Goal: Task Accomplishment & Management: Use online tool/utility

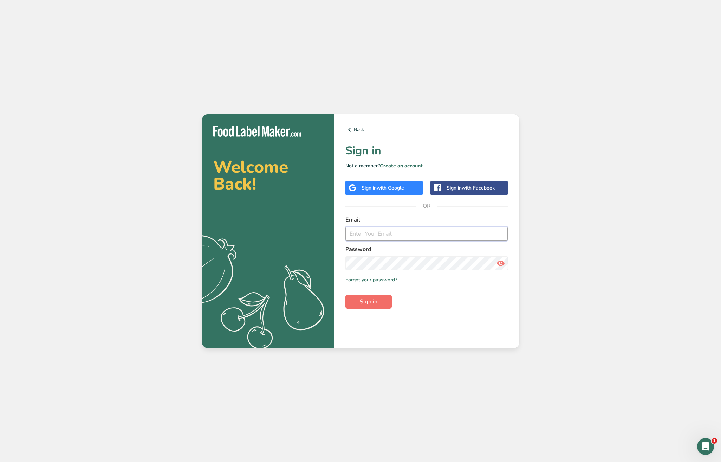
type input "[EMAIL_ADDRESS][DOMAIN_NAME]"
click at [355, 296] on button "Sign in" at bounding box center [369, 302] width 46 height 14
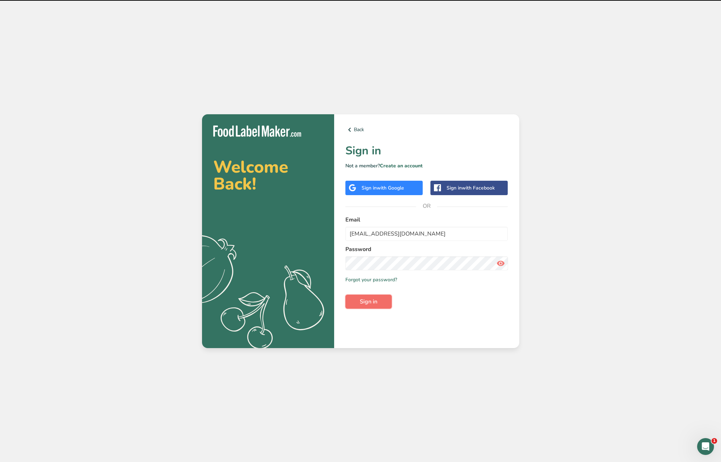
click at [359, 300] on button "Sign in" at bounding box center [369, 302] width 46 height 14
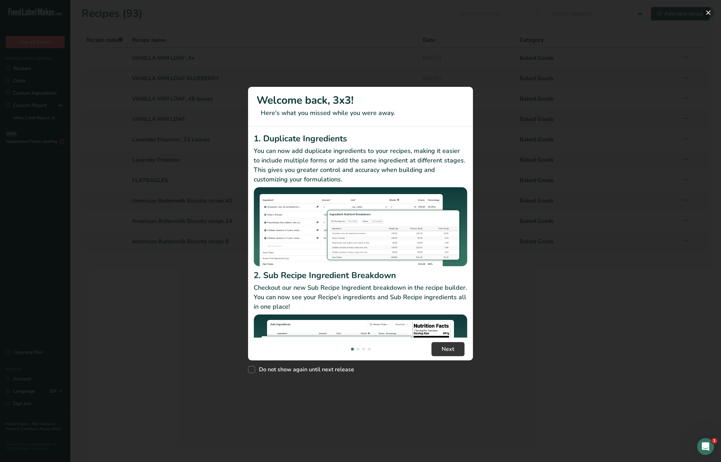
click at [707, 14] on button "New Features" at bounding box center [708, 12] width 11 height 11
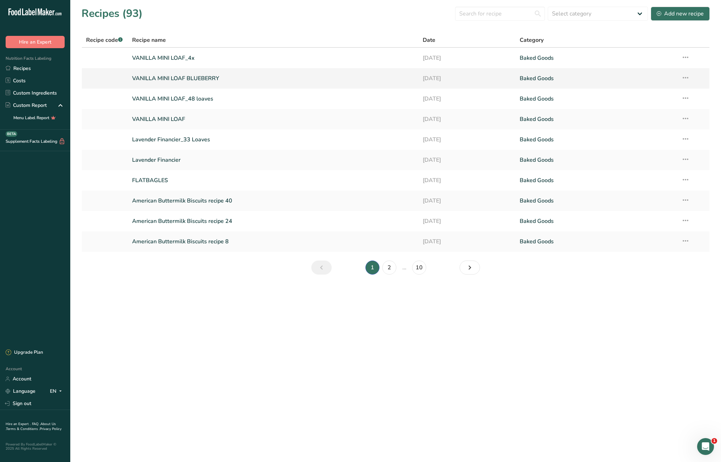
drag, startPoint x: 22, startPoint y: 68, endPoint x: 103, endPoint y: 70, distance: 80.9
click at [22, 68] on link "Recipes" at bounding box center [35, 68] width 70 height 12
click at [35, 68] on link "Recipes" at bounding box center [35, 68] width 70 height 12
click at [674, 11] on div "Add new recipe" at bounding box center [680, 13] width 47 height 8
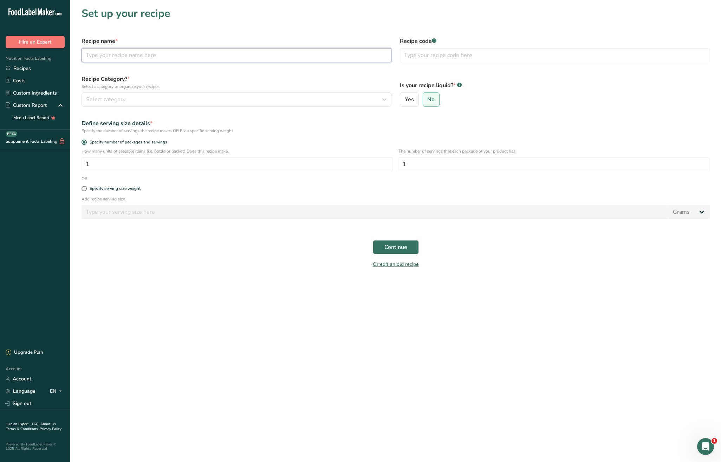
click at [236, 52] on input "text" at bounding box center [237, 55] width 310 height 14
type input "BABKA"
click at [219, 92] on div "Recipe Category? * Select a category to organize your recipes Select category S…" at bounding box center [236, 91] width 318 height 40
click at [224, 100] on div "Select category" at bounding box center [234, 99] width 297 height 8
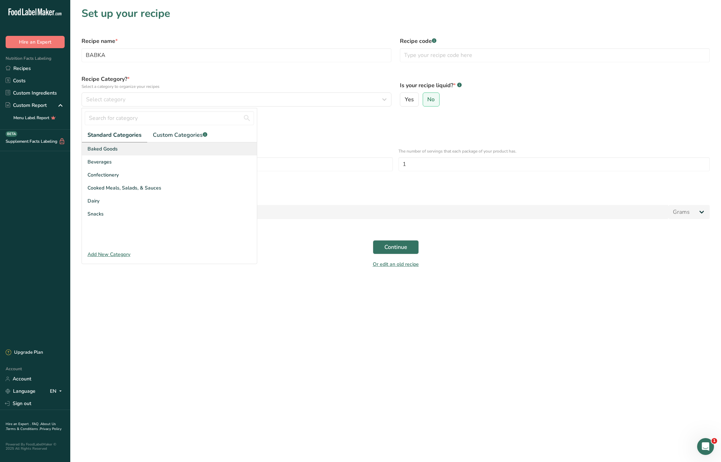
click at [112, 155] on div "Baked Goods" at bounding box center [169, 148] width 175 height 13
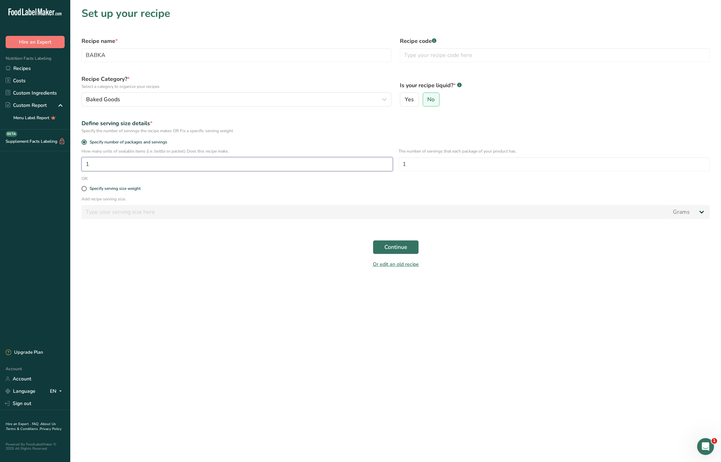
click at [116, 162] on input "1" at bounding box center [237, 164] width 311 height 14
click at [406, 247] on span "Continue" at bounding box center [396, 247] width 23 height 8
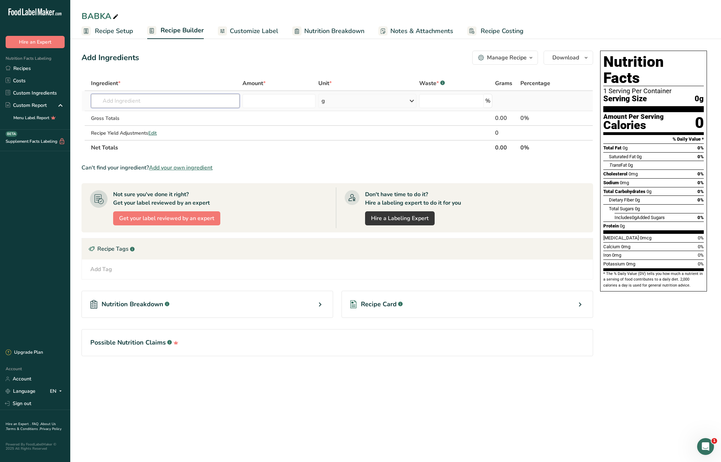
click at [130, 99] on input "text" at bounding box center [165, 101] width 149 height 14
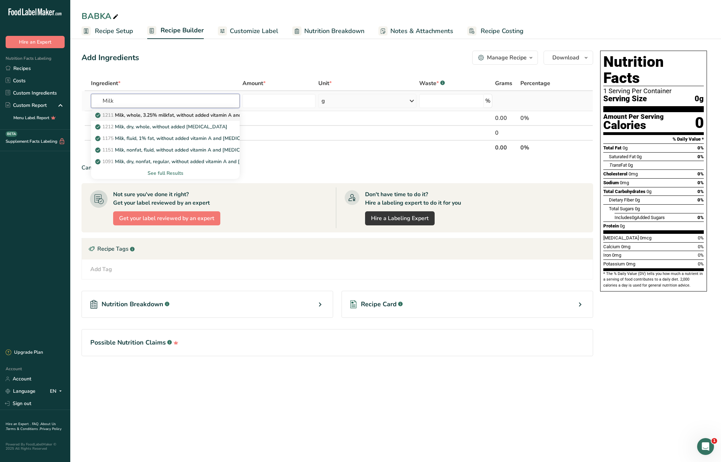
type input "Milk"
click at [165, 117] on p "1211 Milk, whole, 3.25% milkfat, without added vitamin A and [MEDICAL_DATA]" at bounding box center [190, 114] width 187 height 7
type input "Milk, whole, 3.25% milkfat, without added vitamin A and [MEDICAL_DATA]"
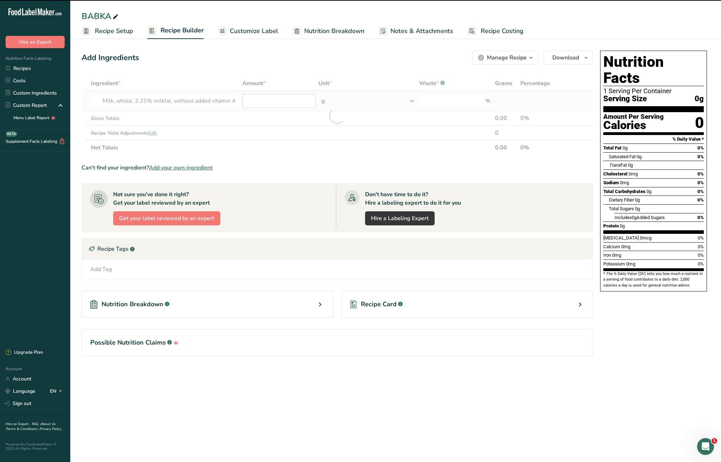
type input "0"
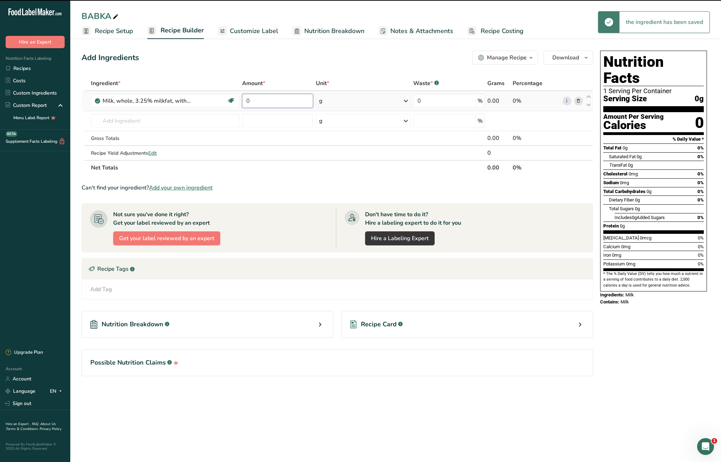
click at [276, 104] on input "0" at bounding box center [277, 101] width 71 height 14
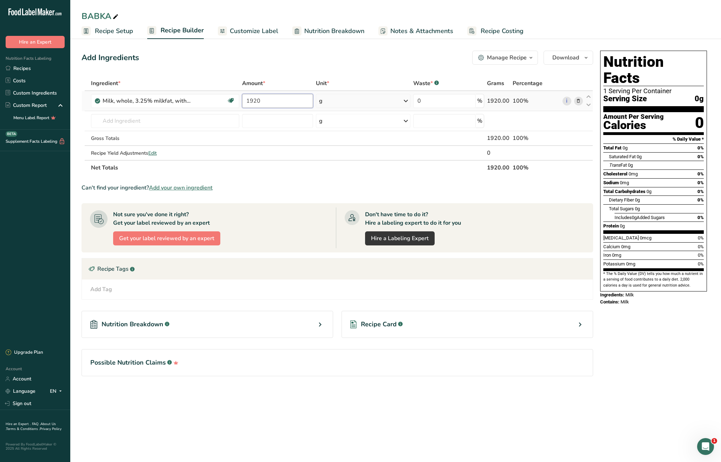
type input "1920"
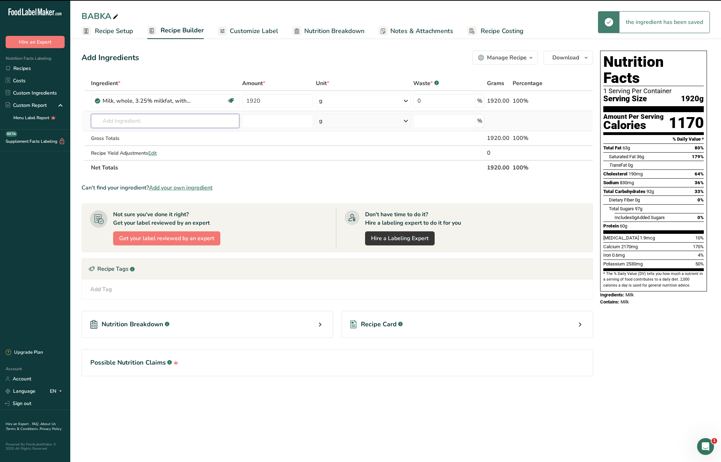
click at [171, 119] on input "text" at bounding box center [165, 121] width 148 height 14
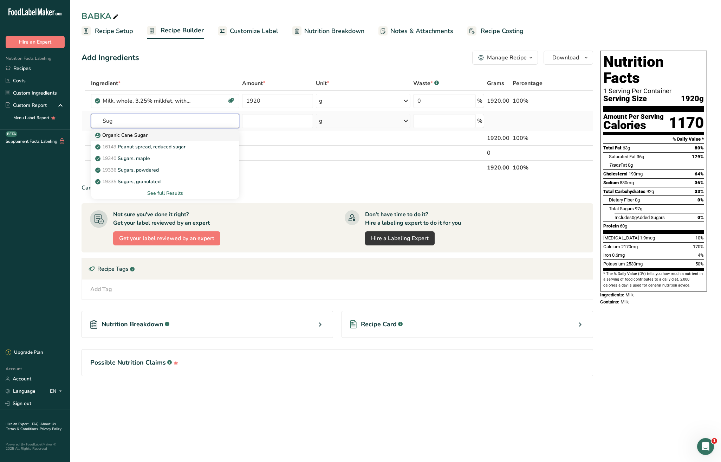
type input "Sug"
click at [175, 135] on div "Organic Cane Sugar" at bounding box center [160, 134] width 126 height 7
type input "Organic Cane Sugar"
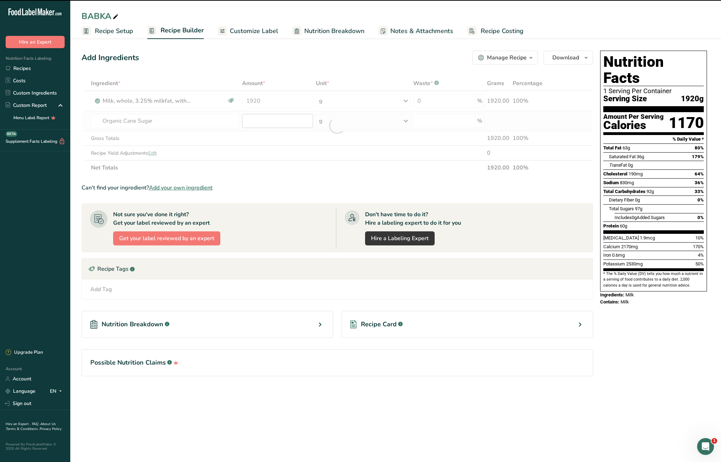
type input "0"
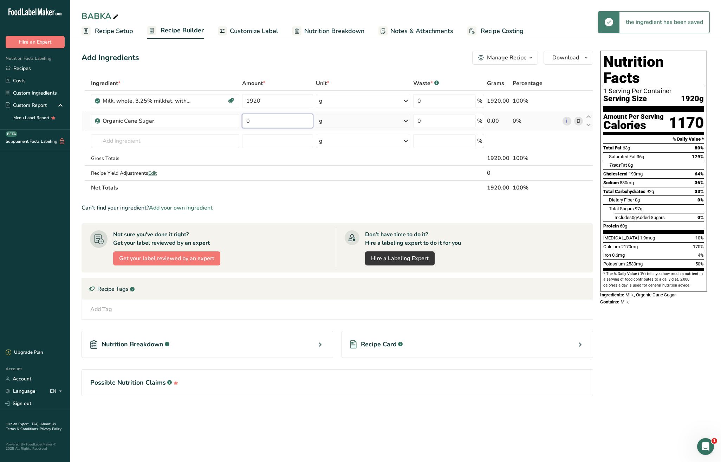
click at [259, 122] on input "0" at bounding box center [277, 121] width 71 height 14
click at [208, 123] on div "Ingredient * Amount * Unit * Waste * .a-a{fill:#347362;}.b-a{fill:#fff;} Grams …" at bounding box center [338, 135] width 512 height 119
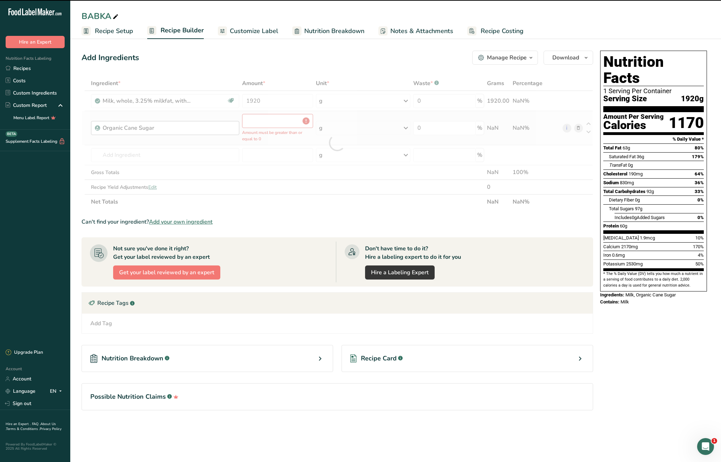
type input "0"
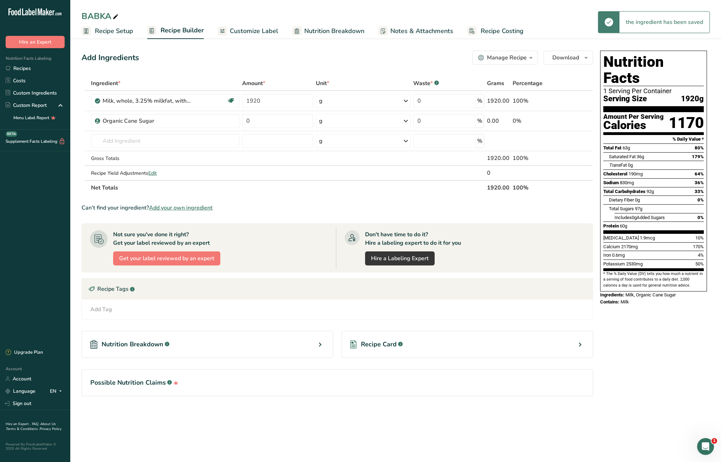
drag, startPoint x: 206, startPoint y: 124, endPoint x: 71, endPoint y: 120, distance: 134.7
click at [71, 120] on section "Add Ingredients Manage Recipe Delete Recipe Duplicate Recipe Scale Recipe Save …" at bounding box center [395, 233] width 651 height 393
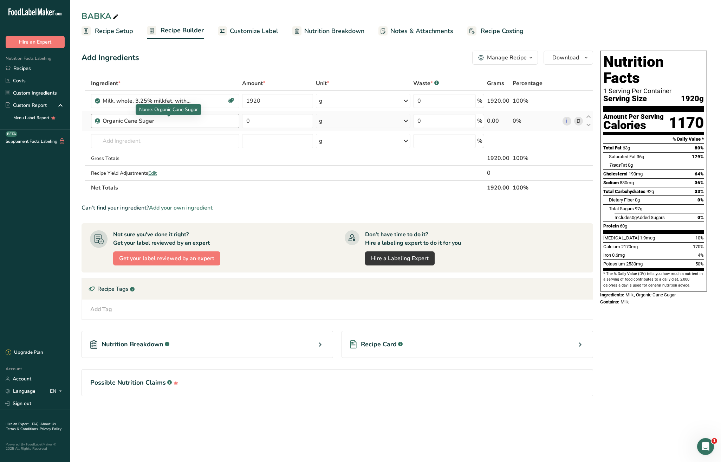
click at [167, 124] on div "Organic Cane Sugar" at bounding box center [147, 121] width 88 height 8
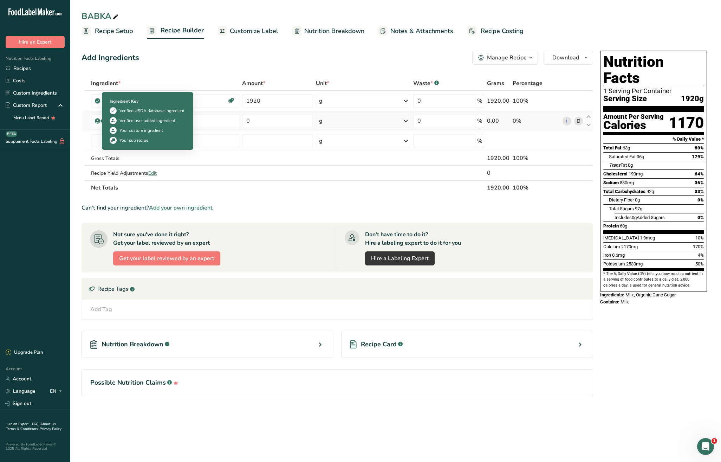
drag, startPoint x: 131, startPoint y: 123, endPoint x: 97, endPoint y: 122, distance: 34.5
click at [97, 122] on td "Organic Cane Sugar" at bounding box center [165, 121] width 151 height 20
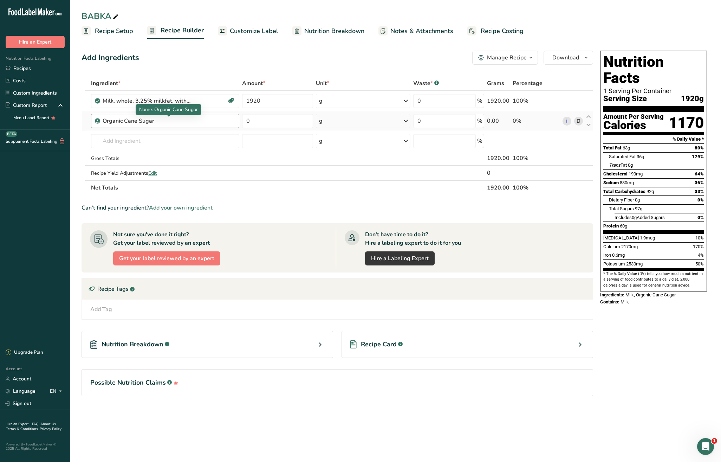
click at [167, 122] on div "Organic Cane Sugar" at bounding box center [147, 121] width 88 height 8
click at [180, 121] on div "Organic Cane Sugar" at bounding box center [147, 121] width 88 height 8
click at [578, 120] on icon at bounding box center [578, 120] width 5 height 7
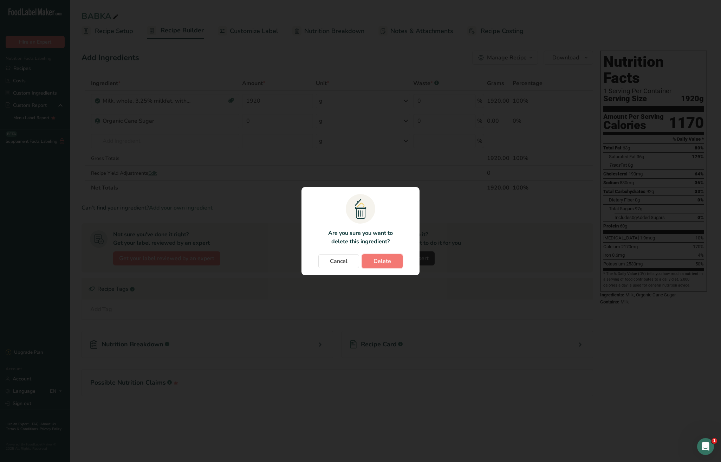
drag, startPoint x: 376, startPoint y: 259, endPoint x: 364, endPoint y: 250, distance: 14.8
click at [376, 259] on span "Delete" at bounding box center [383, 261] width 18 height 8
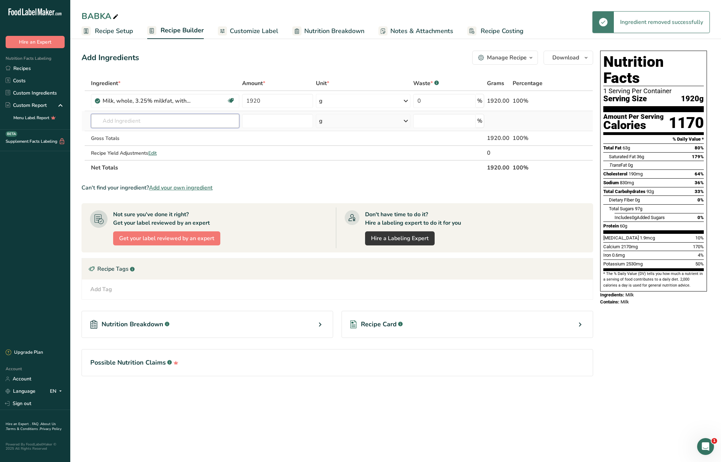
click at [134, 121] on input "text" at bounding box center [165, 121] width 148 height 14
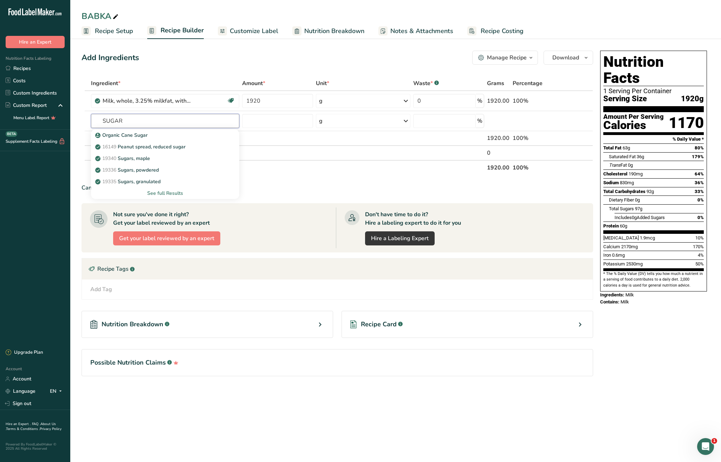
type input "SUGAR"
click at [170, 184] on div "19335 [GEOGRAPHIC_DATA], granulated" at bounding box center [160, 181] width 126 height 7
type input "Sugars, granulated"
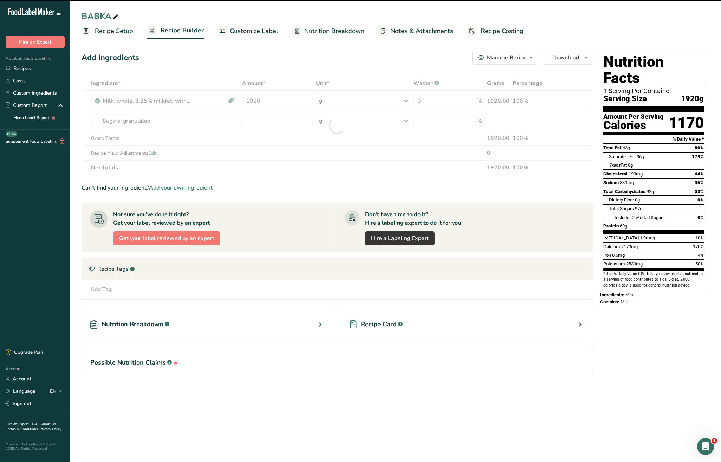
type input "0"
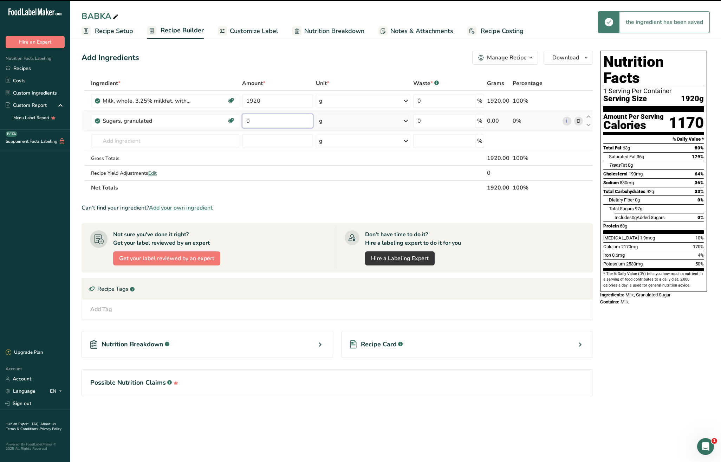
click at [260, 123] on input "0" at bounding box center [277, 121] width 71 height 14
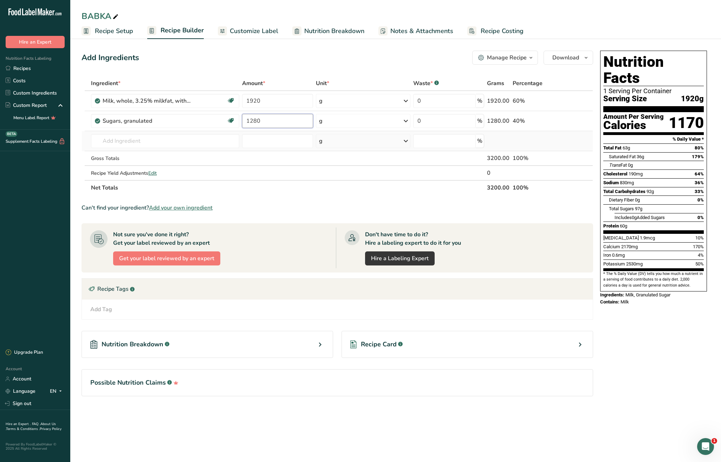
type input "1280"
click at [165, 143] on input "text" at bounding box center [165, 141] width 148 height 14
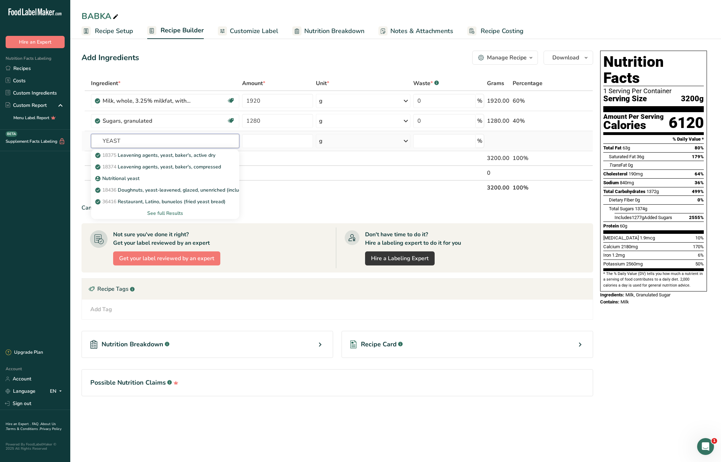
type input "YEAST"
click at [170, 211] on div "See full Results" at bounding box center [165, 213] width 137 height 7
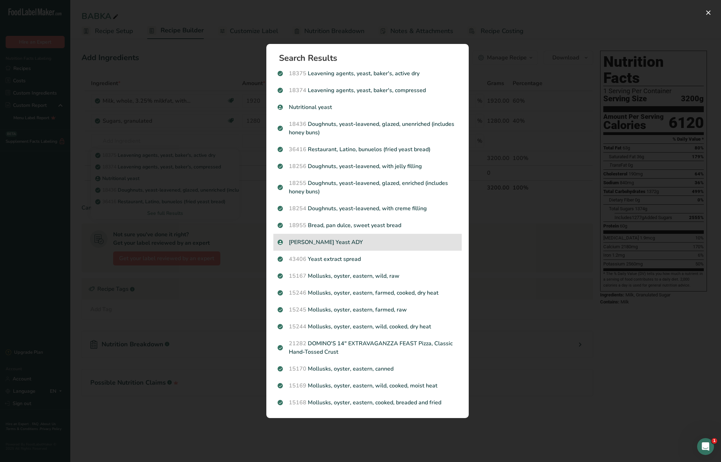
click at [371, 245] on p "[PERSON_NAME] Yeast ADY" at bounding box center [368, 242] width 180 height 8
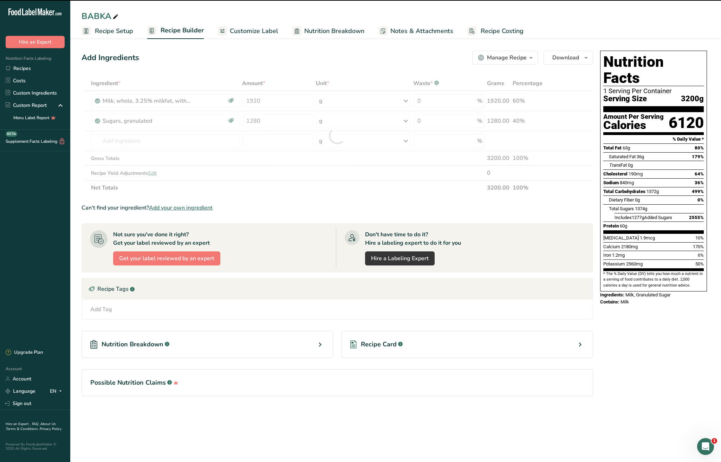
type input "0"
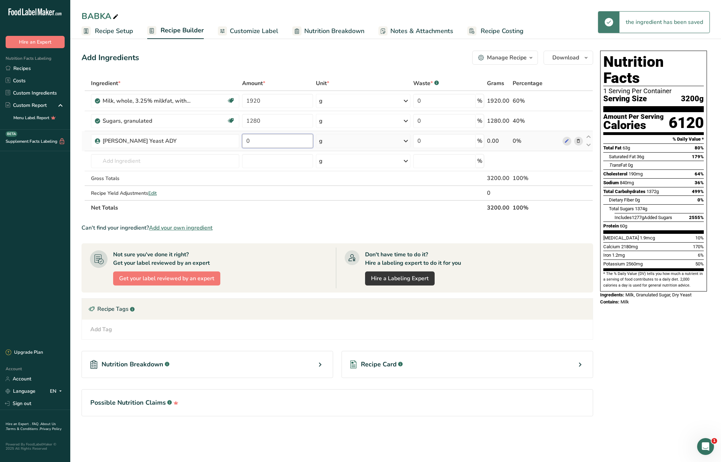
click at [275, 141] on input "0" at bounding box center [277, 141] width 71 height 14
type input "185"
click at [137, 166] on input "text" at bounding box center [165, 161] width 148 height 14
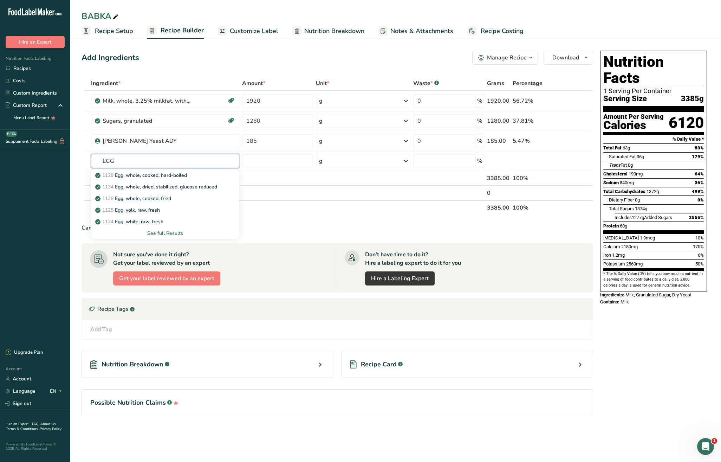
type input "EGG"
click at [175, 233] on div "See full Results" at bounding box center [165, 233] width 137 height 7
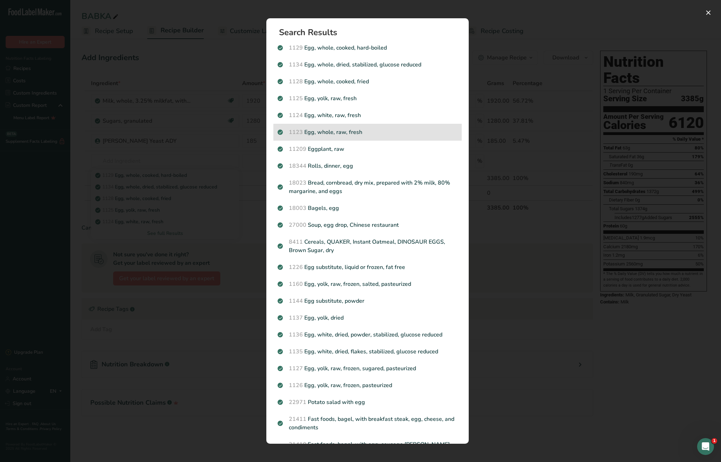
click at [345, 134] on p "1123 Egg, whole, raw, fresh" at bounding box center [368, 132] width 180 height 8
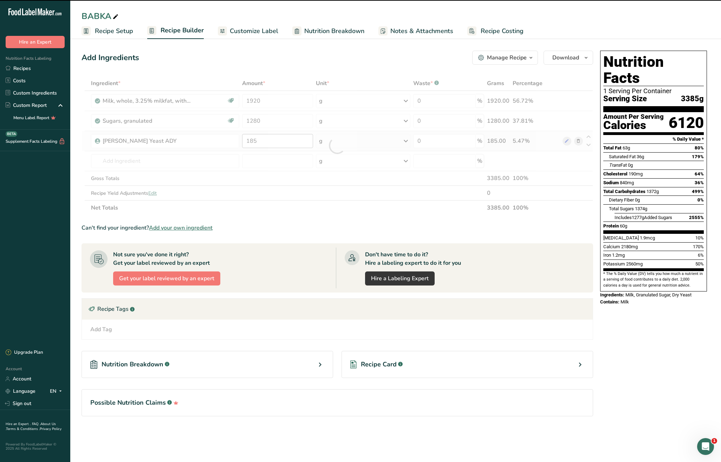
type input "0"
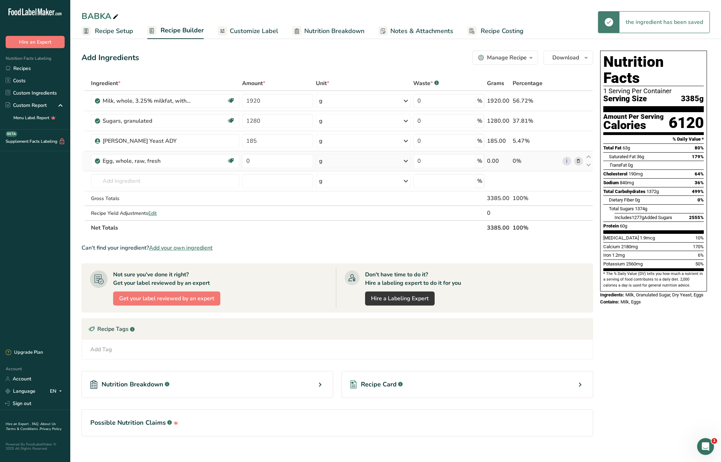
click at [271, 169] on td "0" at bounding box center [278, 161] width 74 height 20
click at [271, 162] on input "0" at bounding box center [277, 161] width 71 height 14
type input "400"
click at [182, 182] on input "text" at bounding box center [165, 181] width 148 height 14
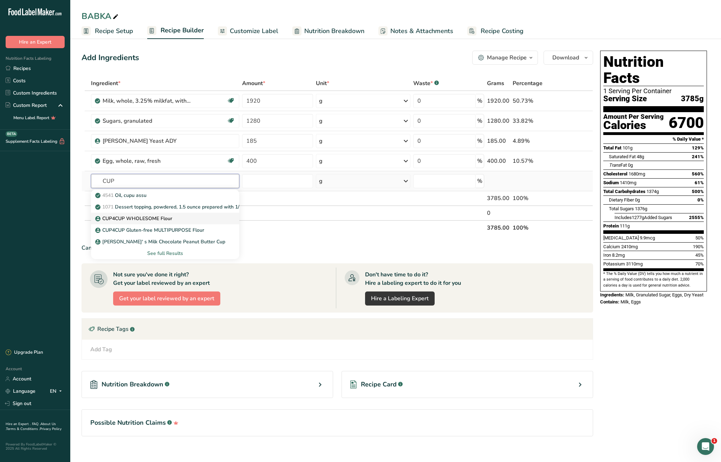
type input "CUP"
click at [193, 217] on div "CUP4CUP WHOLESOME Flour" at bounding box center [160, 218] width 126 height 7
type input "CUP4CUP WHOLESOME Flour"
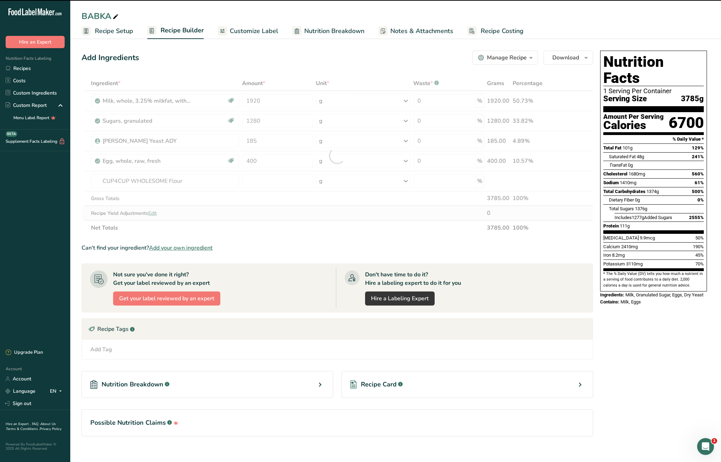
type input "0"
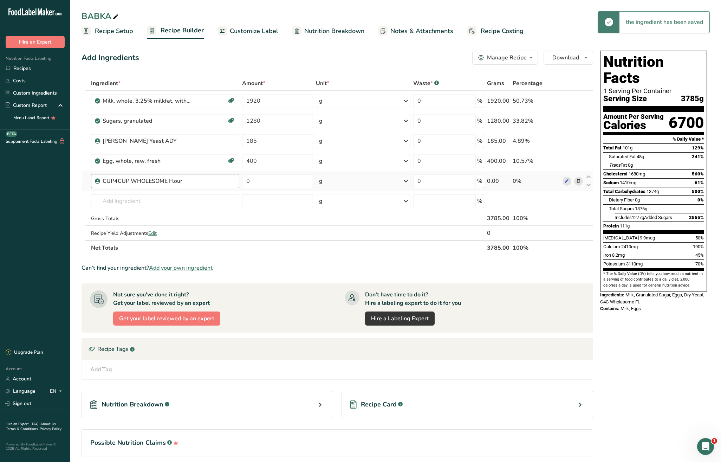
click at [194, 185] on div "CUP4CUP WHOLESOME Flour" at bounding box center [165, 181] width 148 height 14
click at [197, 183] on div "CUP4CUP WHOLESOME Flour" at bounding box center [169, 181] width 133 height 8
drag, startPoint x: 579, startPoint y: 181, endPoint x: 570, endPoint y: 179, distance: 9.2
click at [579, 181] on icon at bounding box center [578, 181] width 5 height 7
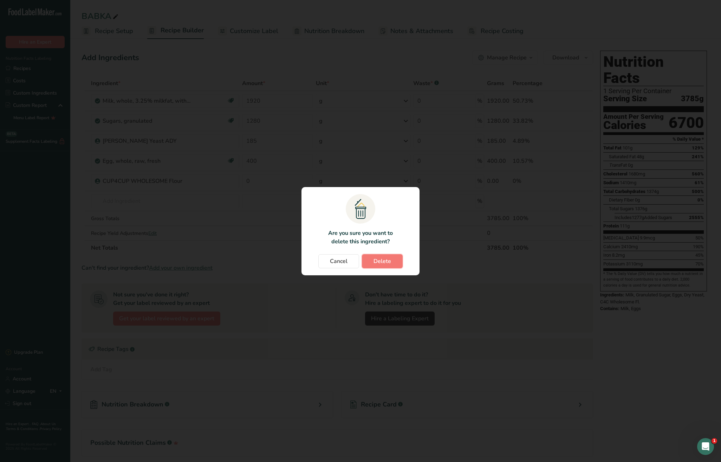
drag, startPoint x: 385, startPoint y: 263, endPoint x: 289, endPoint y: 232, distance: 101.1
click at [385, 263] on span "Delete" at bounding box center [383, 261] width 18 height 8
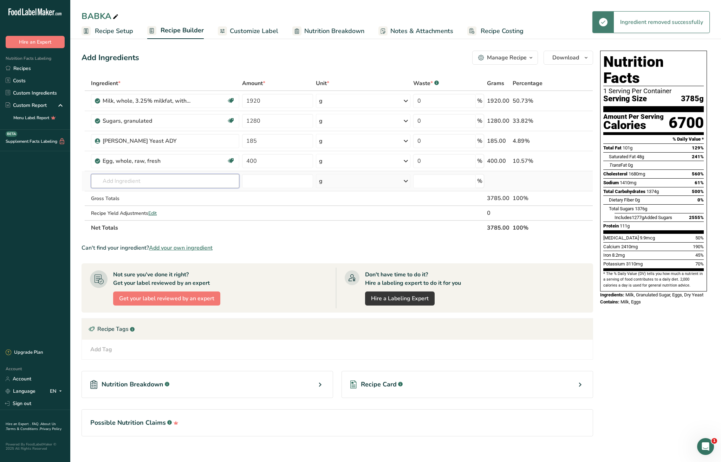
click at [167, 177] on input "text" at bounding box center [165, 181] width 148 height 14
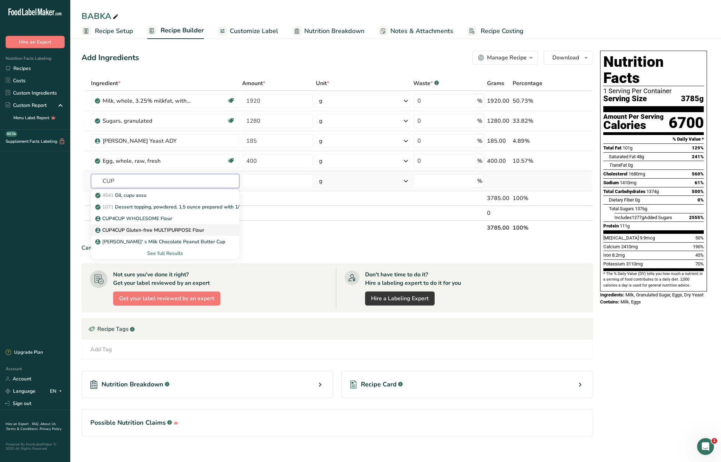
type input "CUP"
click at [162, 231] on p "CUP4CUP Gluten-free MULTIPURPOSE Flour" at bounding box center [151, 229] width 108 height 7
type input "CUP4CUP Gluten-free MULTIPURPOSE Flour"
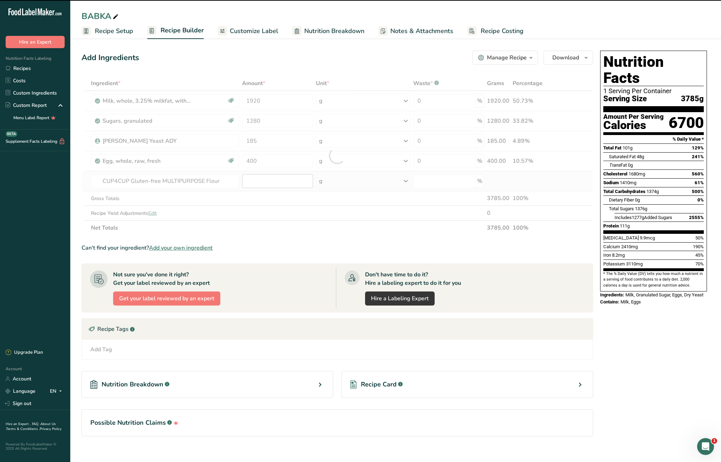
type input "0"
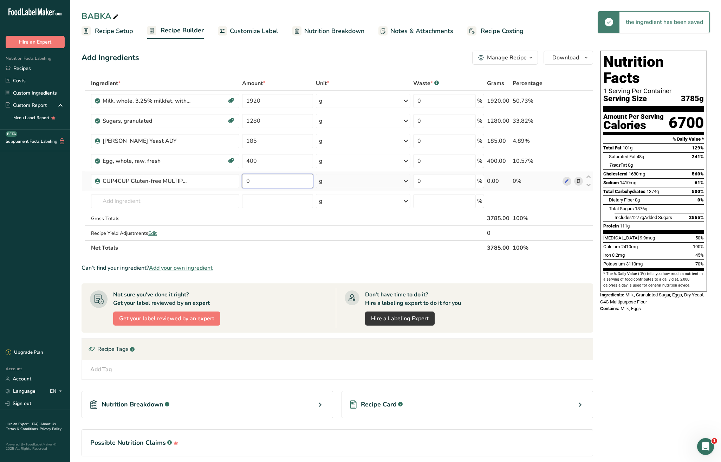
click at [257, 181] on input "0" at bounding box center [277, 181] width 71 height 14
type input "3840"
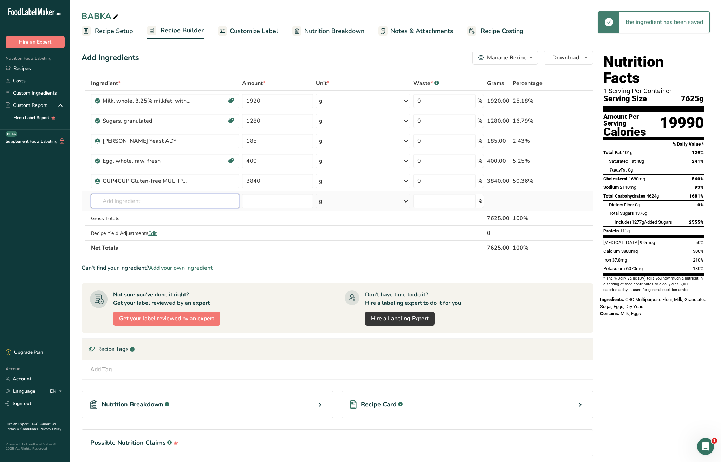
click at [187, 204] on input "text" at bounding box center [165, 201] width 148 height 14
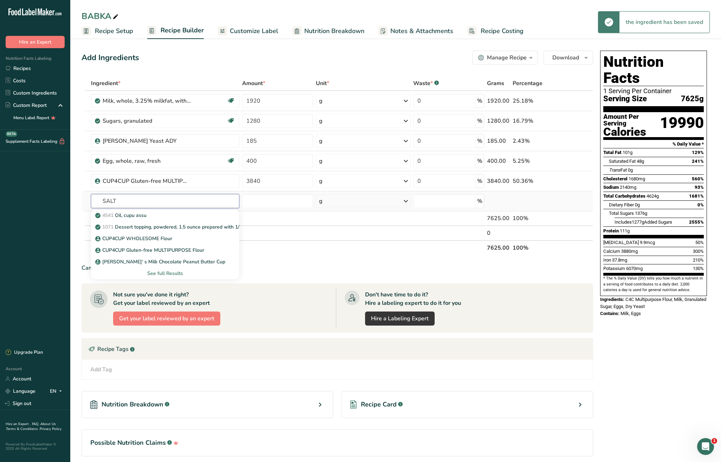
type input "SALT"
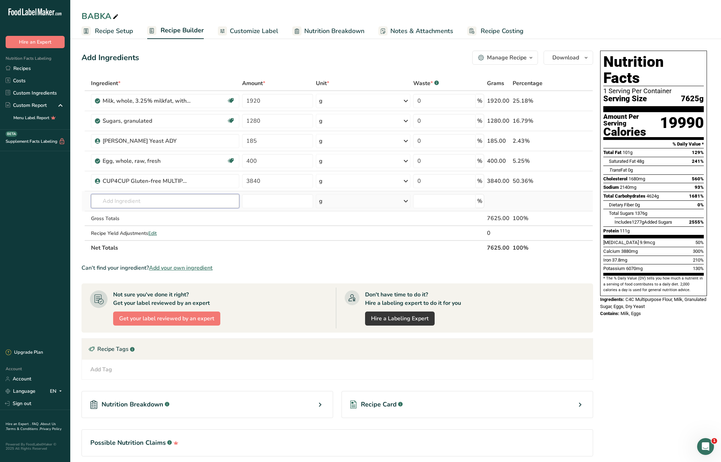
click at [158, 204] on input "text" at bounding box center [165, 201] width 148 height 14
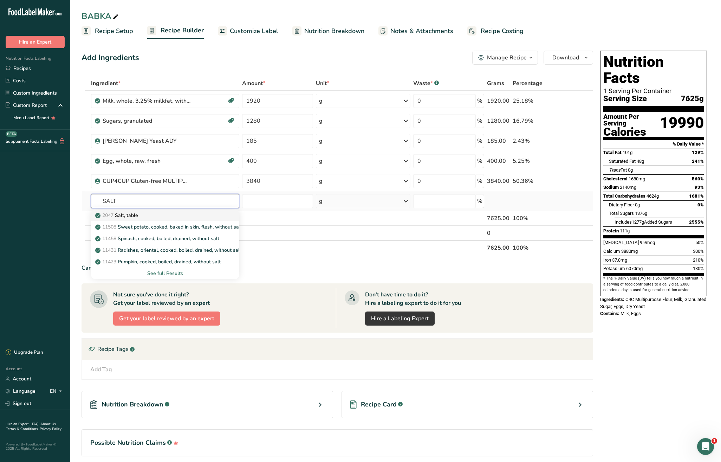
type input "SALT"
click at [160, 215] on div "2047 Salt, table" at bounding box center [160, 215] width 126 height 7
type input "Salt, table"
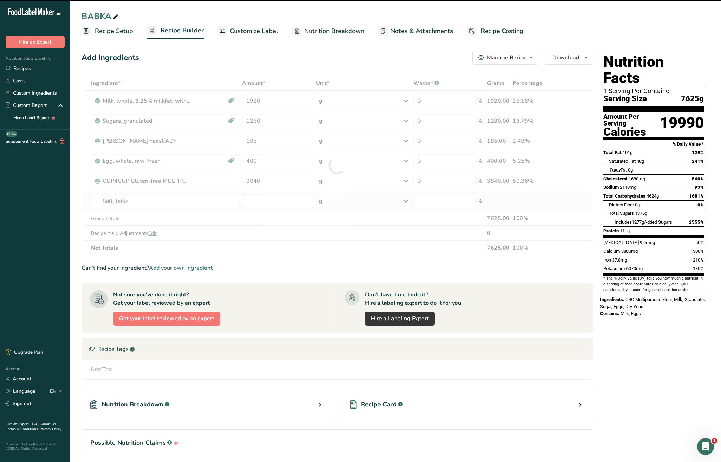
type input "0"
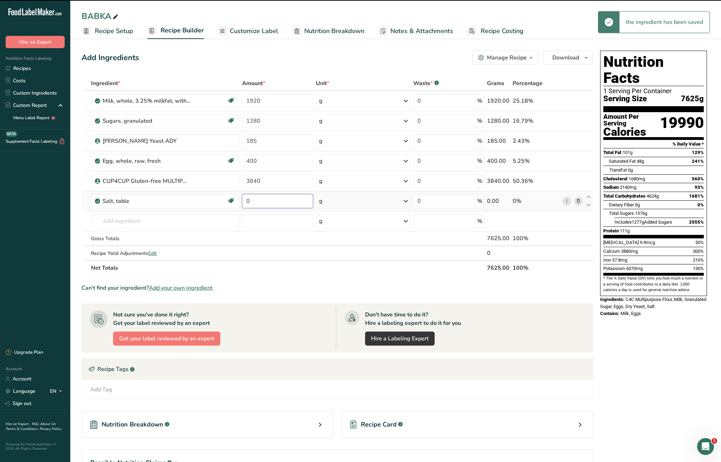
click at [275, 202] on input "0" at bounding box center [277, 201] width 71 height 14
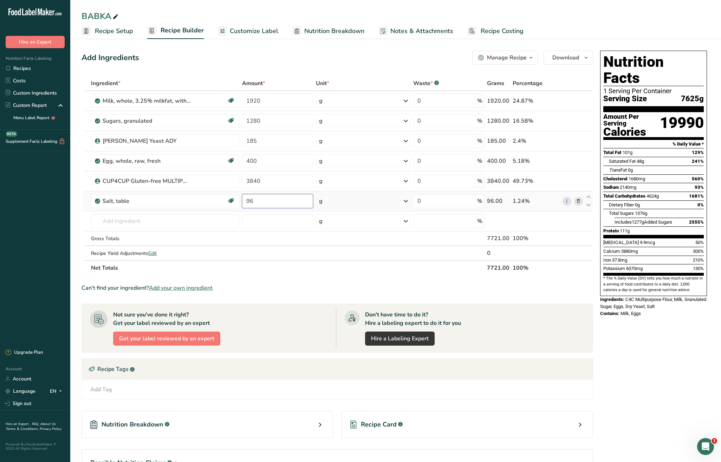
type input "96"
click at [119, 27] on span "Recipe Setup" at bounding box center [114, 30] width 38 height 9
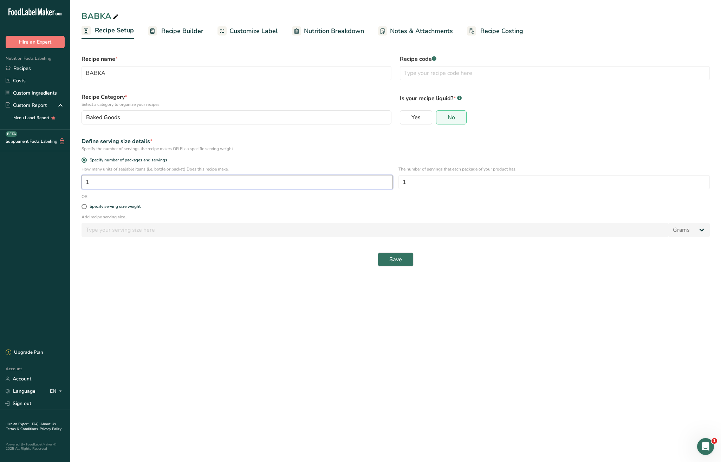
click at [127, 185] on input "1" at bounding box center [237, 182] width 311 height 14
type input "13"
drag, startPoint x: 392, startPoint y: 258, endPoint x: 400, endPoint y: 296, distance: 38.7
click at [392, 258] on span "Save" at bounding box center [395, 259] width 13 height 8
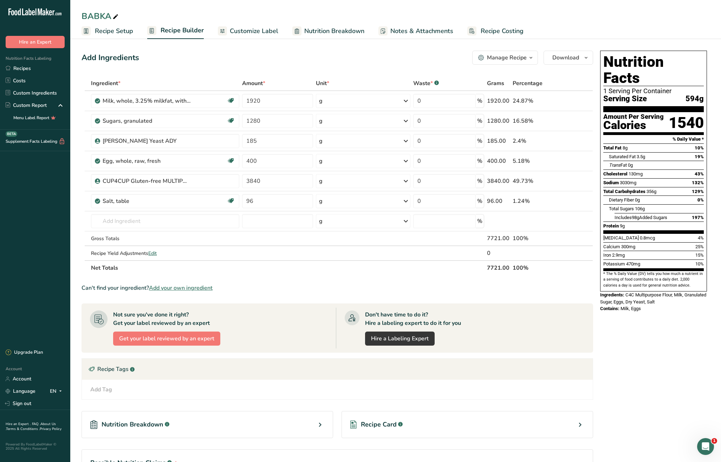
click at [100, 33] on span "Recipe Setup" at bounding box center [114, 30] width 38 height 9
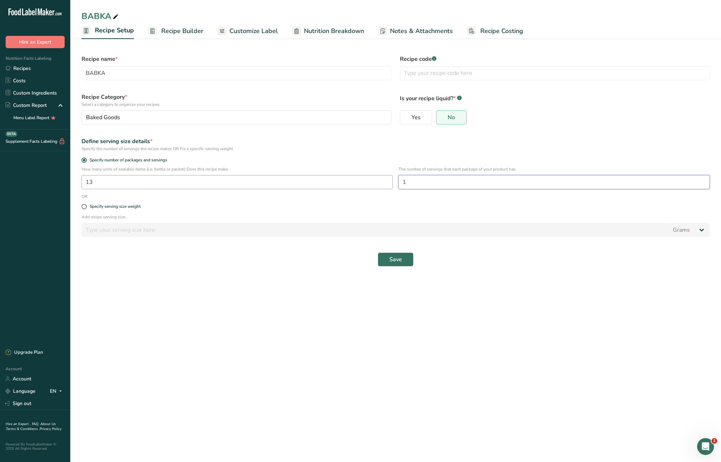
drag, startPoint x: 422, startPoint y: 179, endPoint x: 386, endPoint y: 179, distance: 35.5
click at [386, 179] on div "How many units of sealable items (i.e. bottle or packet) Does this recipe make.…" at bounding box center [395, 179] width 637 height 27
type input "8"
click at [400, 262] on span "Save" at bounding box center [395, 259] width 13 height 8
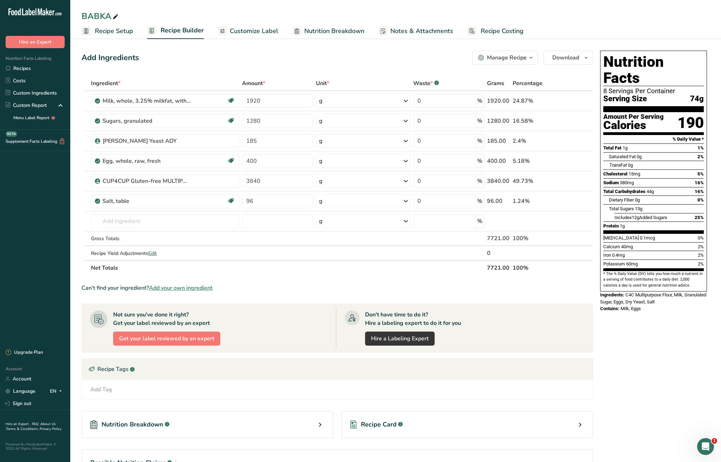
click at [111, 33] on span "Recipe Setup" at bounding box center [114, 30] width 38 height 9
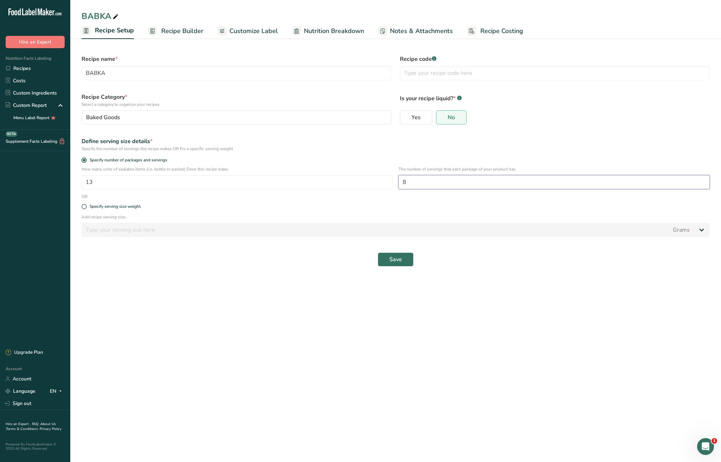
drag, startPoint x: 392, startPoint y: 177, endPoint x: 360, endPoint y: 173, distance: 31.9
click at [360, 173] on div "How many units of sealable items (i.e. bottle or packet) Does this recipe make.…" at bounding box center [395, 179] width 637 height 27
type input "6"
drag, startPoint x: 393, startPoint y: 258, endPoint x: 422, endPoint y: 256, distance: 28.9
click at [393, 258] on span "Save" at bounding box center [395, 259] width 13 height 8
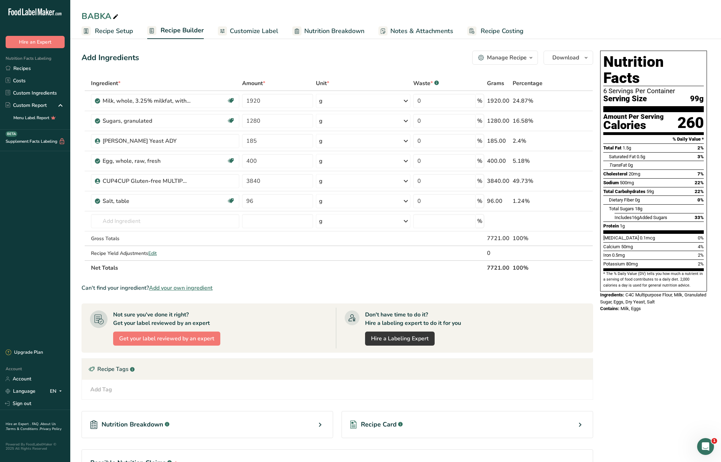
drag, startPoint x: 109, startPoint y: 30, endPoint x: 121, endPoint y: 36, distance: 13.7
click at [109, 30] on span "Recipe Setup" at bounding box center [114, 30] width 38 height 9
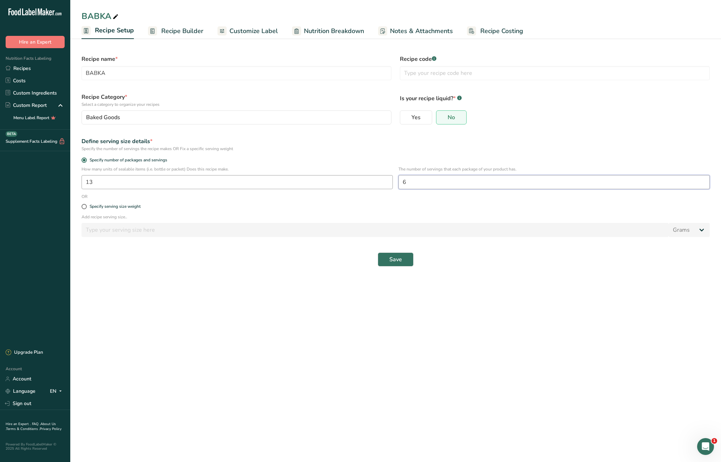
drag, startPoint x: 426, startPoint y: 185, endPoint x: 382, endPoint y: 182, distance: 44.4
click at [382, 182] on div "How many units of sealable items (i.e. bottle or packet) Does this recipe make.…" at bounding box center [395, 179] width 637 height 27
type input "5"
click at [407, 262] on button "Save" at bounding box center [396, 259] width 36 height 14
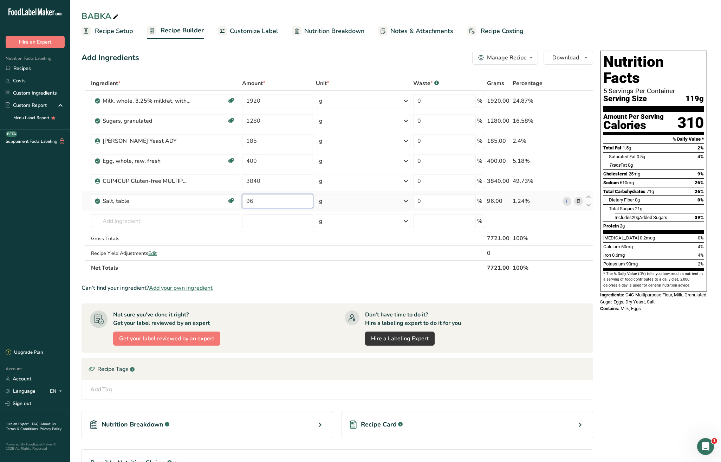
drag, startPoint x: 264, startPoint y: 200, endPoint x: 249, endPoint y: 199, distance: 15.5
click at [249, 199] on input "96" at bounding box center [277, 201] width 71 height 14
type input "9"
drag, startPoint x: 270, startPoint y: 203, endPoint x: 218, endPoint y: 202, distance: 52.7
click at [218, 202] on tr "Salt, table Dairy free Gluten free Vegan Vegetarian Soy free 80 g Portions 1 ts…" at bounding box center [337, 201] width 511 height 20
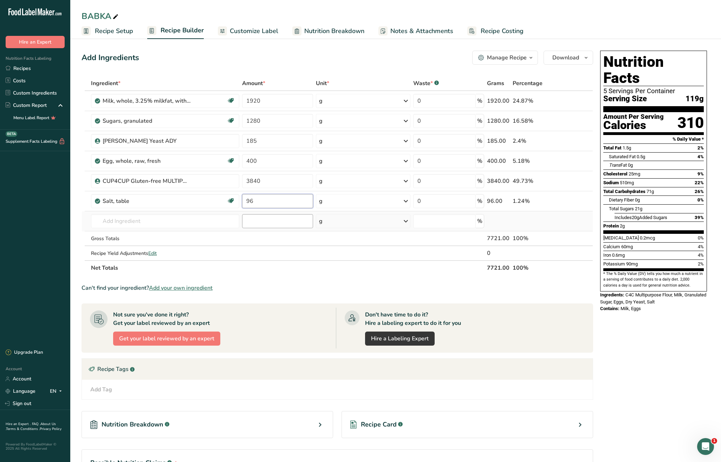
type input "96"
drag, startPoint x: 260, startPoint y: 202, endPoint x: 248, endPoint y: 201, distance: 12.4
click at [248, 201] on input "96" at bounding box center [277, 201] width 71 height 14
type input "76"
click at [104, 30] on span "Recipe Setup" at bounding box center [114, 30] width 38 height 9
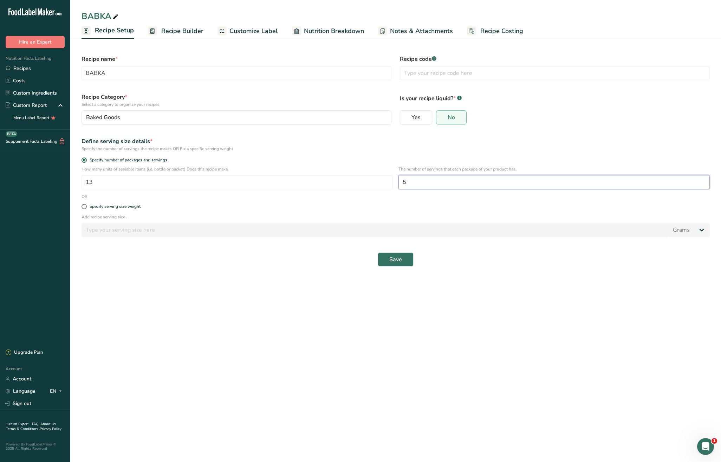
drag, startPoint x: 421, startPoint y: 182, endPoint x: 399, endPoint y: 182, distance: 22.8
click at [399, 182] on input "5" at bounding box center [554, 182] width 311 height 14
type input "6"
drag, startPoint x: 393, startPoint y: 261, endPoint x: 481, endPoint y: 268, distance: 88.5
click at [393, 261] on span "Save" at bounding box center [395, 259] width 13 height 8
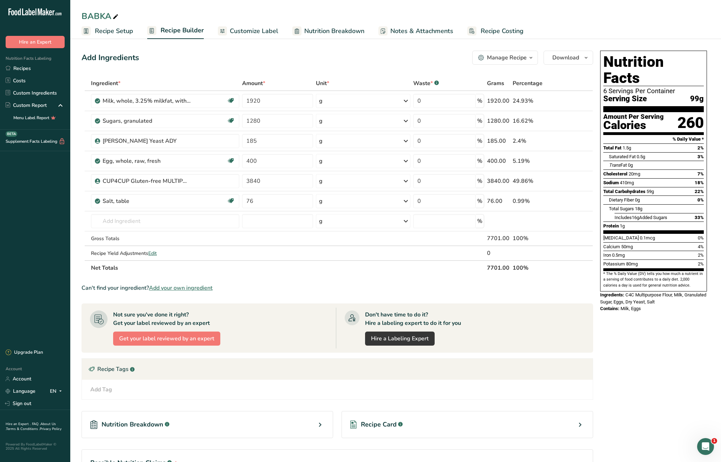
click at [124, 32] on span "Recipe Setup" at bounding box center [114, 30] width 38 height 9
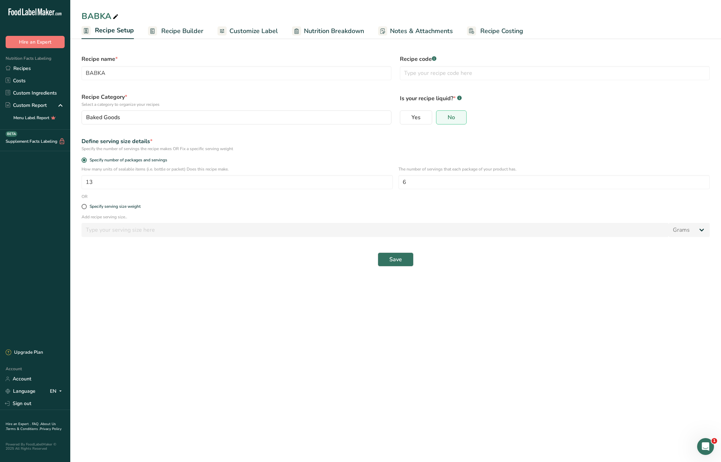
click at [181, 33] on span "Recipe Builder" at bounding box center [182, 30] width 42 height 9
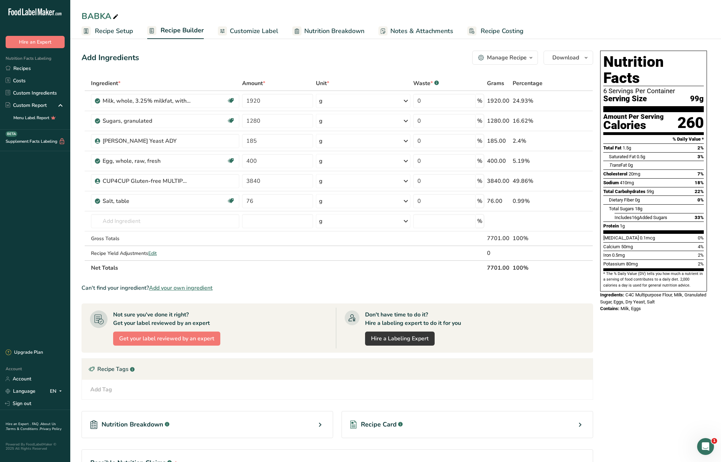
click at [119, 14] on span at bounding box center [115, 17] width 8 height 8
type input "BABKA (13 X 600 gr)"
click at [577, 320] on div "Don't have time to do it? Hire a labeling expert to do it for you Hire a Labeli…" at bounding box center [460, 328] width 249 height 41
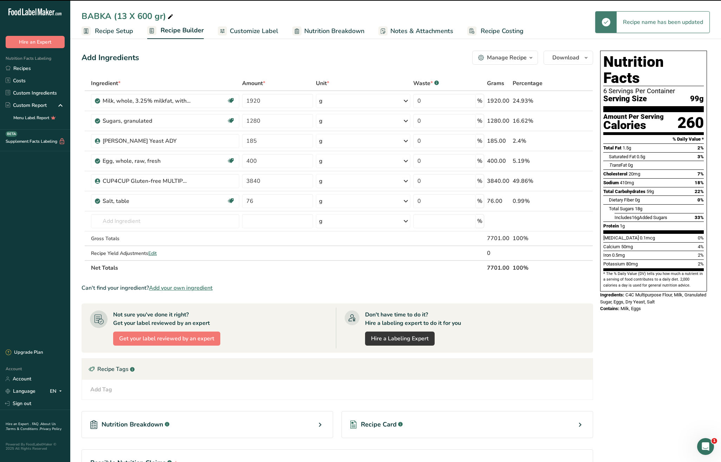
click at [520, 58] on div "Manage Recipe" at bounding box center [507, 57] width 40 height 8
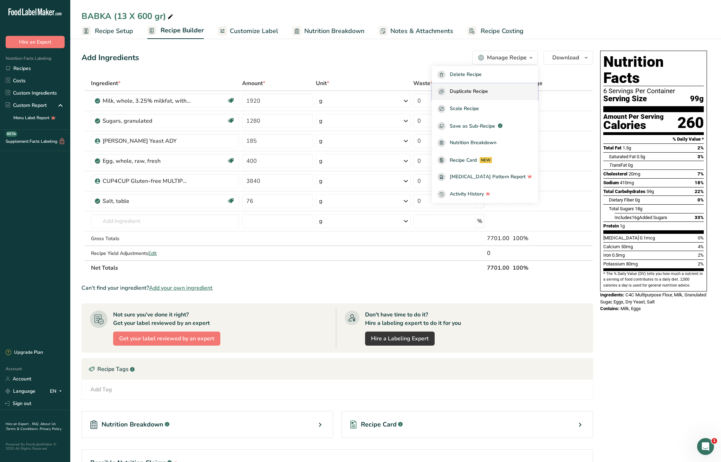
click at [487, 93] on span "Duplicate Recipe" at bounding box center [469, 92] width 38 height 8
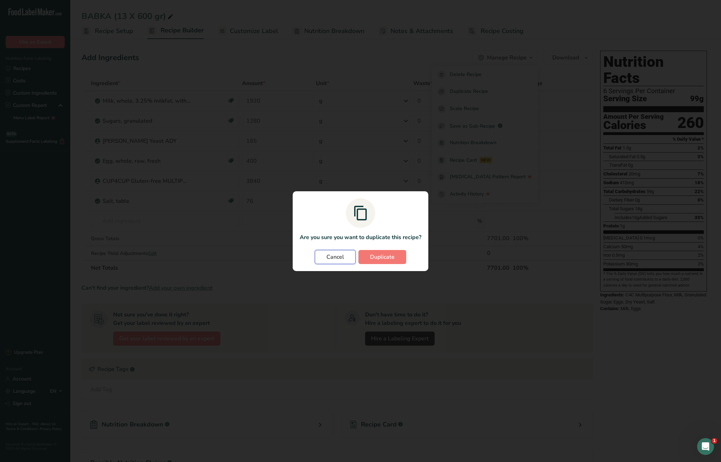
drag, startPoint x: 333, startPoint y: 254, endPoint x: 339, endPoint y: 258, distance: 6.8
click at [333, 254] on span "Cancel" at bounding box center [336, 257] width 18 height 8
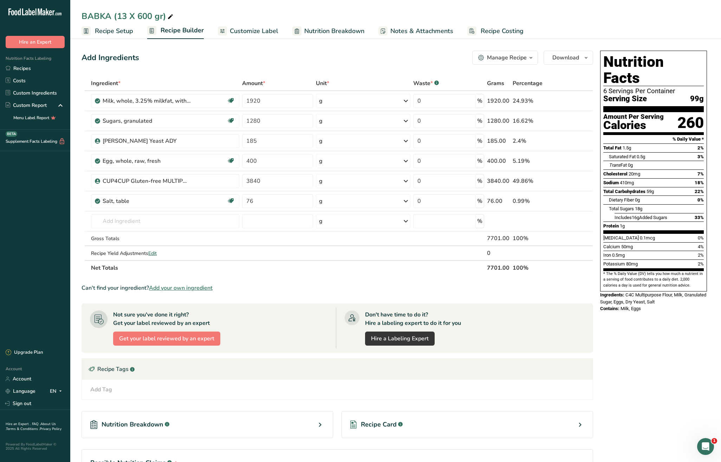
click at [491, 32] on span "Recipe Costing" at bounding box center [502, 30] width 43 height 9
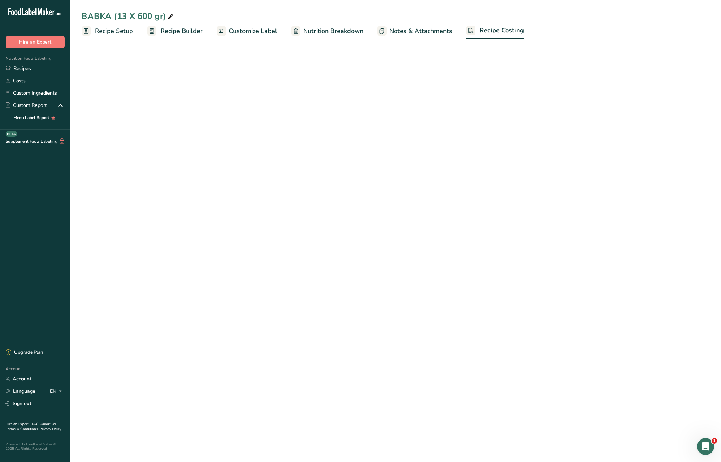
select select "12"
select select "5"
select select "12"
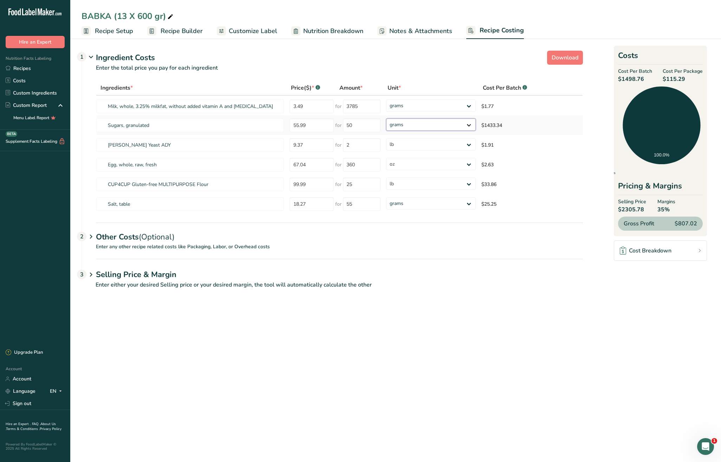
click at [448, 125] on select "grams kg mg mcg lb oz" at bounding box center [431, 124] width 90 height 12
select select "12"
click at [564, 225] on div "Other Costs (Optional) 2" at bounding box center [339, 233] width 487 height 20
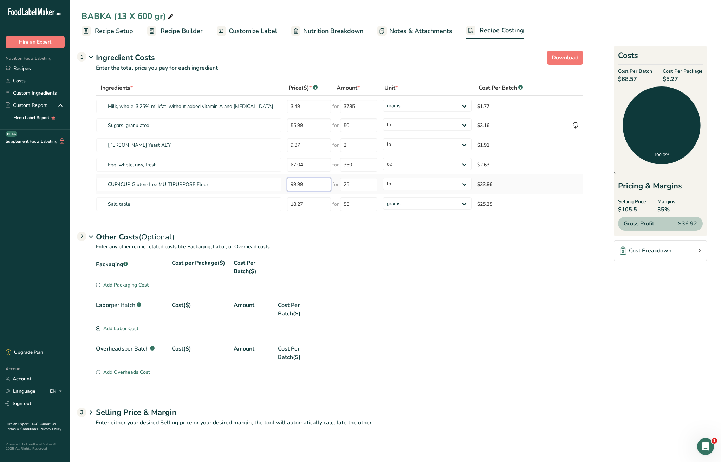
drag, startPoint x: 314, startPoint y: 187, endPoint x: 281, endPoint y: 185, distance: 32.8
click at [281, 185] on tr "CUP4CUP Gluten-free MULTIPURPOSE Flour 99.99 for 25 grams kg mg mcg lb oz $33.86" at bounding box center [339, 184] width 487 height 20
type input "70"
click at [316, 207] on input "18.27" at bounding box center [309, 204] width 44 height 14
click at [425, 204] on select "grams kg mg mcg lb oz" at bounding box center [427, 203] width 89 height 12
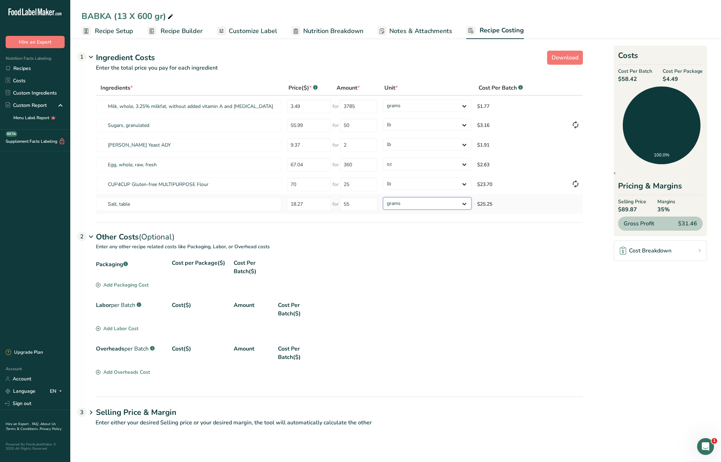
select select "5"
drag, startPoint x: 292, startPoint y: 143, endPoint x: 286, endPoint y: 142, distance: 6.1
click at [286, 142] on td "9.37" at bounding box center [308, 145] width 48 height 20
type input "10.54"
click at [259, 177] on tr "CUP4CUP Gluten-free MULTIPURPOSE Flour 70 for 25 grams kg mg mcg lb oz $23.70" at bounding box center [339, 184] width 487 height 20
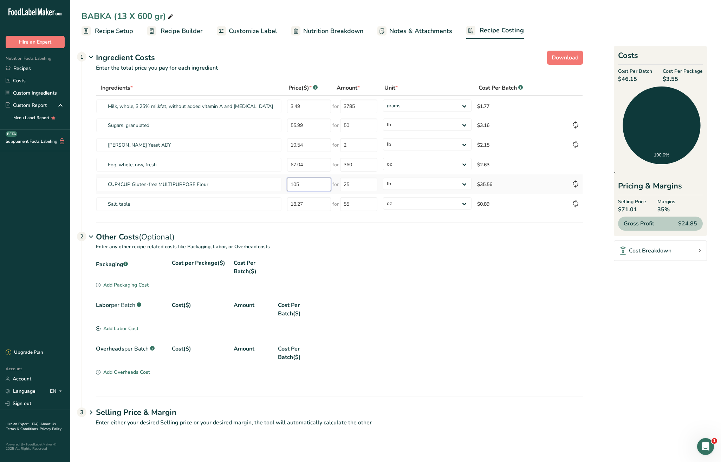
click at [265, 177] on tr "CUP4CUP Gluten-free MULTIPURPOSE Flour 105 for 25 grams kg mg mcg lb oz $35.56" at bounding box center [339, 184] width 487 height 20
type input "8"
type input "105"
click at [536, 284] on section "Packaging .a-a{fill:#347362;}.b-a{fill:#fff;} Cost per Package($) Cost Per Batc…" at bounding box center [339, 274] width 487 height 31
click at [120, 284] on div "Add Packaging Cost" at bounding box center [122, 284] width 53 height 7
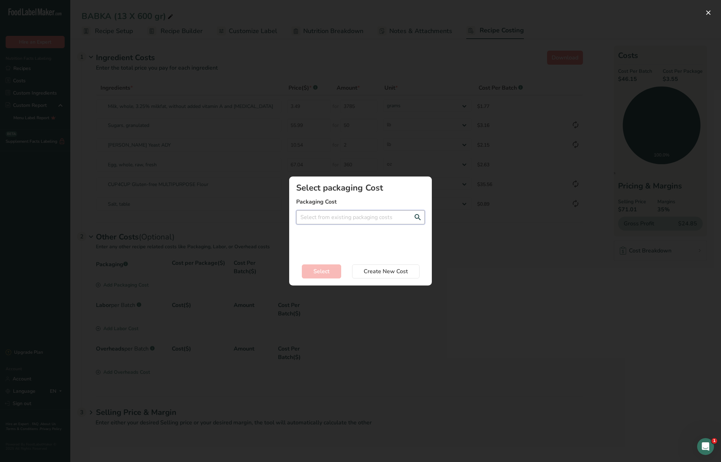
click at [318, 214] on input "Add New Recipe Cost Modal" at bounding box center [360, 217] width 129 height 14
drag, startPoint x: 461, startPoint y: 258, endPoint x: 213, endPoint y: 260, distance: 248.5
click at [461, 258] on div "Add New Recipe Cost Modal" at bounding box center [360, 231] width 721 height 462
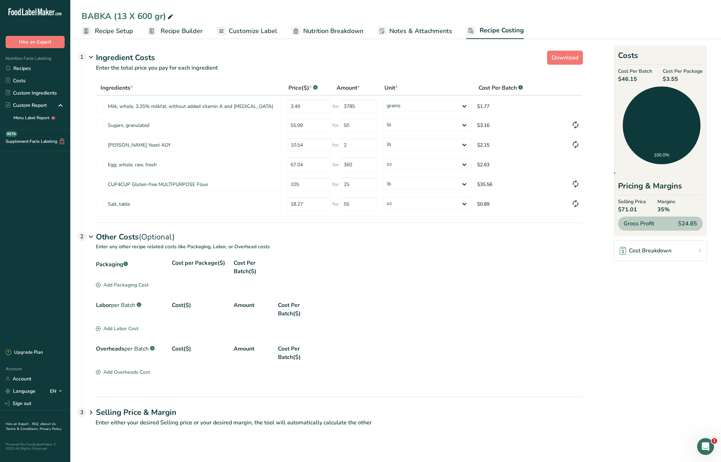
click at [123, 330] on div "Add Labor Cost" at bounding box center [117, 328] width 43 height 7
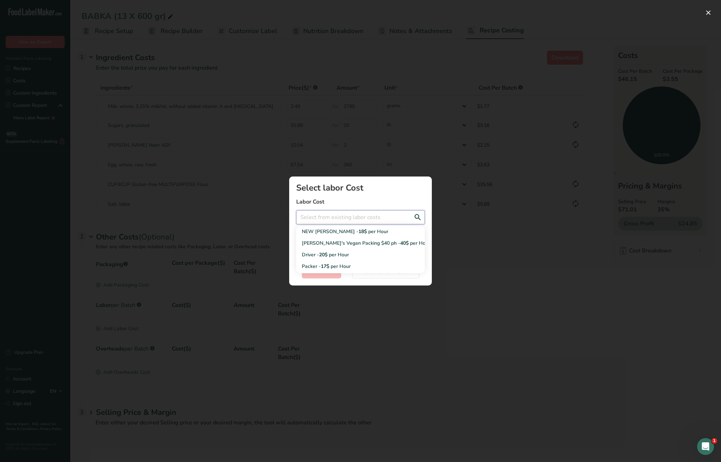
click at [356, 218] on input "Add New Recipe Cost Modal" at bounding box center [360, 217] width 129 height 14
click at [359, 233] on span "18$" at bounding box center [363, 231] width 8 height 7
type input "NEW NATALIA RATE - 18$ per Hour"
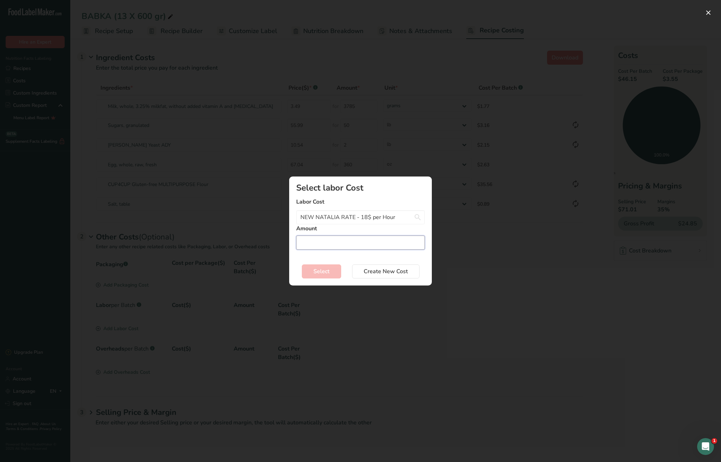
click at [313, 240] on input "Add New Recipe Cost Modal" at bounding box center [360, 243] width 129 height 14
type input "2.5"
click at [327, 270] on span "Select" at bounding box center [322, 271] width 16 height 8
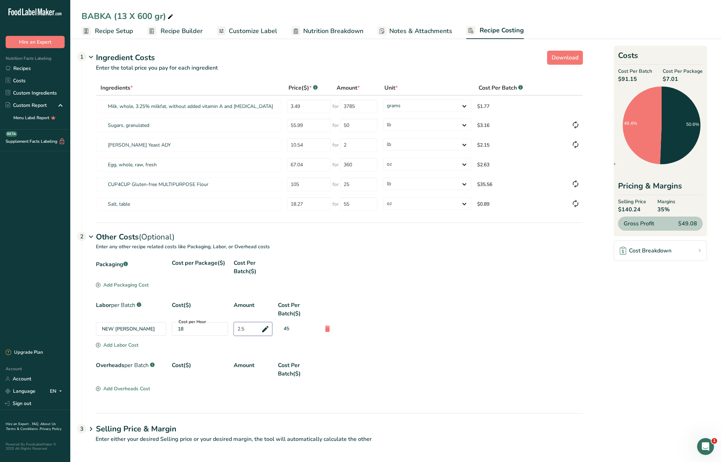
drag, startPoint x: 246, startPoint y: 330, endPoint x: 233, endPoint y: 329, distance: 12.3
click at [234, 329] on input "2.5" at bounding box center [253, 329] width 39 height 14
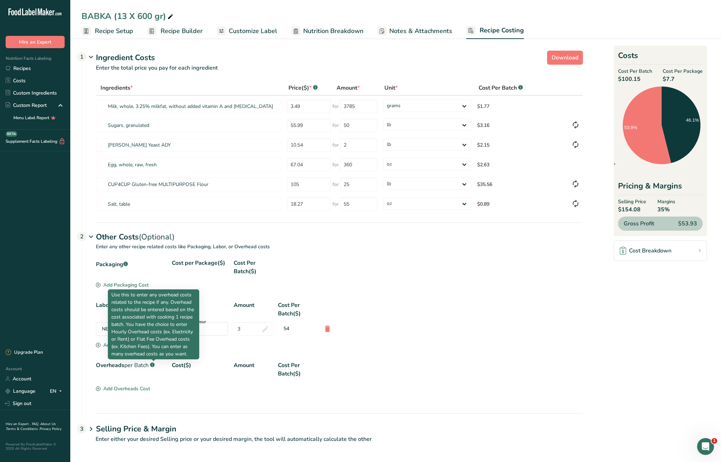
click at [362, 374] on div "Overheads per Batch .a-a{fill:#347362;}.b-a{fill:#fff;} Cost($) Amount Cost Per…" at bounding box center [339, 369] width 487 height 17
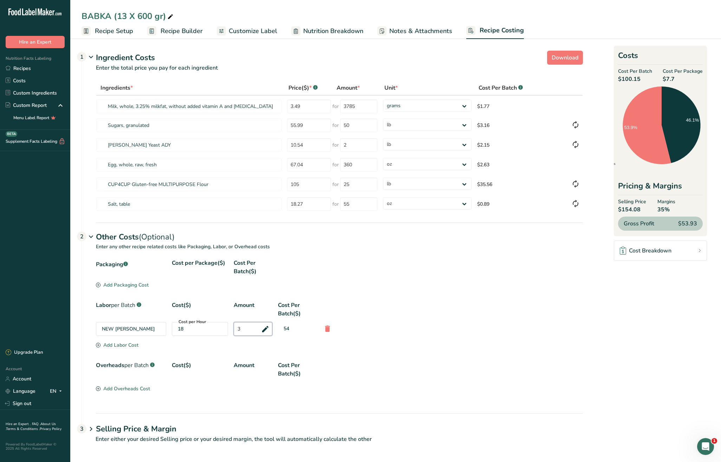
click at [245, 331] on input "3" at bounding box center [253, 329] width 39 height 14
drag, startPoint x: 245, startPoint y: 331, endPoint x: 231, endPoint y: 328, distance: 15.0
click at [231, 328] on div "NEW NATALIA RATE Cost per Hour 18 3 54" at bounding box center [339, 329] width 487 height 14
type input "2.5"
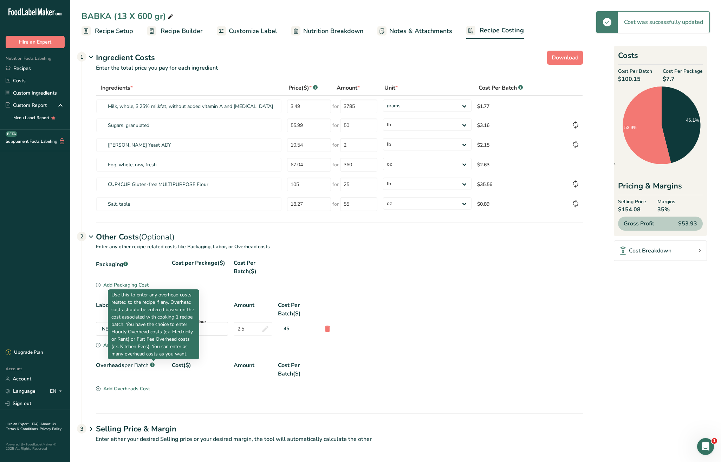
click at [407, 348] on section "Labor per Batch .a-a{fill:#347362;}.b-a{fill:#fff;} Cost($) Amount Cost Per Bat…" at bounding box center [339, 325] width 487 height 49
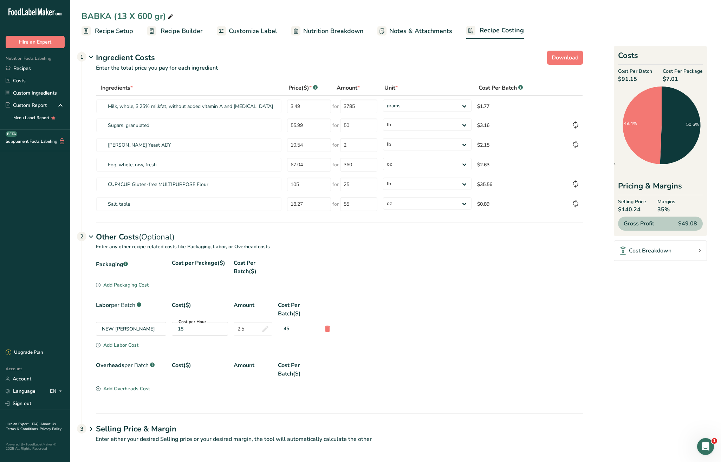
click at [139, 387] on div "Add Overheads Cost" at bounding box center [123, 388] width 54 height 7
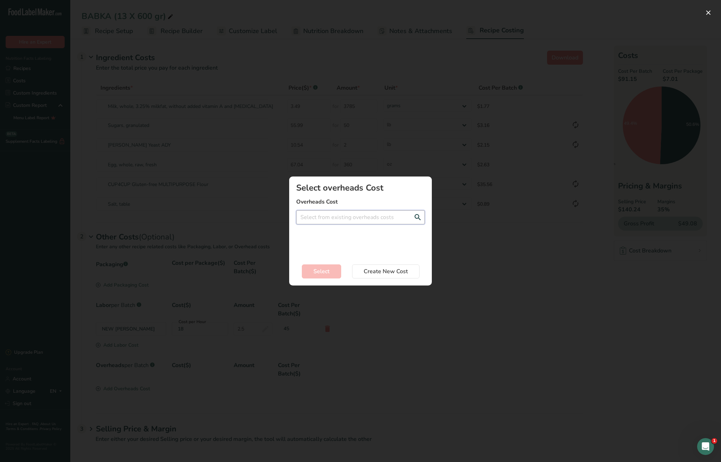
click at [323, 221] on input "Add New Recipe Cost Modal" at bounding box center [360, 217] width 129 height 14
click at [342, 255] on span "20$" at bounding box center [341, 255] width 8 height 7
type input "Bakery Space - 20$ per Hour"
click at [328, 238] on input "Add New Recipe Cost Modal" at bounding box center [360, 243] width 129 height 14
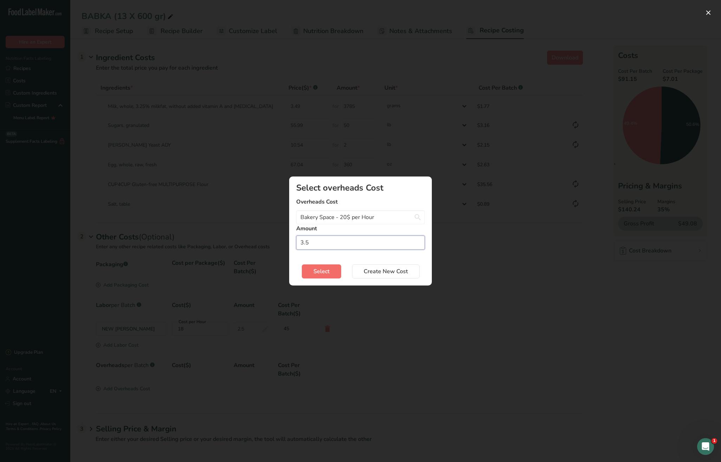
type input "3.5"
drag, startPoint x: 318, startPoint y: 268, endPoint x: 426, endPoint y: 285, distance: 109.3
click at [318, 268] on span "Select" at bounding box center [322, 271] width 16 height 8
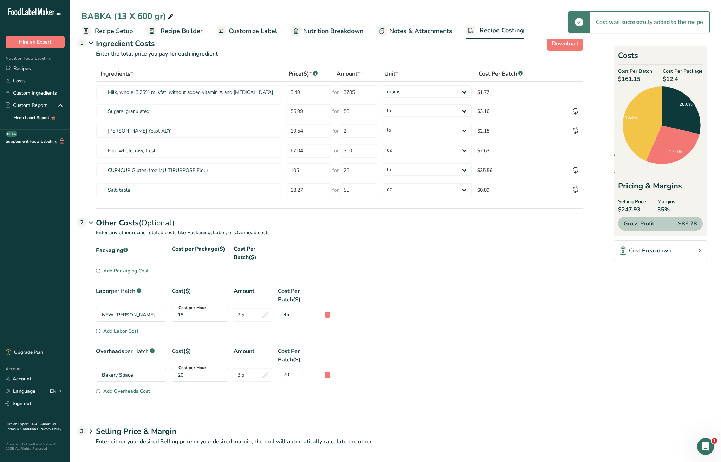
scroll to position [18, 0]
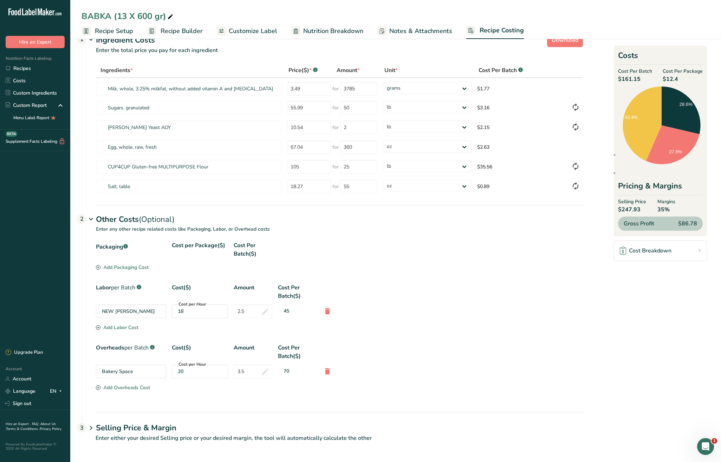
click at [111, 268] on div "Add Packaging Cost" at bounding box center [122, 267] width 53 height 7
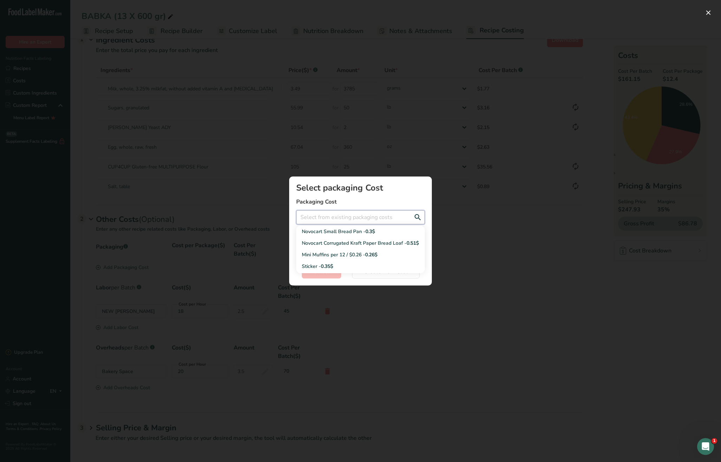
click at [327, 223] on input "Add New Recipe Cost Modal" at bounding box center [360, 217] width 129 height 14
click at [404, 260] on link "Sticker - 0.35$" at bounding box center [360, 266] width 129 height 12
type input "Sticker - 0.35$"
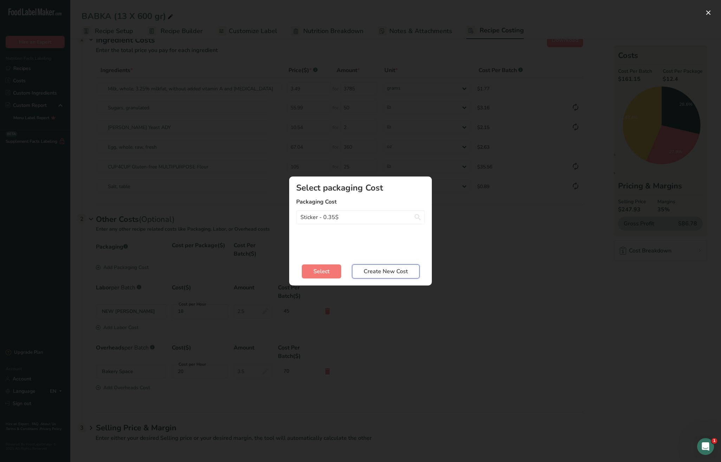
click at [383, 273] on span "Create New Cost" at bounding box center [386, 271] width 44 height 8
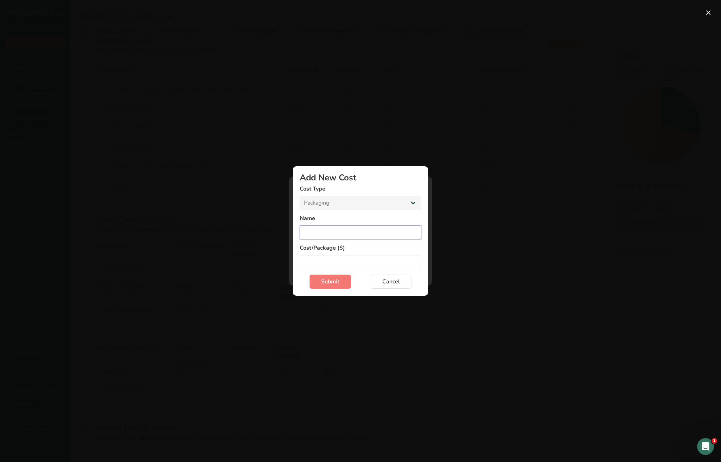
click at [317, 232] on input "Add New Cost Modal" at bounding box center [361, 232] width 122 height 14
type input "D&W 6" Shallow Foil Tart Pie Pan"
click at [347, 263] on input "Add New Cost Modal" at bounding box center [361, 262] width 122 height 14
type input "0.155"
drag, startPoint x: 323, startPoint y: 283, endPoint x: 328, endPoint y: 283, distance: 5.3
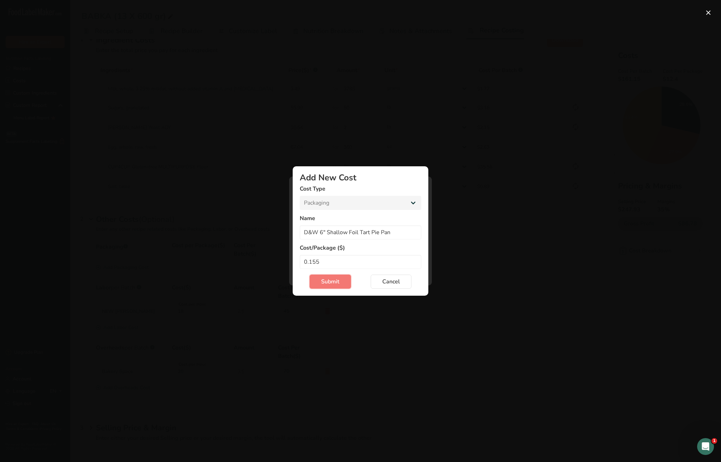
click at [323, 283] on span "Submit" at bounding box center [330, 281] width 18 height 8
select select "Add New Cost Modal"
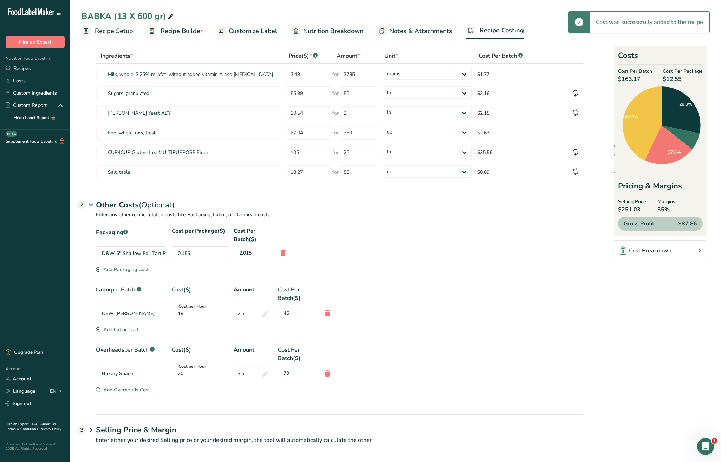
scroll to position [34, 0]
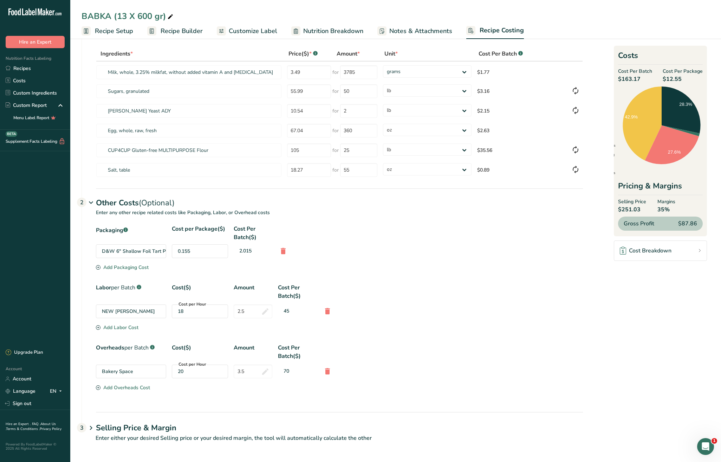
click at [129, 268] on div "Add Packaging Cost" at bounding box center [122, 267] width 53 height 7
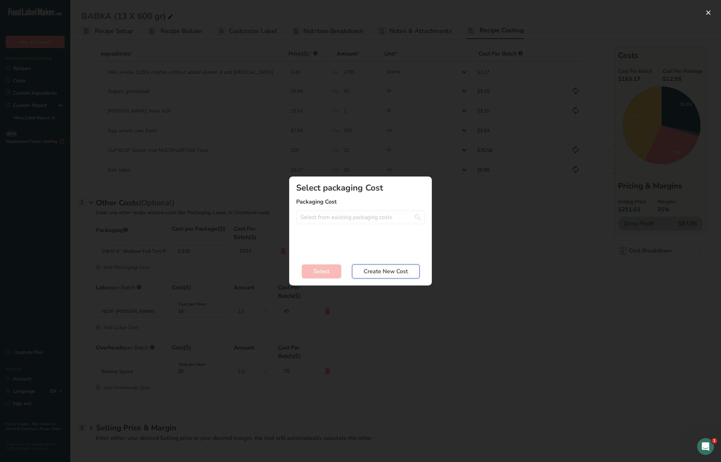
click at [378, 274] on span "Create New Cost" at bounding box center [386, 271] width 44 height 8
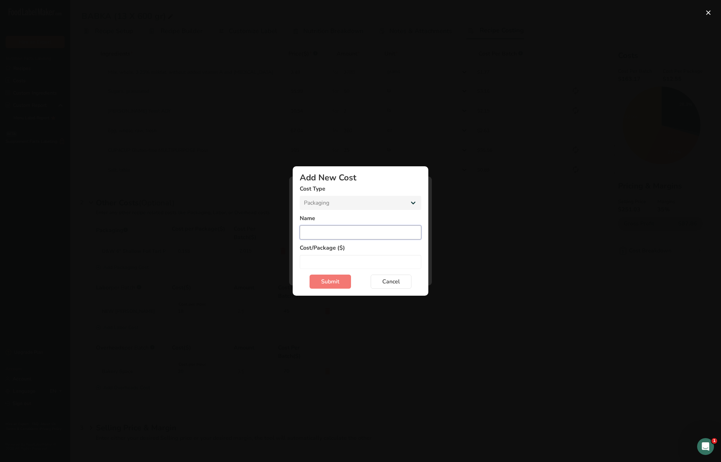
click at [324, 233] on input "Add New Cost Modal" at bounding box center [361, 232] width 122 height 14
paste input "Novacart Corrugated Kraft Paper Baking Mold 6 3/4" x 1 3/8""
drag, startPoint x: 318, startPoint y: 233, endPoint x: 323, endPoint y: 233, distance: 4.9
click at [320, 233] on input "Novacart Corrugated Kraft Paper Baking Mold 6 3/4" x 1 3/8"" at bounding box center [361, 232] width 122 height 14
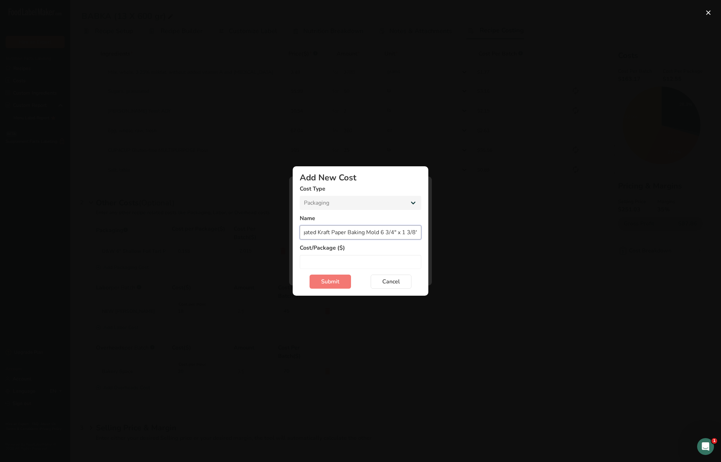
click at [363, 234] on input "Novacart Corrugated Kraft Paper Baking Mold 6 3/4" x 1 3/8"" at bounding box center [361, 232] width 122 height 14
drag, startPoint x: 369, startPoint y: 231, endPoint x: 384, endPoint y: 238, distance: 16.2
click at [370, 232] on input "Novacart Corrugated Kraft Paper Baking Mold 6 3/4" x 1 3/8"" at bounding box center [361, 232] width 122 height 14
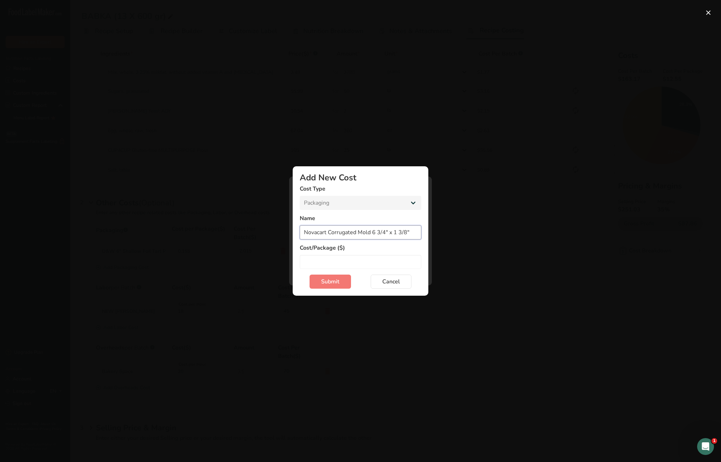
click at [304, 232] on input "Novacart Corrugated Mold 6 3/4" x 1 3/8"" at bounding box center [361, 232] width 122 height 14
click at [374, 232] on input "Babka Novacart Corrugated Mold 6 3/4" x 1 3/8"" at bounding box center [361, 232] width 122 height 14
type input "Babka Novacart Round Mold 6 3/4" x 1 3/8""
click at [332, 266] on input "Add New Cost Modal" at bounding box center [361, 262] width 122 height 14
type input "0.38"
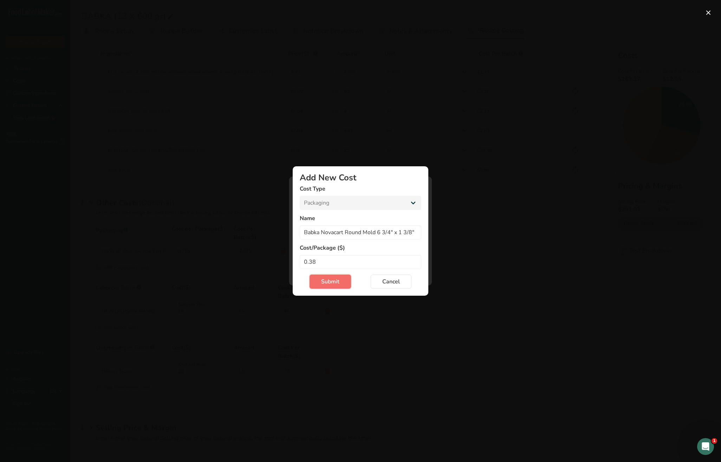
click at [324, 279] on span "Submit" at bounding box center [330, 281] width 18 height 8
select select "Add New Cost Modal"
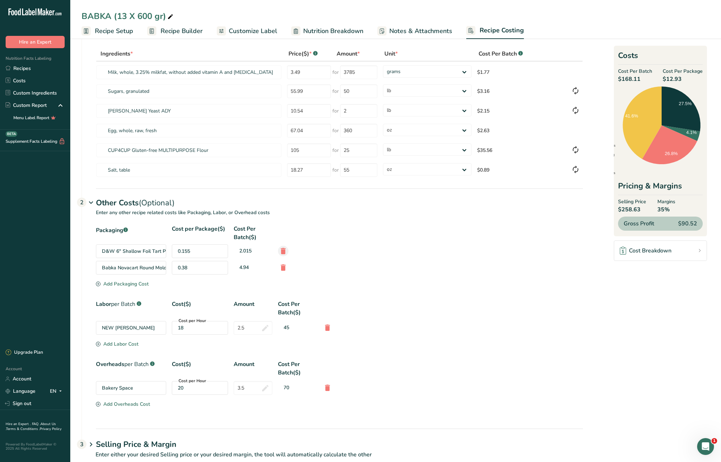
click at [284, 251] on icon at bounding box center [283, 251] width 8 height 13
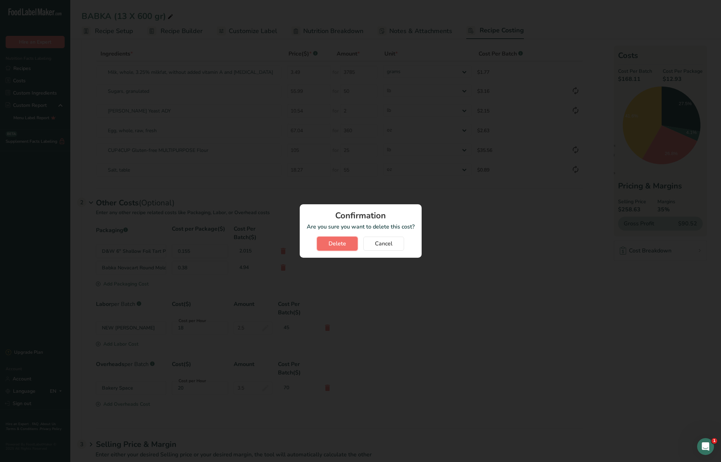
click at [328, 243] on button "Delete" at bounding box center [337, 244] width 41 height 14
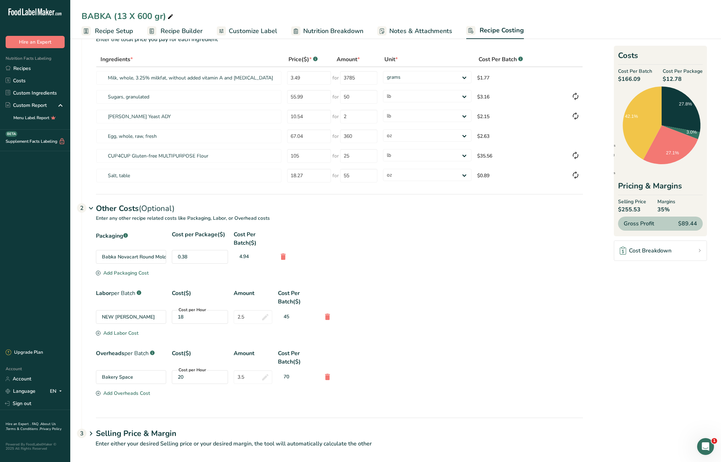
scroll to position [34, 0]
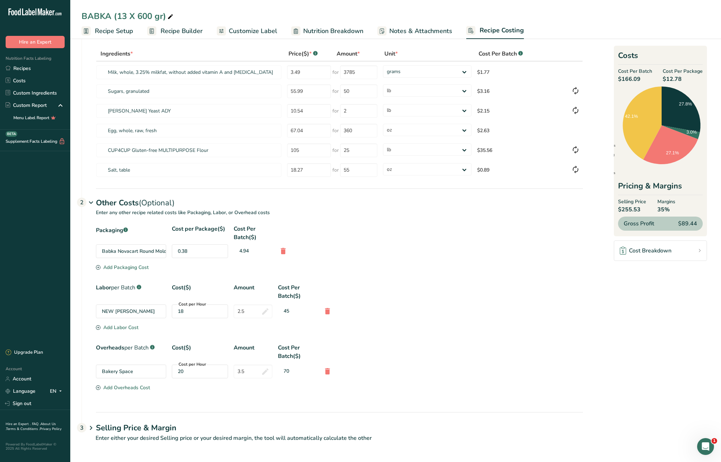
click at [162, 431] on h1 "Selling Price & Margin" at bounding box center [339, 428] width 487 height 12
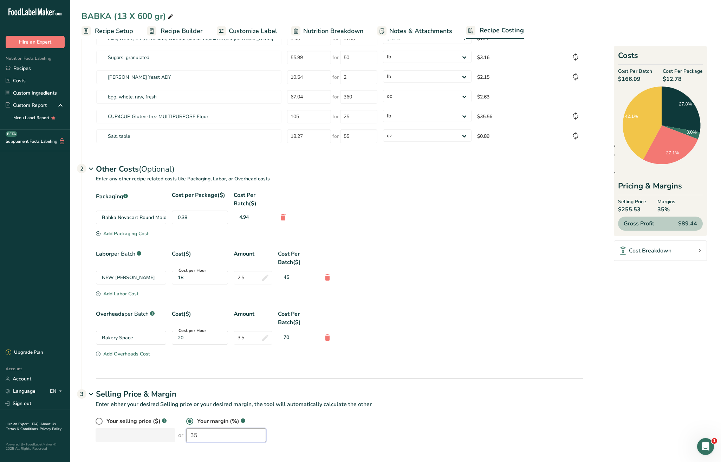
drag, startPoint x: 221, startPoint y: 436, endPoint x: 179, endPoint y: 440, distance: 42.4
click at [168, 433] on div "Your selling price ($) .a-a{fill:#347362;}.b-a{fill:#fff;} or Your margin (%) .…" at bounding box center [340, 429] width 488 height 25
click at [143, 430] on div "Your selling price ($) .a-a{fill:#347362;}.b-a{fill:#fff;} or Your margin (%) .…" at bounding box center [340, 429] width 488 height 25
type input "60"
click at [264, 116] on tr "CUP4CUP Gluten-free MULTIPURPOSE Flour 105 for 25 grams kg mg mcg lb oz $35.56" at bounding box center [339, 117] width 487 height 20
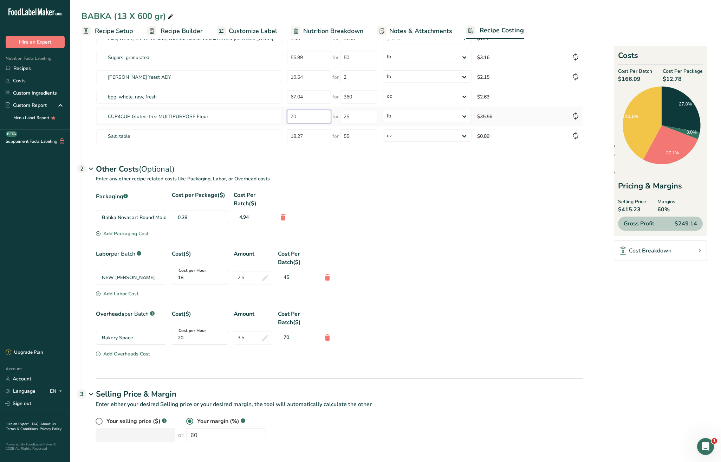
type input "70"
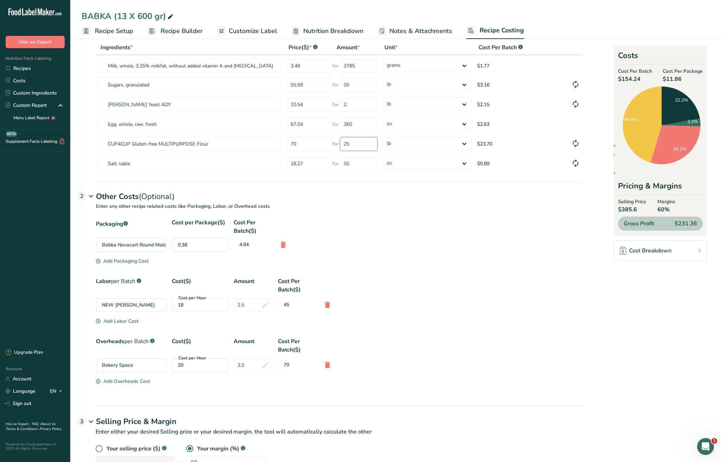
scroll to position [44, 0]
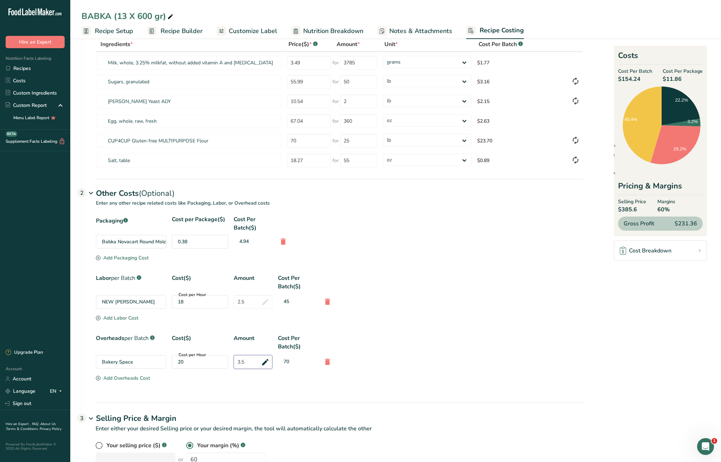
drag, startPoint x: 243, startPoint y: 361, endPoint x: 229, endPoint y: 360, distance: 13.7
click at [229, 360] on div "Bakery Space Cost per Hour 20 3.5 70" at bounding box center [339, 362] width 487 height 14
type input "3"
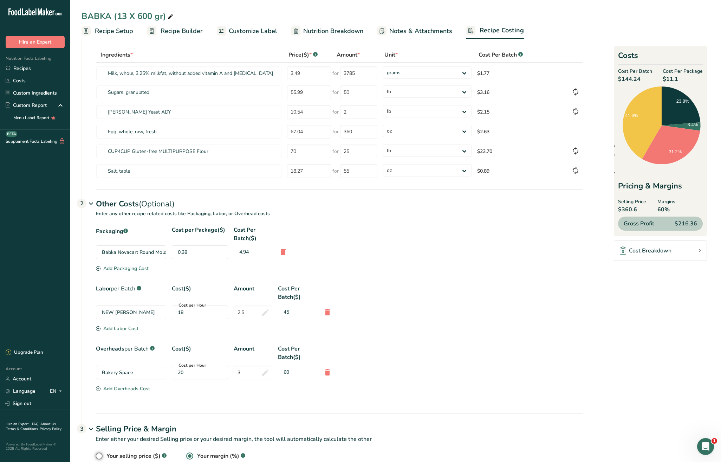
scroll to position [68, 0]
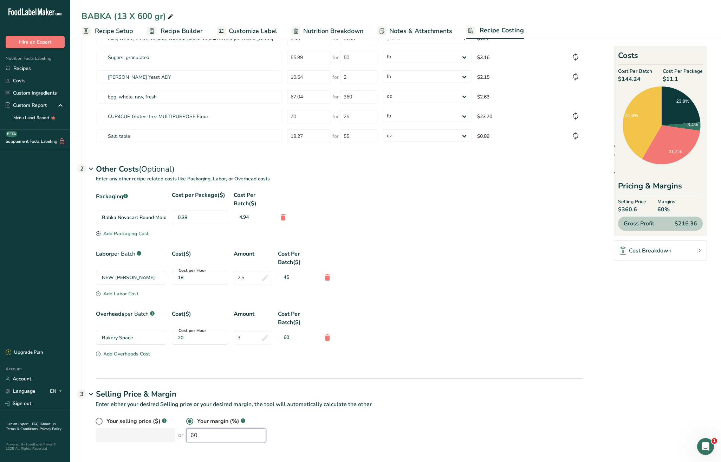
drag, startPoint x: 198, startPoint y: 437, endPoint x: 171, endPoint y: 433, distance: 26.9
click at [171, 433] on div "Your selling price ($) .a-a{fill:#347362;}.b-a{fill:#fff;} or Your margin (%) .…" at bounding box center [340, 429] width 488 height 25
type input "50"
click at [260, 112] on tr "CUP4CUP Gluten-free MULTIPURPOSE Flour 70 for 25 grams kg mg mcg lb oz $23.70" at bounding box center [339, 117] width 487 height 20
type input "105"
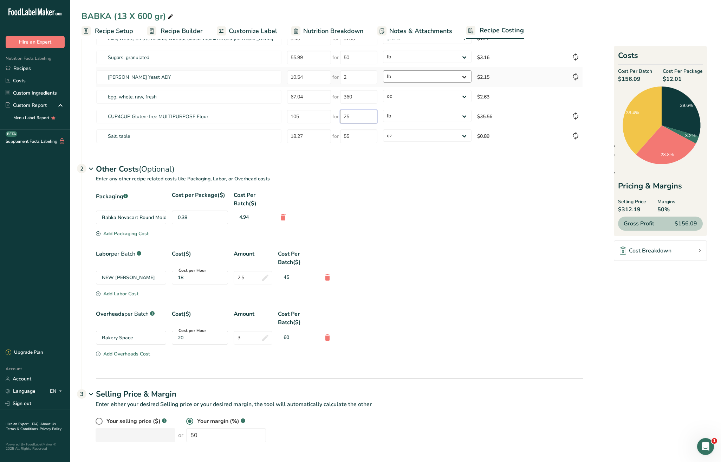
scroll to position [0, 0]
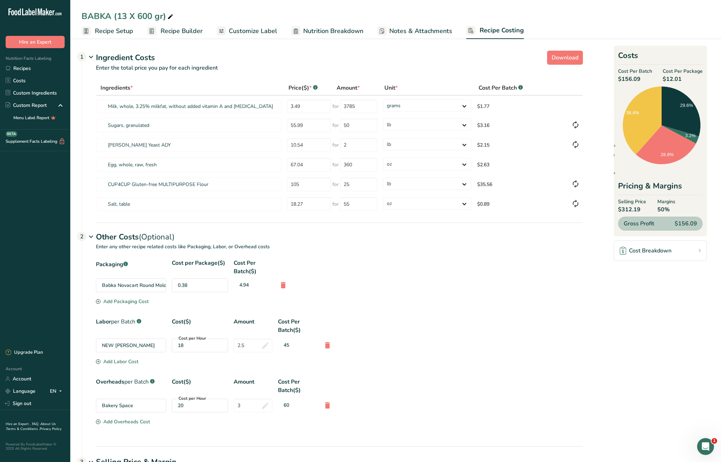
drag, startPoint x: 185, startPoint y: 29, endPoint x: 189, endPoint y: 31, distance: 5.2
click at [185, 29] on span "Recipe Builder" at bounding box center [182, 30] width 42 height 9
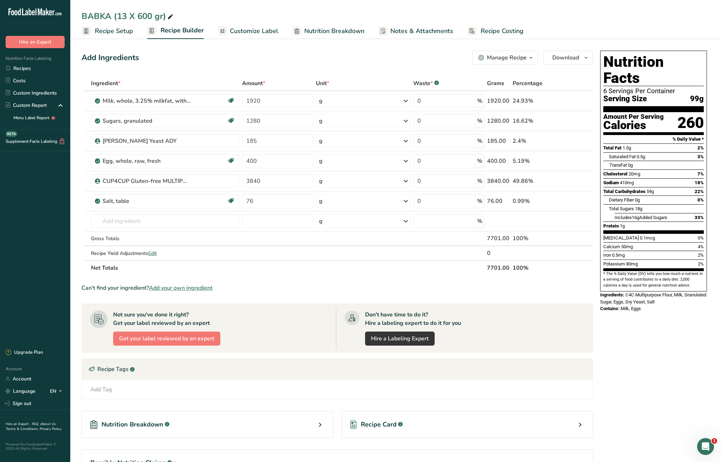
click at [486, 30] on span "Recipe Costing" at bounding box center [502, 30] width 43 height 9
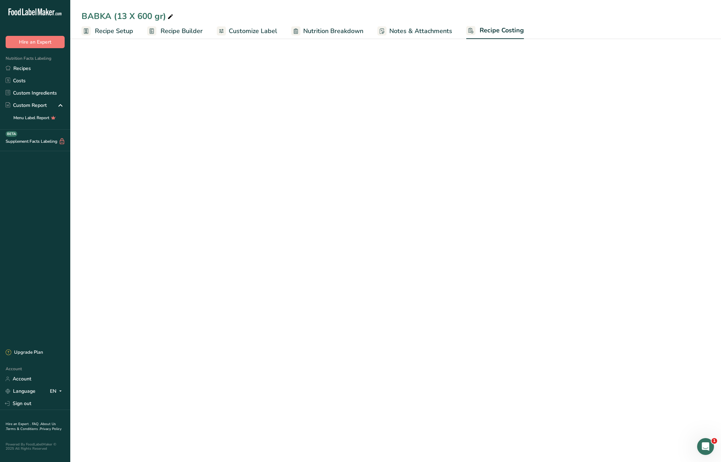
select select "12"
select select "5"
select select "12"
select select "5"
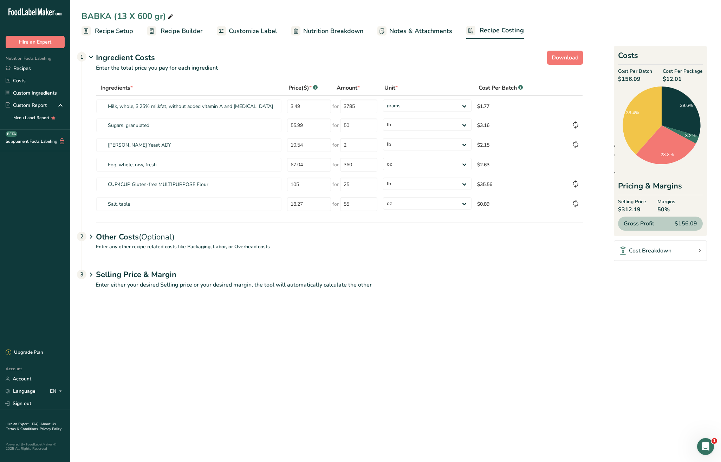
click at [110, 28] on span "Recipe Setup" at bounding box center [114, 30] width 38 height 9
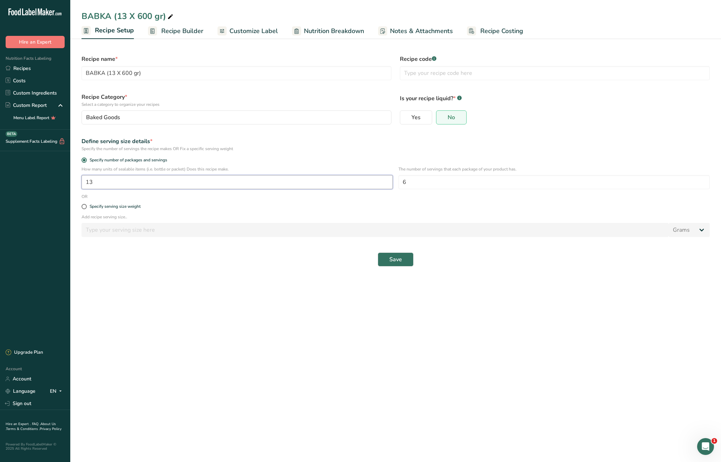
drag, startPoint x: 109, startPoint y: 185, endPoint x: 58, endPoint y: 181, distance: 50.4
click at [58, 181] on div ".a-20{fill:#fff;} Hire an Expert Nutrition Facts Labeling Recipes Costs Custom …" at bounding box center [360, 231] width 721 height 462
type input "15"
click at [404, 259] on button "Save" at bounding box center [396, 259] width 36 height 14
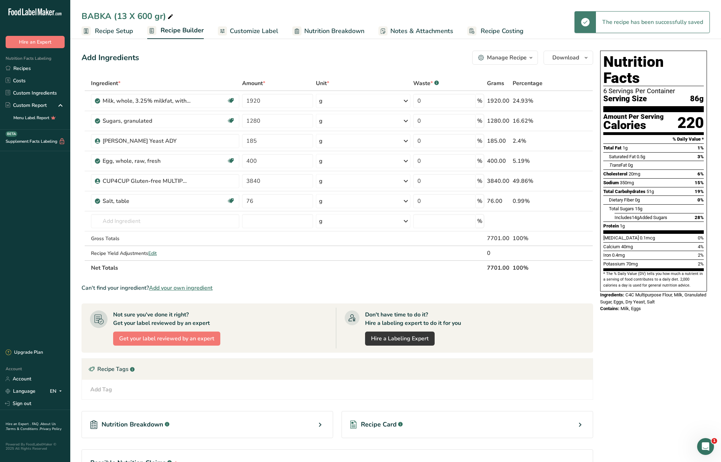
drag, startPoint x: 503, startPoint y: 31, endPoint x: 517, endPoint y: 37, distance: 15.1
click at [503, 31] on span "Recipe Costing" at bounding box center [502, 30] width 43 height 9
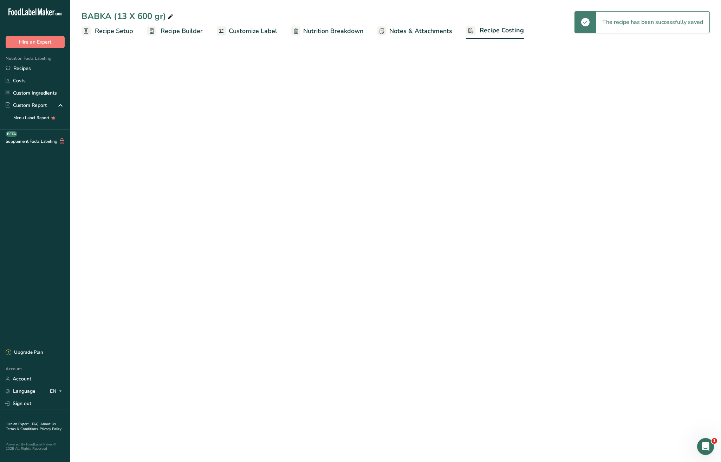
select select "12"
select select "5"
select select "12"
select select "5"
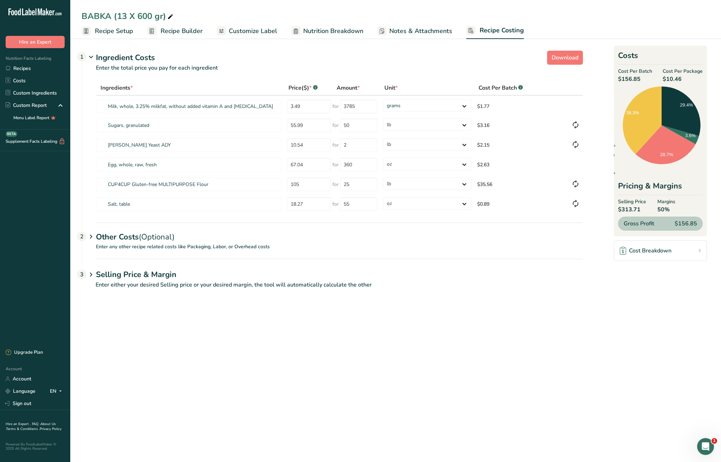
click at [115, 32] on span "Recipe Setup" at bounding box center [114, 30] width 38 height 9
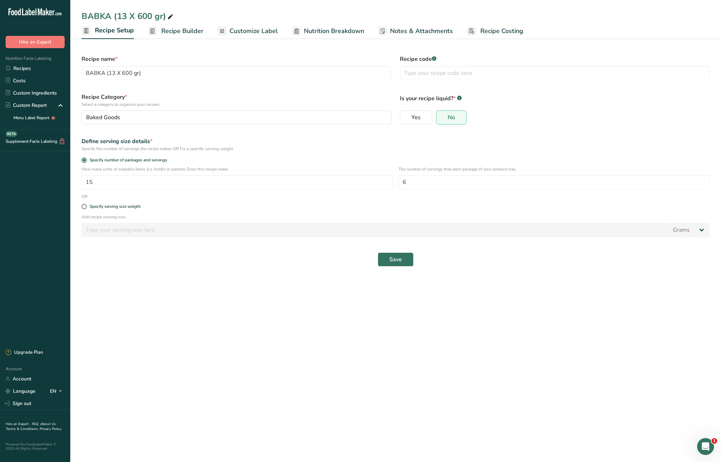
click at [190, 31] on span "Recipe Builder" at bounding box center [182, 30] width 42 height 9
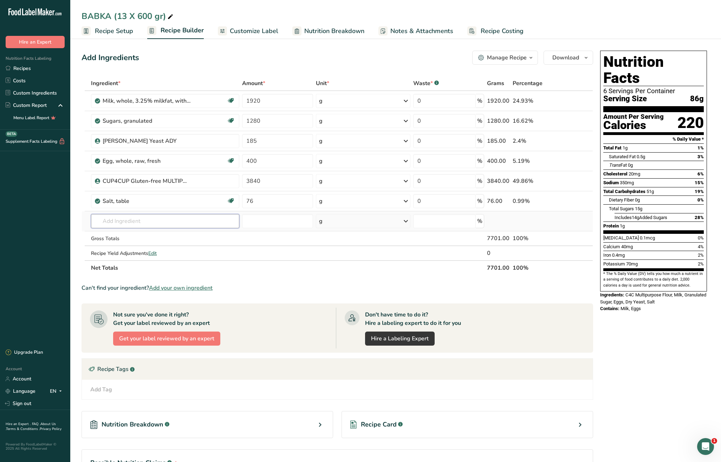
click at [131, 224] on input "text" at bounding box center [165, 221] width 148 height 14
type input "Nutella"
click at [125, 234] on div "Nutella" at bounding box center [160, 235] width 126 height 7
type input "Nutella"
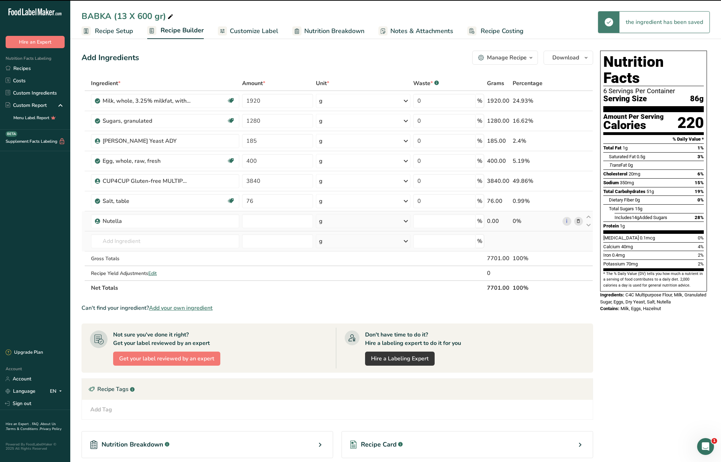
type input "0"
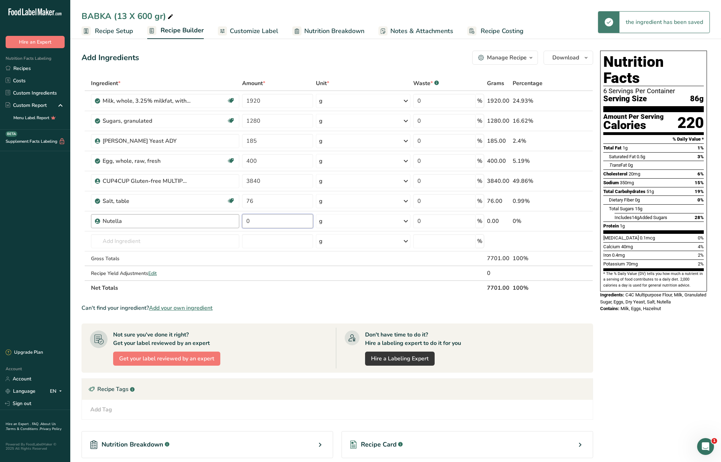
drag, startPoint x: 257, startPoint y: 221, endPoint x: 231, endPoint y: 218, distance: 26.9
click at [231, 218] on tr "Nutella 0 g Weight Units g kg mg See more Volume Units l Volume units require a…" at bounding box center [337, 221] width 511 height 20
type input "7"
type input "910"
click at [336, 278] on td at bounding box center [363, 273] width 97 height 14
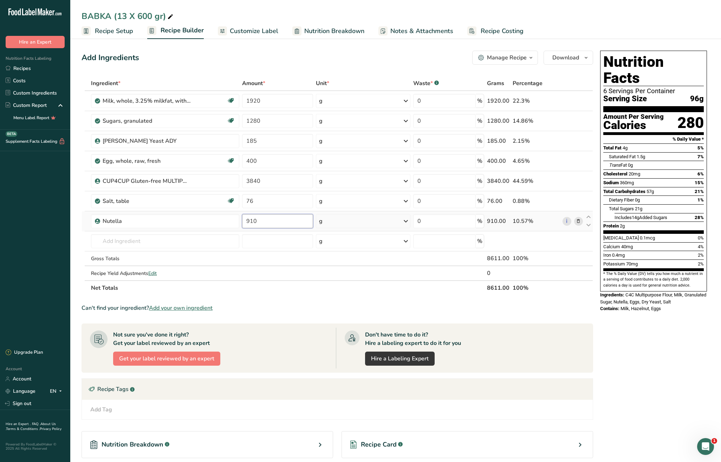
click at [267, 221] on input "910" at bounding box center [277, 221] width 71 height 14
click at [496, 28] on span "Recipe Costing" at bounding box center [502, 30] width 43 height 9
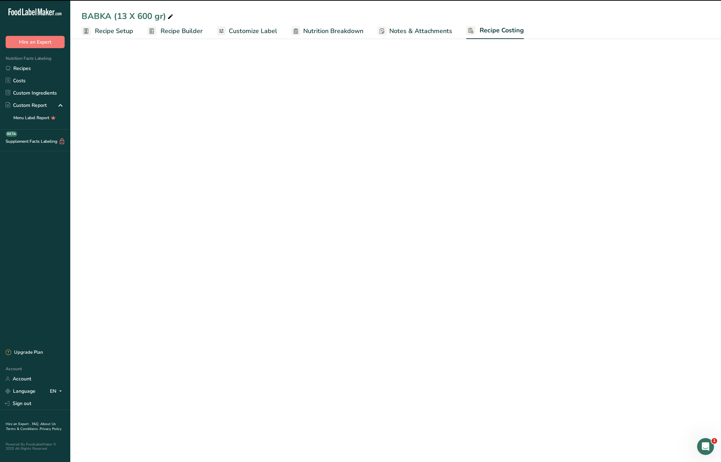
select select "12"
select select "5"
select select "12"
select select "5"
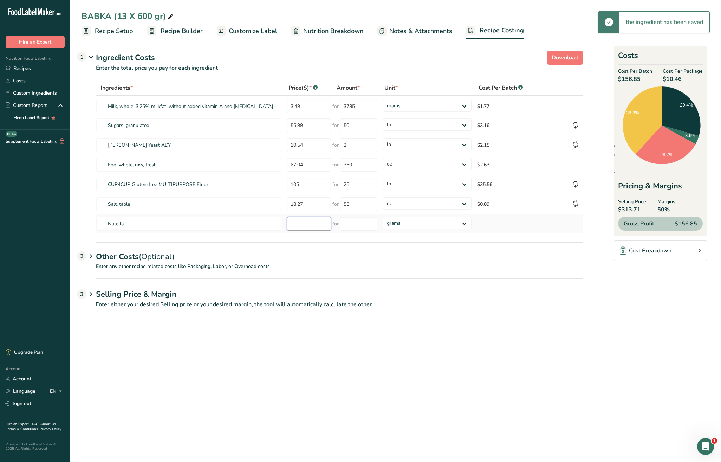
click at [321, 223] on input "number" at bounding box center [309, 224] width 44 height 14
click at [276, 222] on tr "Nutella 25 for grams kg mg mcg lb oz" at bounding box center [339, 224] width 487 height 20
type input "4"
type input "25"
type input "6.6"
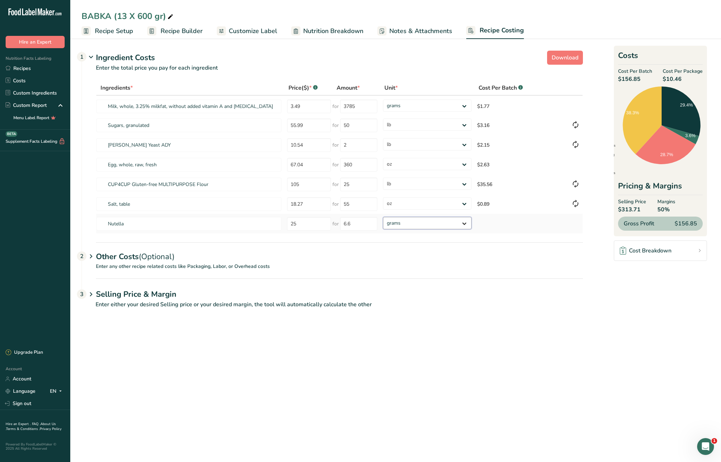
click at [456, 228] on div "Ingredients * Price($) * .a-a{fill:#347362;}.b-a{fill:#fff;} Amount * Unit * Co…" at bounding box center [339, 156] width 487 height 153
select select "12"
type input "7"
click at [312, 226] on input "25" at bounding box center [309, 224] width 44 height 14
type input "2"
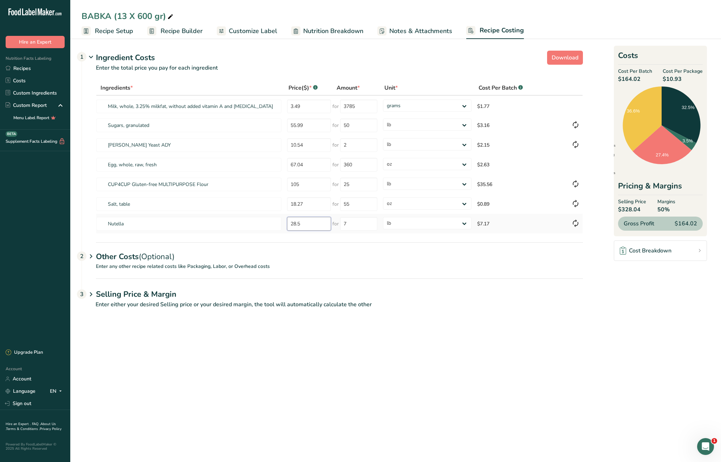
type input "28.5"
drag, startPoint x: 118, startPoint y: 31, endPoint x: 121, endPoint y: 34, distance: 4.0
click at [118, 31] on span "Recipe Setup" at bounding box center [114, 30] width 38 height 9
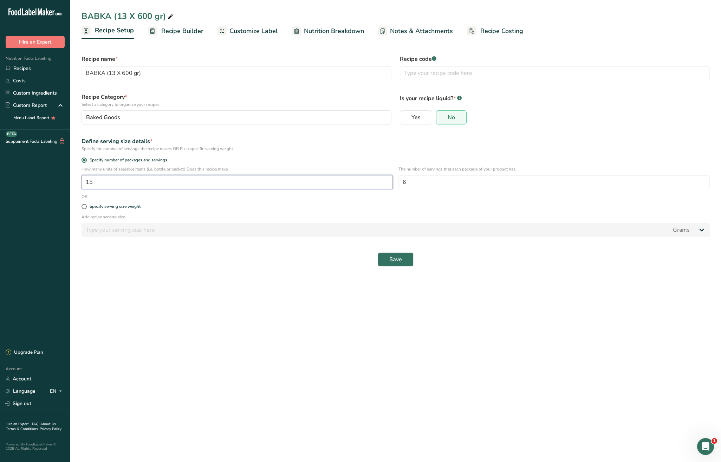
drag, startPoint x: 101, startPoint y: 180, endPoint x: 78, endPoint y: 181, distance: 22.9
click at [78, 181] on div "How many units of sealable items (i.e. bottle or packet) Does this recipe make.…" at bounding box center [395, 179] width 637 height 27
type input "13"
click at [390, 262] on span "Save" at bounding box center [395, 259] width 13 height 8
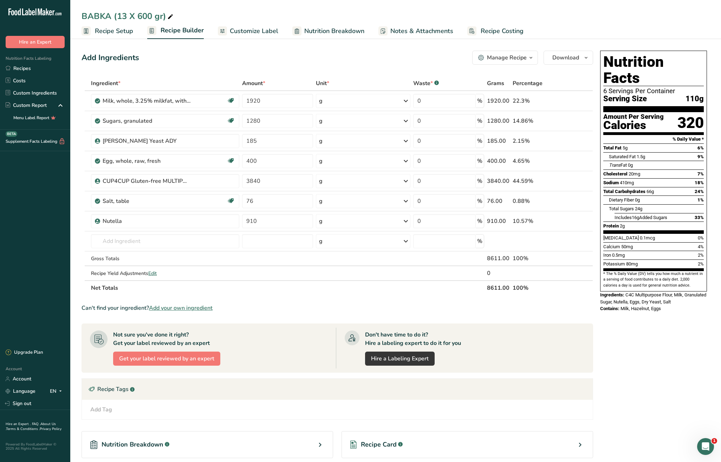
click at [490, 26] on span "Recipe Costing" at bounding box center [502, 30] width 43 height 9
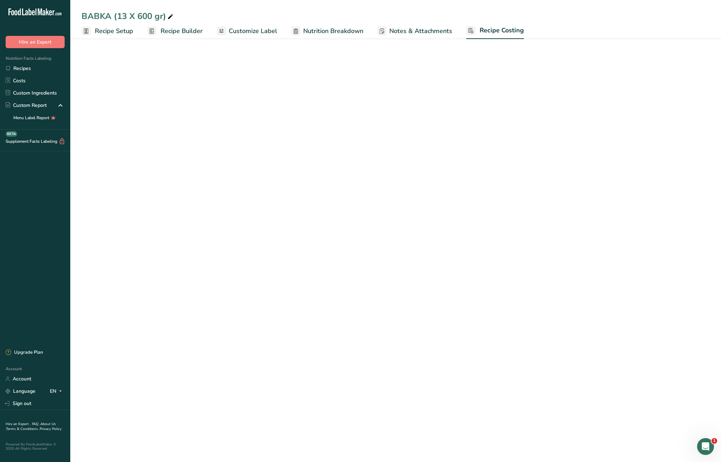
select select "12"
select select "5"
select select "12"
select select "5"
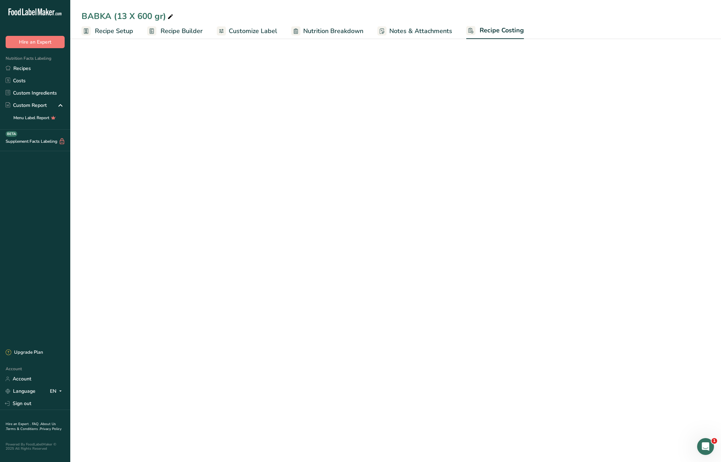
select select "12"
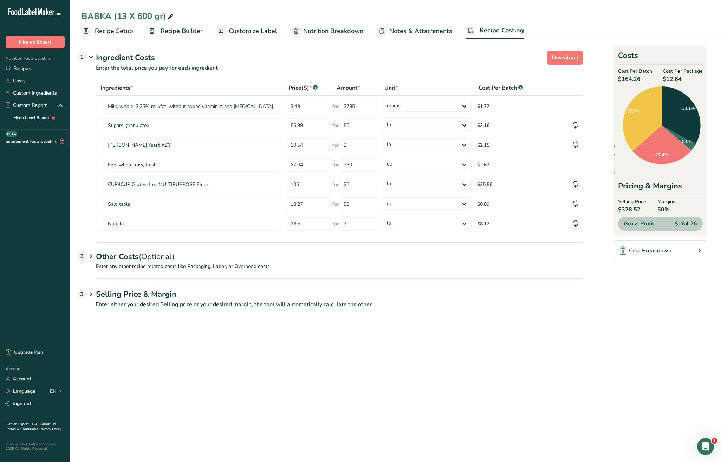
click at [173, 258] on span "(Optional)" at bounding box center [157, 256] width 36 height 11
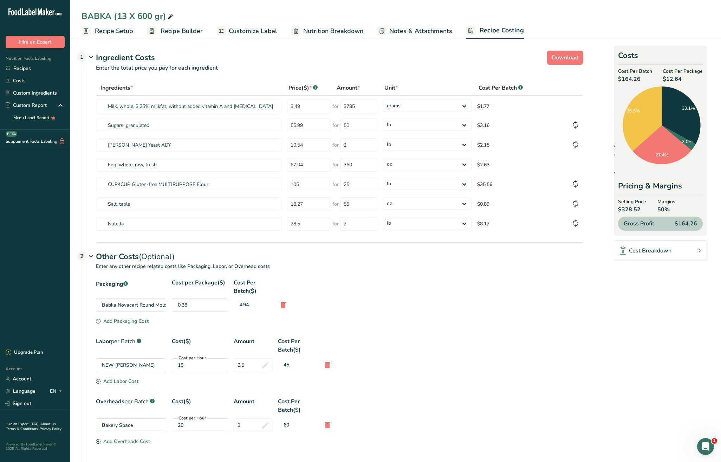
scroll to position [54, 0]
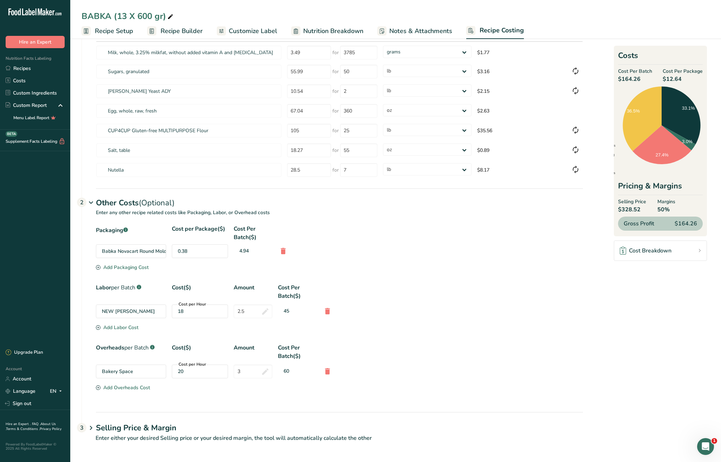
click at [130, 263] on div "Packaging .a-a{fill:#347362;}.b-a{fill:#fff;} Cost per Package($) Cost Per Batc…" at bounding box center [339, 244] width 487 height 39
click at [134, 266] on div "Add Packaging Cost" at bounding box center [122, 267] width 53 height 7
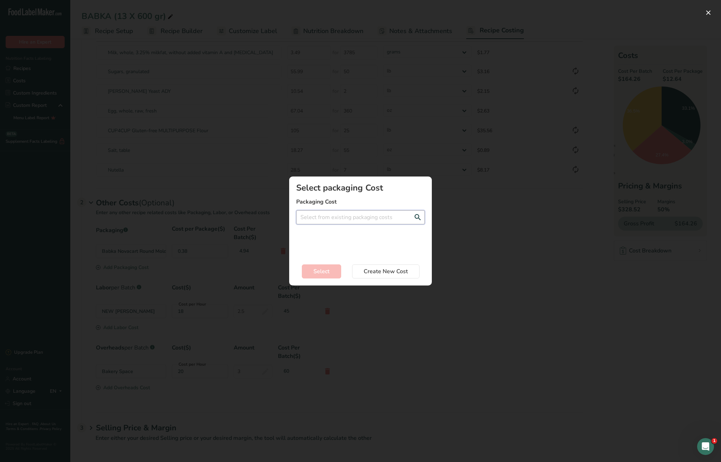
click at [330, 214] on input "Add New Recipe Cost Modal" at bounding box center [360, 217] width 129 height 14
click at [343, 249] on span "0.15$" at bounding box center [341, 246] width 12 height 7
type input "Plastic Bag 2 - 0.15$"
click at [326, 269] on span "Select" at bounding box center [322, 271] width 16 height 8
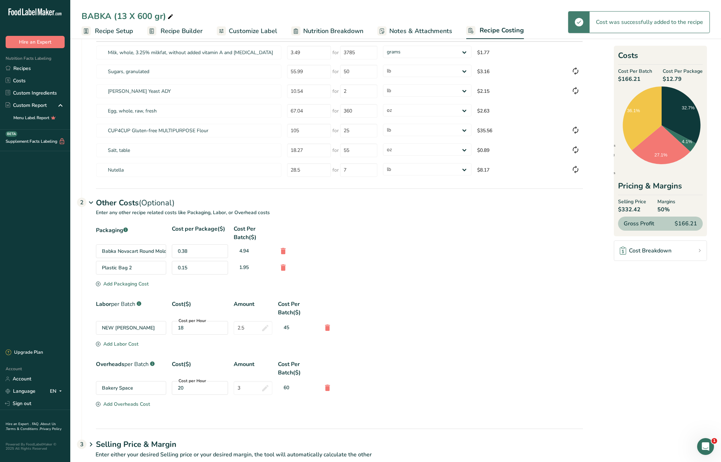
scroll to position [70, 0]
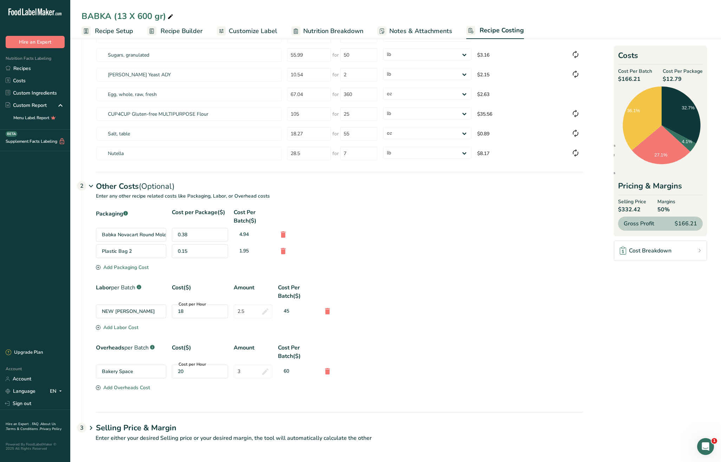
click at [139, 270] on div "Add Packaging Cost" at bounding box center [122, 267] width 53 height 7
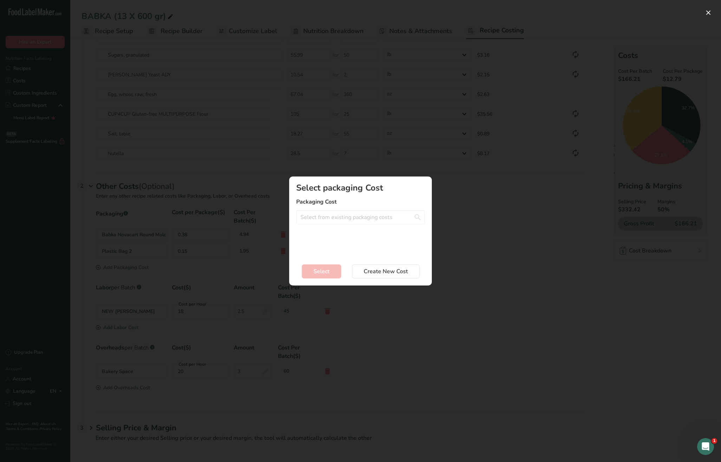
click at [455, 253] on div "Add New Recipe Cost Modal" at bounding box center [360, 231] width 721 height 462
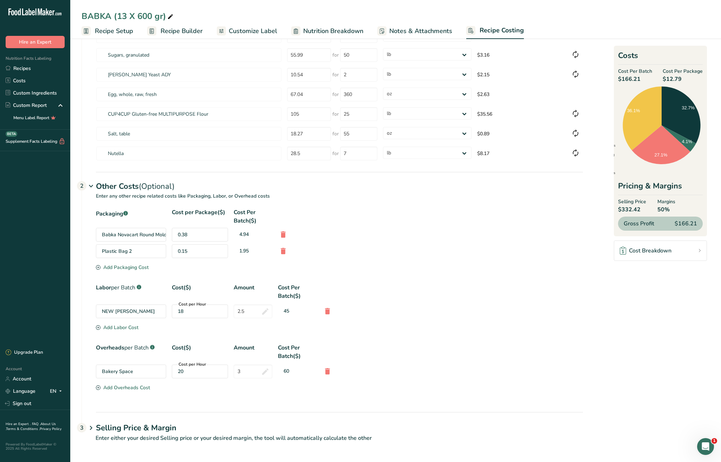
click at [125, 388] on div "Add Overheads Cost" at bounding box center [123, 387] width 54 height 7
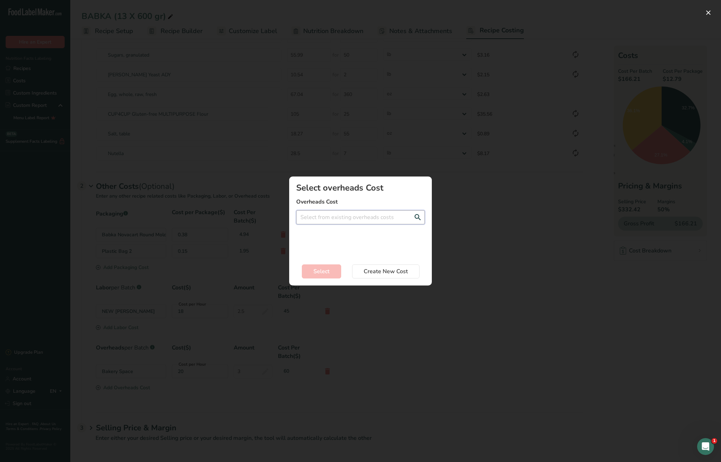
click at [346, 212] on input "Add New Recipe Cost Modal" at bounding box center [360, 217] width 129 height 14
click at [470, 260] on div "Add New Recipe Cost Modal" at bounding box center [360, 231] width 721 height 462
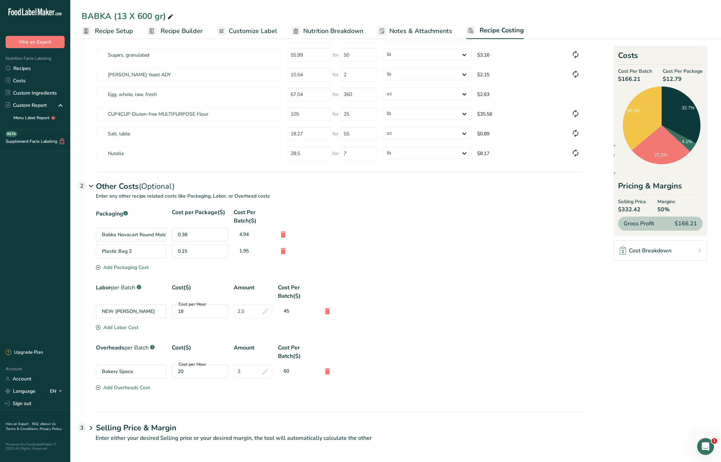
click at [132, 328] on div "Add Labor Cost" at bounding box center [117, 327] width 43 height 7
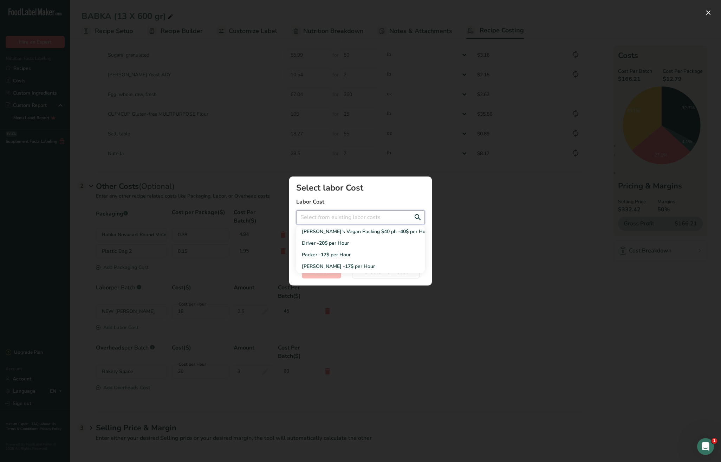
click at [340, 214] on input "Add New Recipe Cost Modal" at bounding box center [360, 217] width 129 height 14
click at [331, 241] on span "per Hour" at bounding box center [339, 243] width 20 height 7
type input "Driver - 20$ per Hour"
click at [346, 237] on input "Add New Recipe Cost Modal" at bounding box center [360, 243] width 129 height 14
type input "0.5"
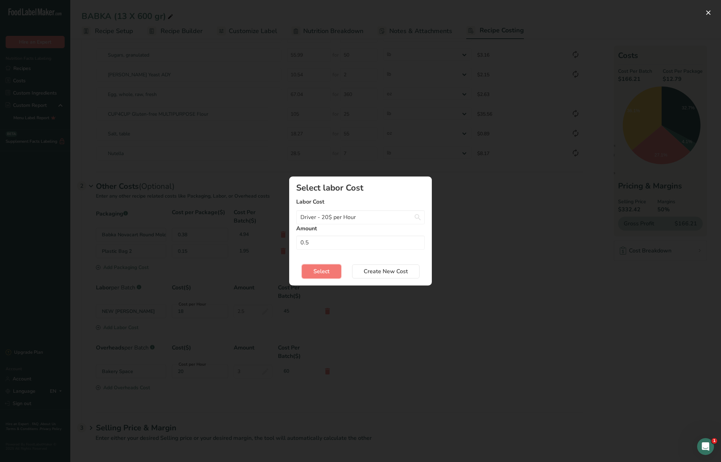
click at [317, 273] on span "Select" at bounding box center [322, 271] width 16 height 8
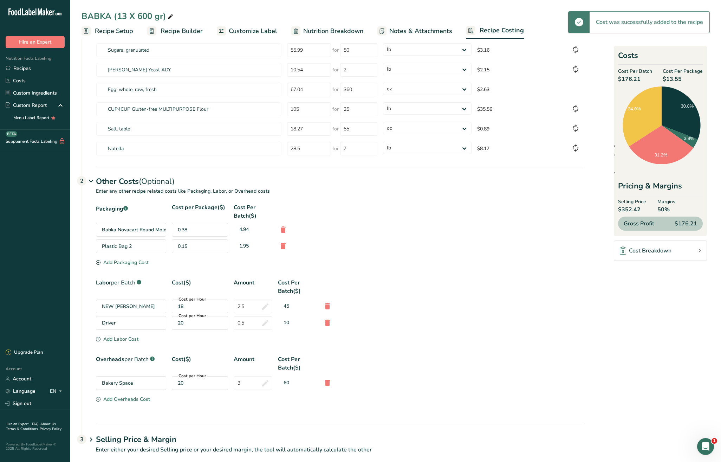
scroll to position [87, 0]
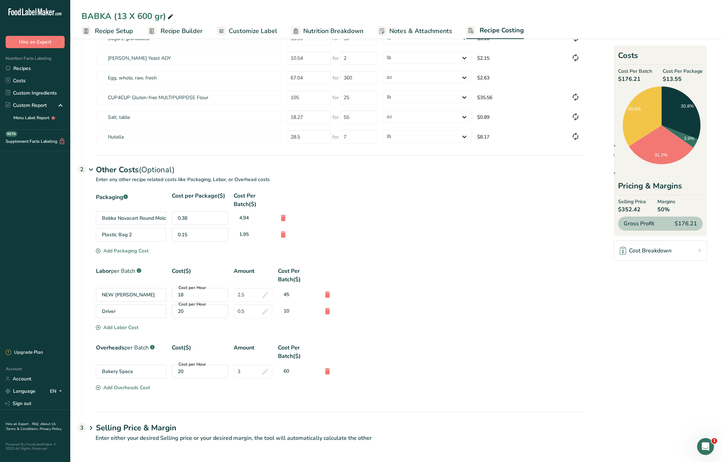
click at [144, 430] on h1 "Selling Price & Margin" at bounding box center [339, 428] width 487 height 12
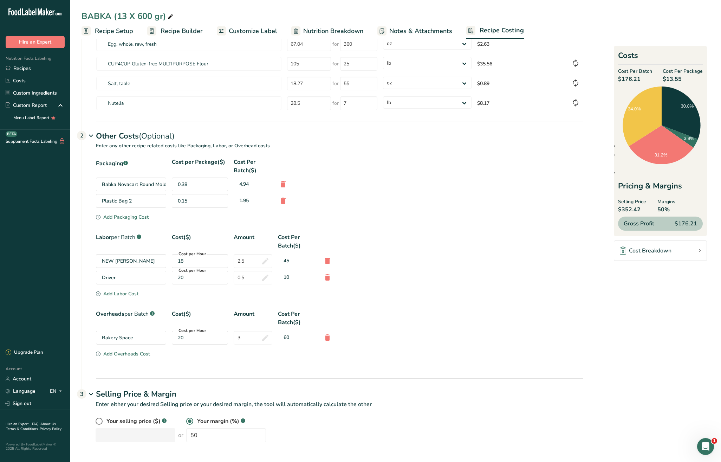
click at [192, 34] on span "Recipe Builder" at bounding box center [182, 30] width 42 height 9
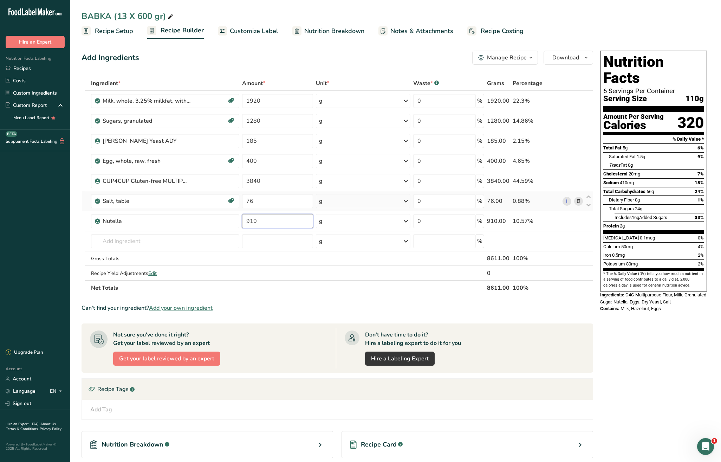
drag, startPoint x: 277, startPoint y: 223, endPoint x: 205, endPoint y: 209, distance: 73.7
click at [205, 209] on tbody "Milk, whole, 3.25% milkfat, without added vitamin A and [MEDICAL_DATA] Gluten f…" at bounding box center [337, 185] width 511 height 189
type input "2340"
click at [484, 33] on span "Recipe Costing" at bounding box center [502, 30] width 43 height 9
select select "12"
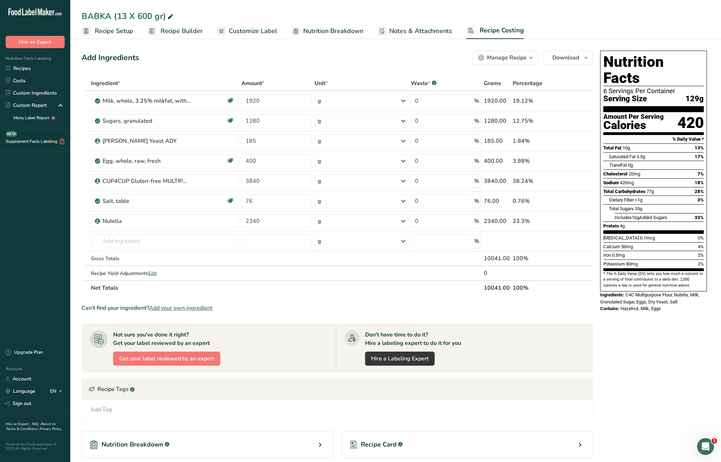
select select "12"
select select "5"
select select "12"
select select "5"
select select "12"
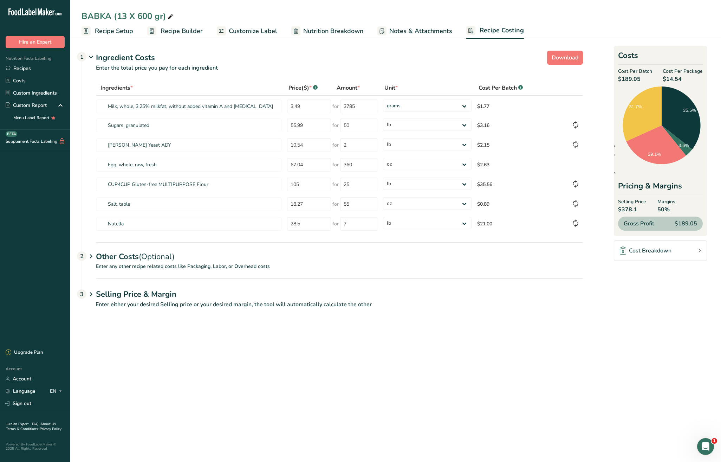
click at [165, 299] on h1 "Selling Price & Margin" at bounding box center [339, 295] width 487 height 12
drag, startPoint x: 204, startPoint y: 340, endPoint x: 156, endPoint y: 327, distance: 49.9
click at [156, 327] on div "Your selling price ($) .a-a{fill:#347362;}.b-a{fill:#fff;} or Your margin (%) .…" at bounding box center [340, 329] width 488 height 25
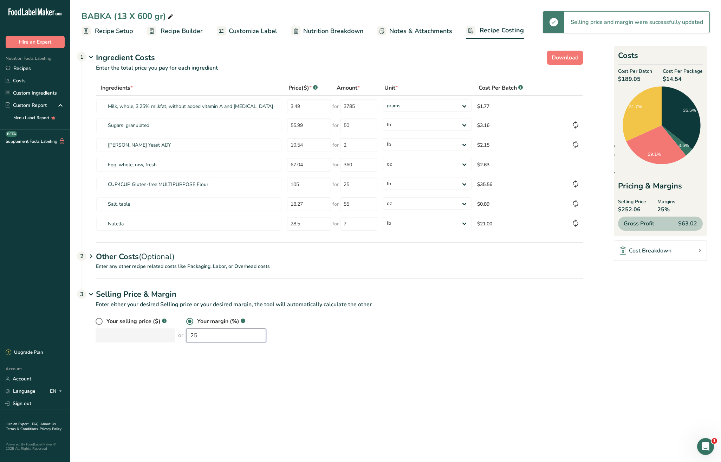
click at [153, 335] on div "Your selling price ($) .a-a{fill:#347362;}.b-a{fill:#fff;} or Your margin (%) .…" at bounding box center [340, 329] width 488 height 25
click at [159, 334] on div "Your selling price ($) .a-a{fill:#347362;}.b-a{fill:#fff;} or Your margin (%) .…" at bounding box center [340, 329] width 488 height 25
click at [150, 333] on div "Your selling price ($) .a-a{fill:#347362;}.b-a{fill:#fff;} or Your margin (%) .…" at bounding box center [340, 329] width 488 height 25
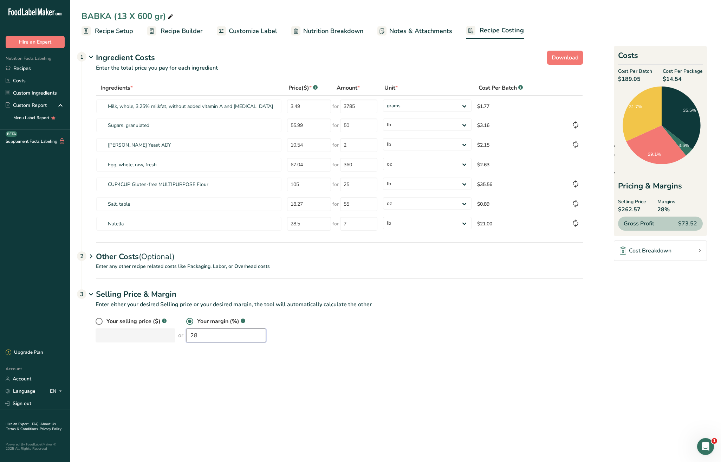
drag, startPoint x: 197, startPoint y: 336, endPoint x: 171, endPoint y: 335, distance: 26.0
click at [171, 335] on div "Your selling price ($) .a-a{fill:#347362;}.b-a{fill:#fff;} or Your margin (%) .…" at bounding box center [340, 329] width 488 height 25
drag, startPoint x: 156, startPoint y: 327, endPoint x: 147, endPoint y: 326, distance: 9.2
click at [147, 326] on div "Your selling price ($) .a-a{fill:#347362;}.b-a{fill:#fff;} or Your margin (%) .…" at bounding box center [340, 329] width 488 height 25
type input "55"
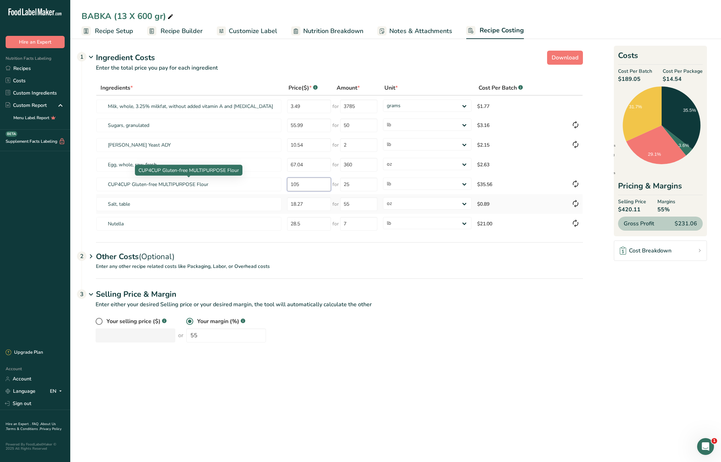
click at [270, 186] on tr "CUP4CUP Gluten-free MULTIPURPOSE Flour 105 for 25 grams kg mg mcg lb oz $35.56" at bounding box center [339, 184] width 487 height 20
type input "55"
click at [271, 224] on tr "Nutella 28.5 for 7 grams kg mg mcg lb oz $21.00" at bounding box center [339, 224] width 487 height 20
type input "24"
click at [269, 182] on tr "CUP4CUP Gluten-free MULTIPURPOSE Flour 55 for 25 grams kg mg mcg lb oz $18.62" at bounding box center [339, 184] width 487 height 20
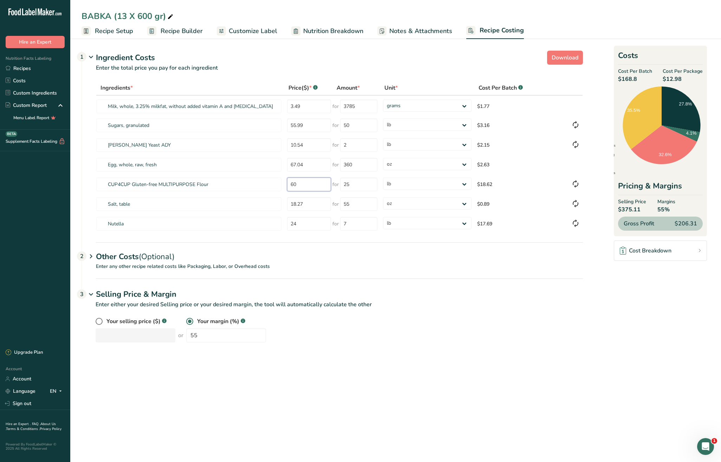
type input "60"
drag, startPoint x: 180, startPoint y: 34, endPoint x: 188, endPoint y: 37, distance: 8.8
click at [180, 34] on span "Recipe Builder" at bounding box center [182, 30] width 42 height 9
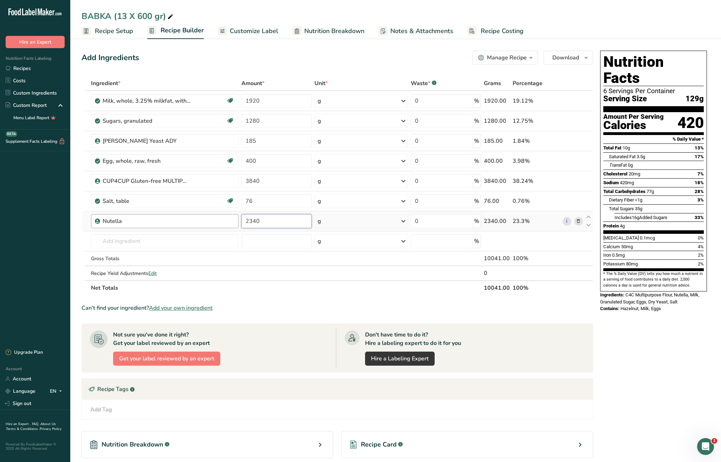
drag, startPoint x: 287, startPoint y: 226, endPoint x: 227, endPoint y: 221, distance: 60.4
click at [226, 221] on tr "Nutella 2340 g Weight Units g kg mg See more Volume Units l Volume units requir…" at bounding box center [337, 221] width 511 height 20
type input "1950"
click at [369, 263] on div "Ingredient * Amount * Unit * Waste * .a-a{fill:#347362;}.b-a{fill:#fff;} Grams …" at bounding box center [338, 185] width 512 height 219
click at [503, 24] on link "Recipe Costing" at bounding box center [496, 31] width 56 height 16
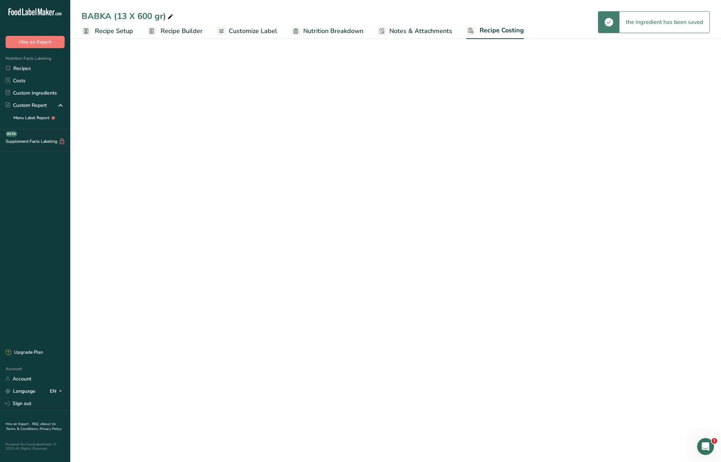
select select "12"
select select "5"
select select "12"
select select "5"
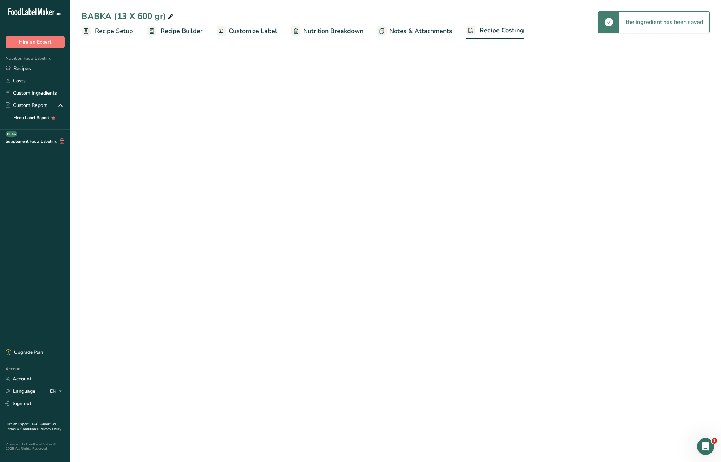
select select "12"
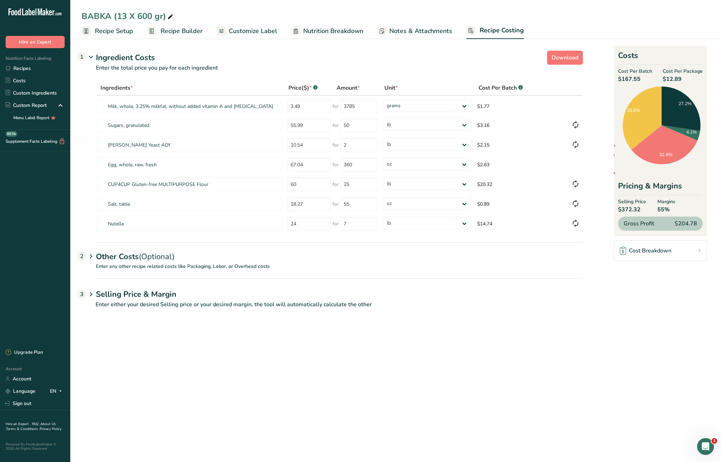
click at [187, 30] on span "Recipe Builder" at bounding box center [182, 30] width 42 height 9
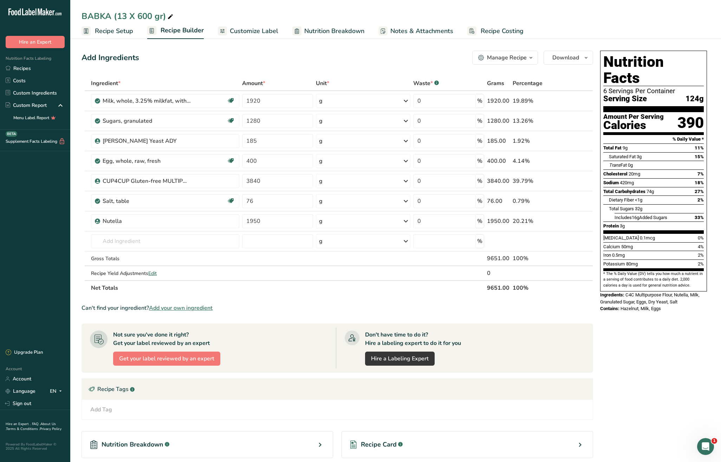
click at [115, 26] on span "Recipe Setup" at bounding box center [114, 30] width 38 height 9
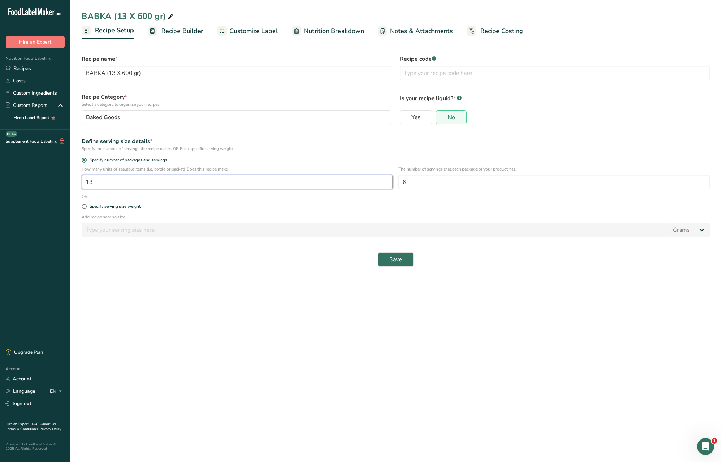
drag, startPoint x: 100, startPoint y: 183, endPoint x: 56, endPoint y: 182, distance: 44.0
click at [56, 182] on div ".a-20{fill:#fff;} Hire an Expert Nutrition Facts Labeling Recipes Costs Custom …" at bounding box center [360, 231] width 721 height 462
type input "16"
drag, startPoint x: 416, startPoint y: 183, endPoint x: 402, endPoint y: 183, distance: 13.4
click at [402, 183] on input "6" at bounding box center [554, 182] width 311 height 14
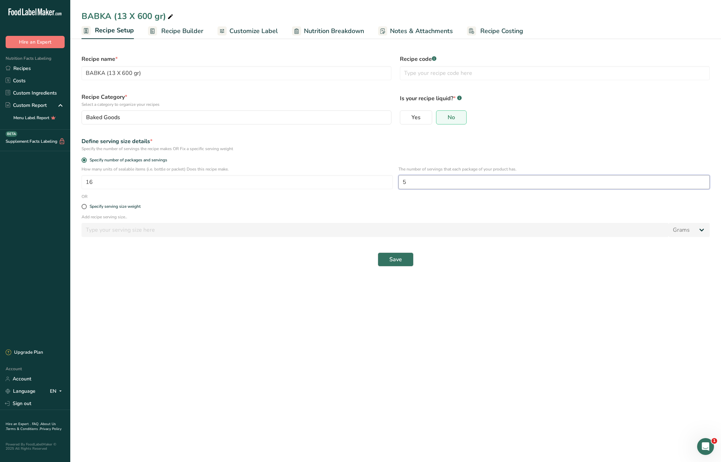
type input "5"
click at [402, 264] on button "Save" at bounding box center [396, 259] width 36 height 14
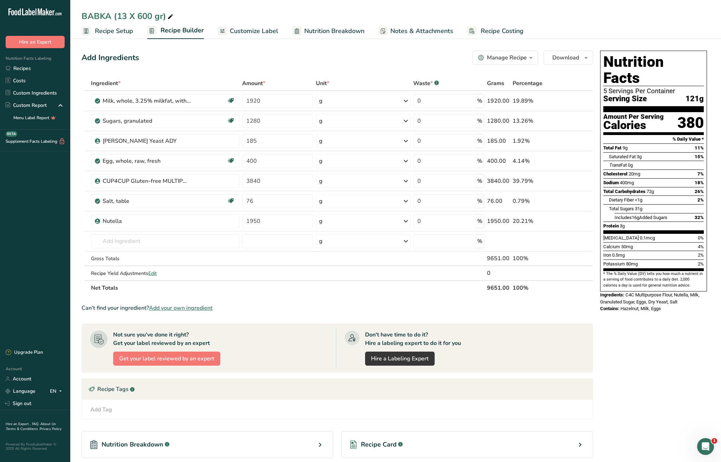
click at [511, 30] on span "Recipe Costing" at bounding box center [502, 30] width 43 height 9
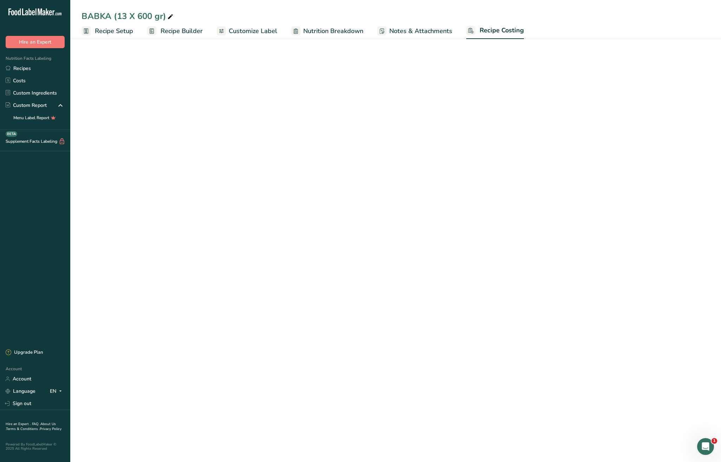
select select "12"
select select "5"
select select "12"
select select "5"
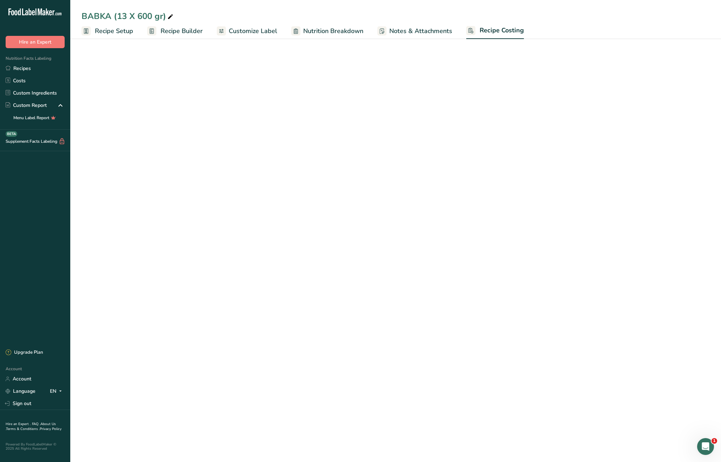
select select "12"
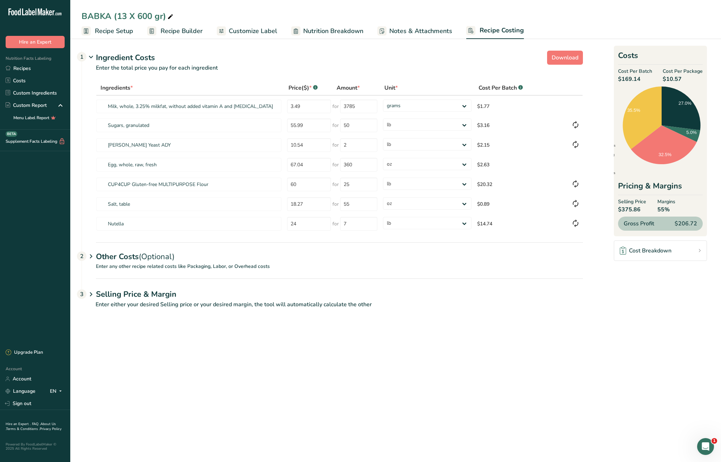
drag, startPoint x: 162, startPoint y: 293, endPoint x: 182, endPoint y: 298, distance: 21.1
click at [162, 294] on h1 "Selling Price & Margin" at bounding box center [339, 295] width 487 height 12
click at [177, 28] on span "Recipe Builder" at bounding box center [182, 30] width 42 height 9
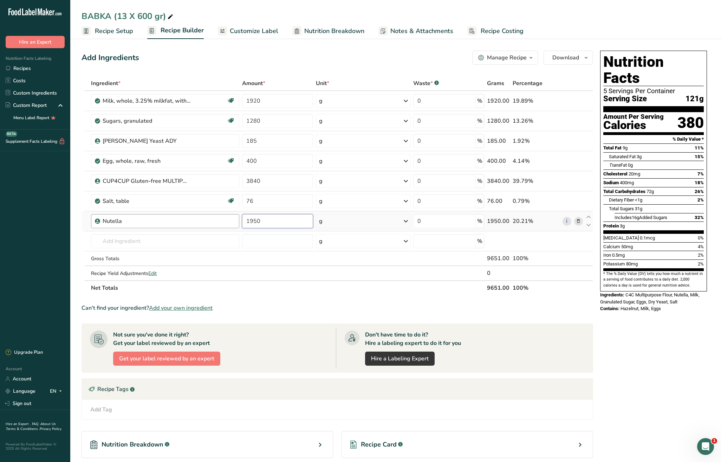
drag, startPoint x: 287, startPoint y: 226, endPoint x: 200, endPoint y: 217, distance: 87.6
click at [200, 217] on tr "Nutella 1950 g Weight Units g kg mg See more Volume Units l Volume units requir…" at bounding box center [337, 221] width 511 height 20
type input "1950"
click at [408, 274] on div "Ingredient * Amount * Unit * Waste * .a-a{fill:#347362;}.b-a{fill:#fff;} Grams …" at bounding box center [338, 185] width 512 height 219
click at [515, 30] on span "Recipe Costing" at bounding box center [502, 30] width 43 height 9
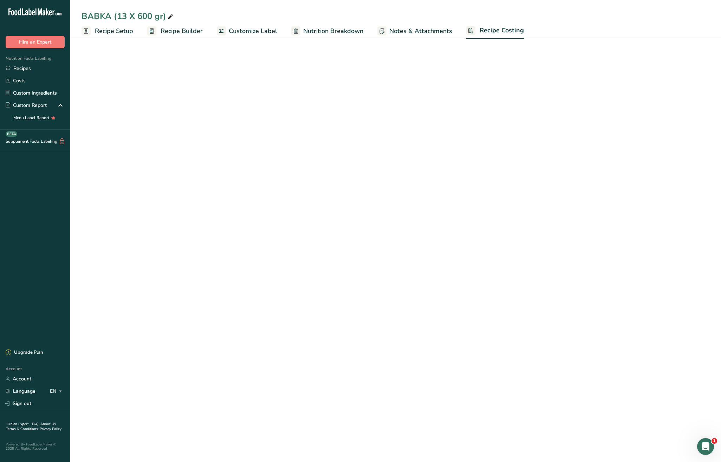
select select "12"
select select "5"
select select "12"
select select "5"
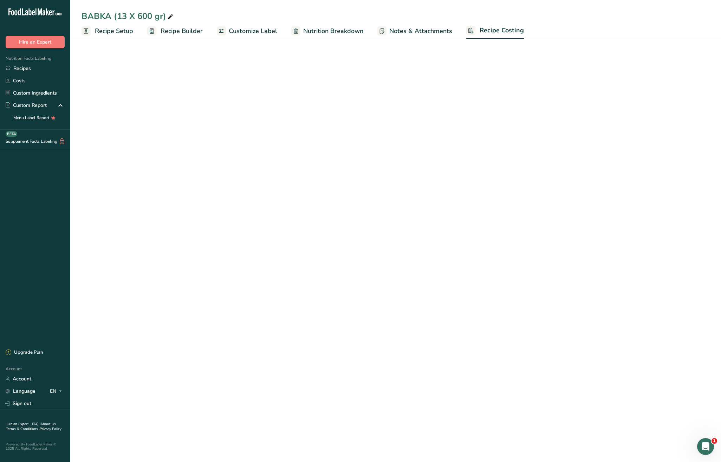
select select "12"
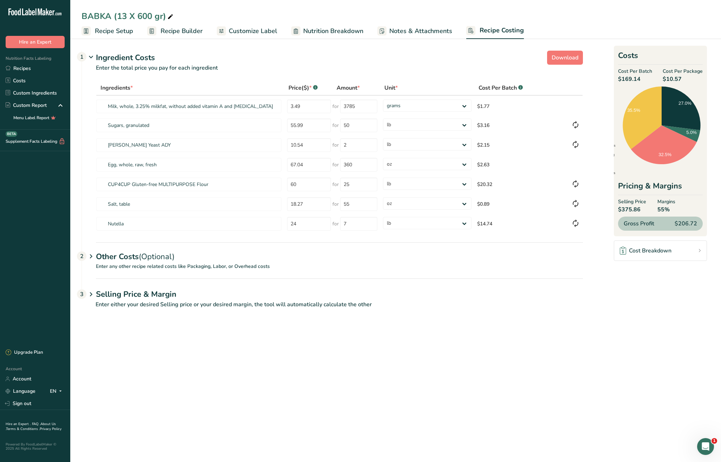
click at [186, 31] on span "Recipe Builder" at bounding box center [182, 30] width 42 height 9
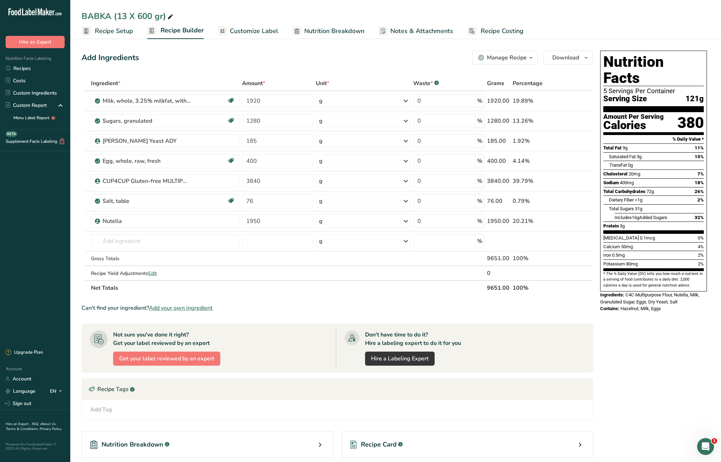
click at [521, 59] on div "Manage Recipe" at bounding box center [507, 57] width 40 height 8
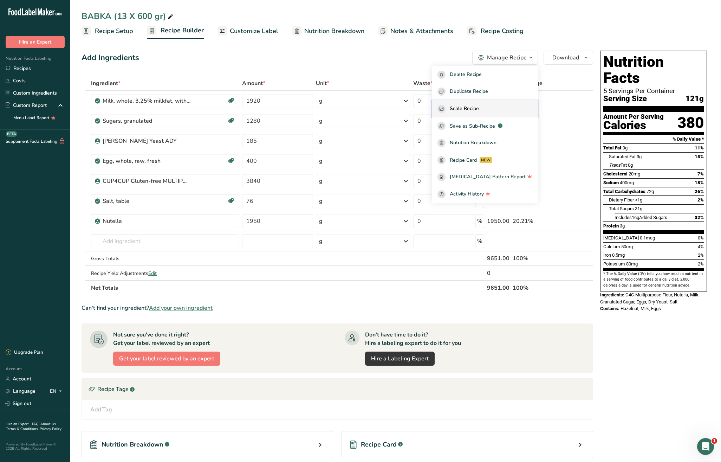
click at [492, 109] on div "Scale Recipe" at bounding box center [485, 109] width 95 height 8
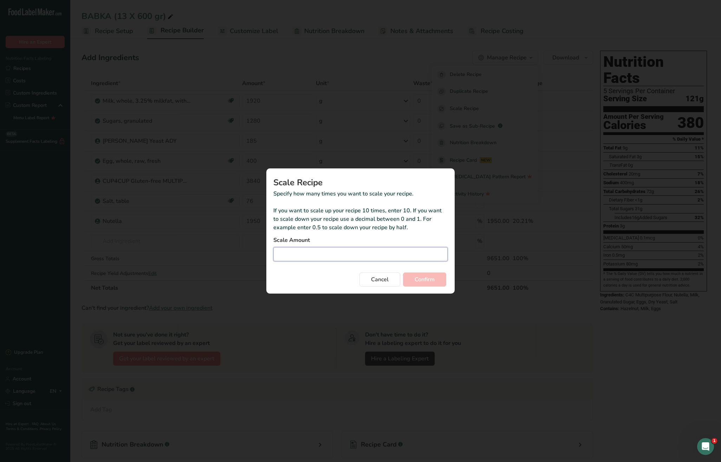
click at [346, 247] on input "Duplicate recipe modal" at bounding box center [360, 254] width 174 height 14
type input "2"
click at [429, 279] on span "Confirm" at bounding box center [425, 279] width 20 height 8
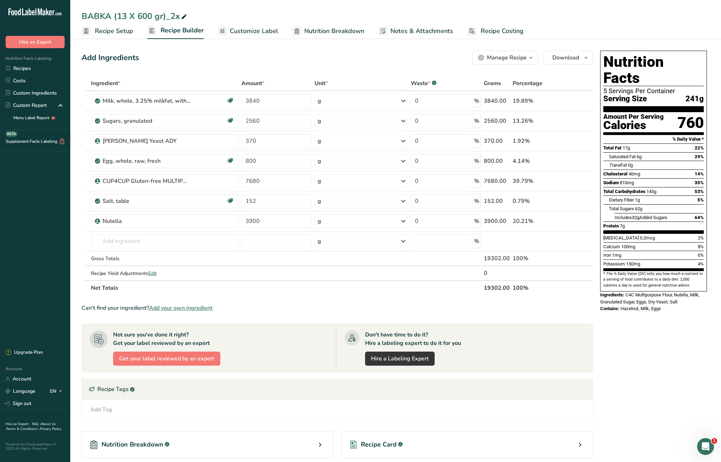
click at [125, 16] on div "BABKA (13 X 600 gr)_2x" at bounding box center [135, 16] width 107 height 13
drag, startPoint x: 176, startPoint y: 15, endPoint x: 116, endPoint y: 13, distance: 59.8
click at [116, 13] on input "BABKA (13 X 600 gr)_2x" at bounding box center [396, 16] width 629 height 13
click at [203, 17] on input "BABKA (13 X 600 gr)_2x" at bounding box center [396, 16] width 629 height 13
click at [127, 15] on input "BABKA (13 X 600 gr)_2x" at bounding box center [396, 16] width 629 height 13
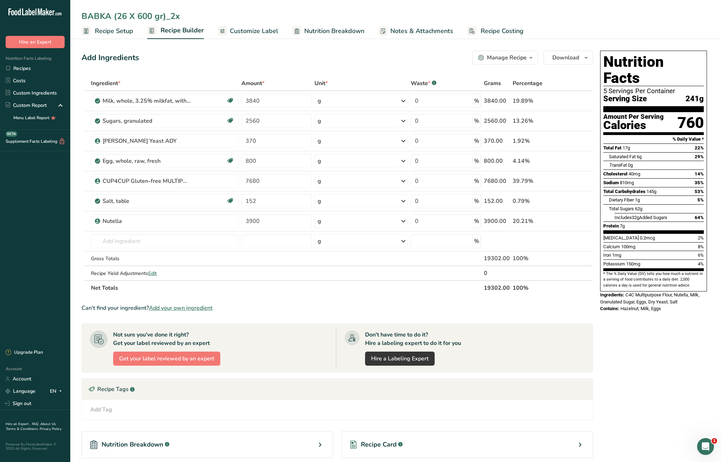
click at [196, 13] on input "BABKA (26 X 600 gr)_2x" at bounding box center [396, 16] width 629 height 13
type input "BABKA (26 X 600 gr)"
click at [113, 33] on span "Recipe Setup" at bounding box center [114, 30] width 38 height 9
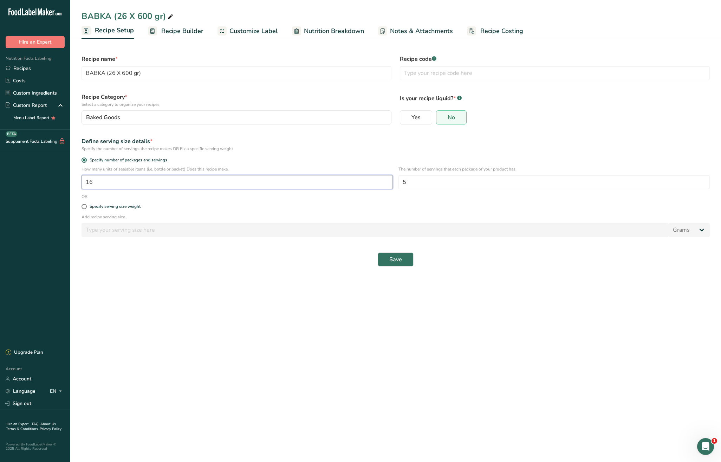
drag, startPoint x: 103, startPoint y: 182, endPoint x: 75, endPoint y: 180, distance: 27.5
click at [75, 180] on section "Recipe name * BABKA (26 X 600 gr) Recipe code .a-a{fill:#347362;}.b-a{fill:#fff…" at bounding box center [395, 157] width 651 height 241
type input "26"
drag, startPoint x: 394, startPoint y: 263, endPoint x: 390, endPoint y: 268, distance: 6.6
click at [394, 263] on span "Save" at bounding box center [395, 259] width 13 height 8
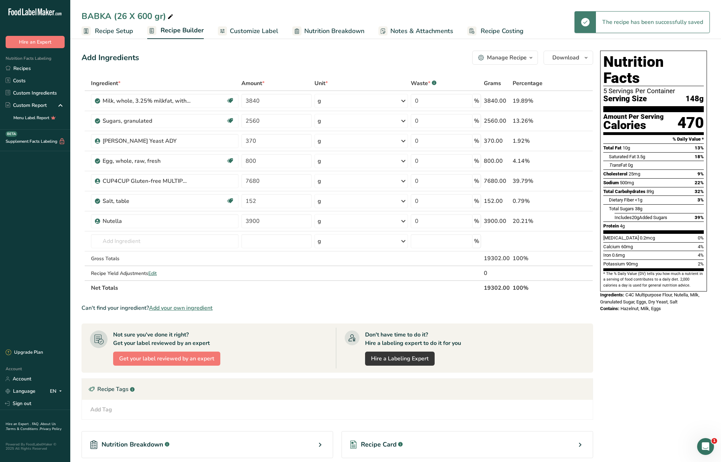
click at [503, 34] on span "Recipe Costing" at bounding box center [502, 30] width 43 height 9
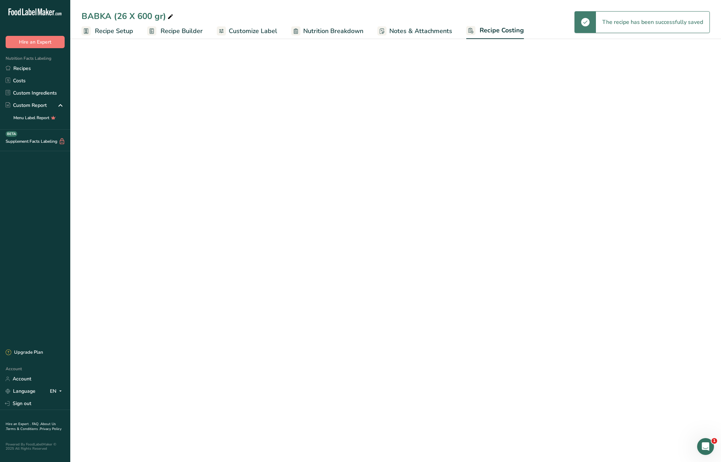
select select "12"
select select "5"
select select "12"
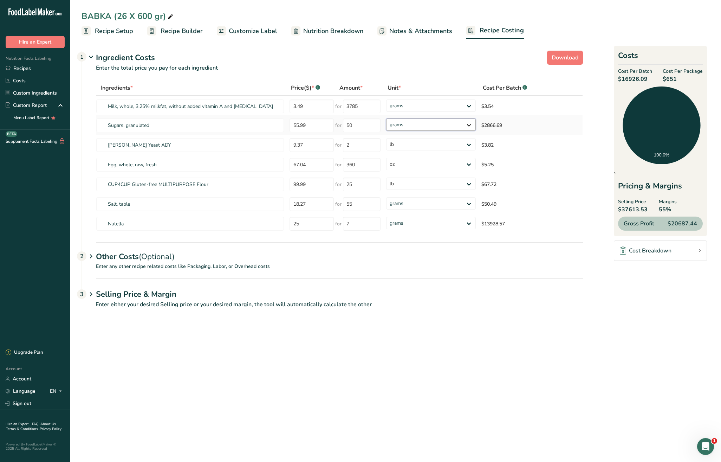
click at [410, 126] on select "grams kg mg mcg lb oz" at bounding box center [431, 124] width 90 height 12
select select "12"
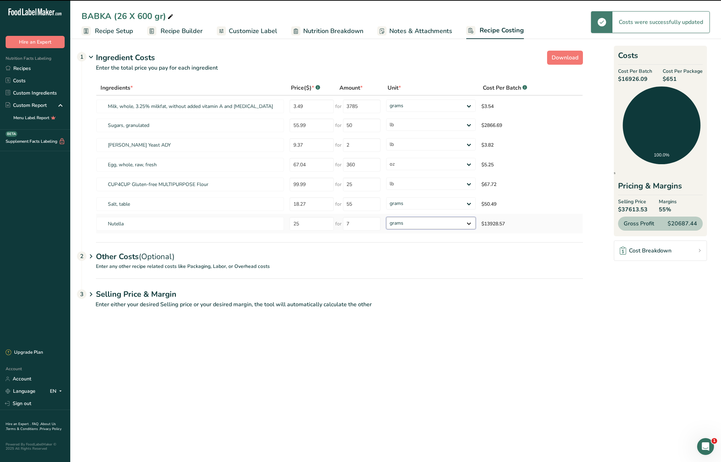
click at [431, 223] on select "grams kg mg mcg lb oz" at bounding box center [431, 223] width 90 height 12
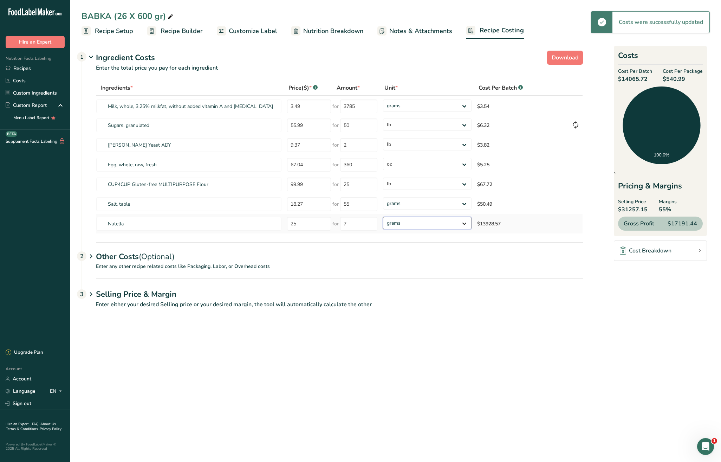
select select "12"
drag, startPoint x: 354, startPoint y: 225, endPoint x: 321, endPoint y: 220, distance: 34.1
click at [321, 220] on tr "Nutella 25 for 7 grams kg mg mcg lb oz $30.71" at bounding box center [339, 224] width 487 height 20
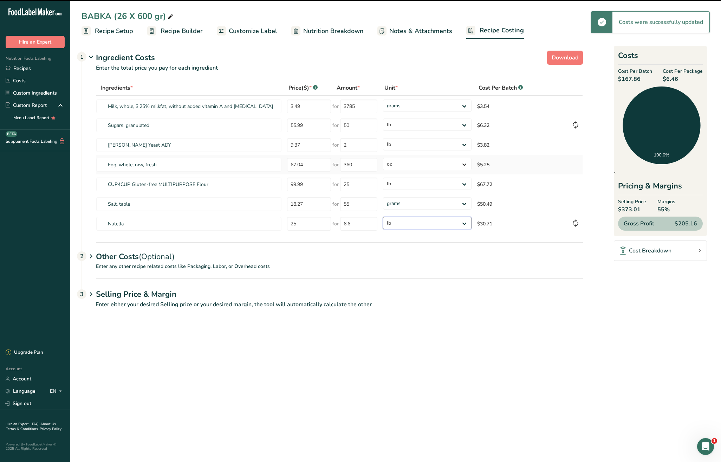
type input "7"
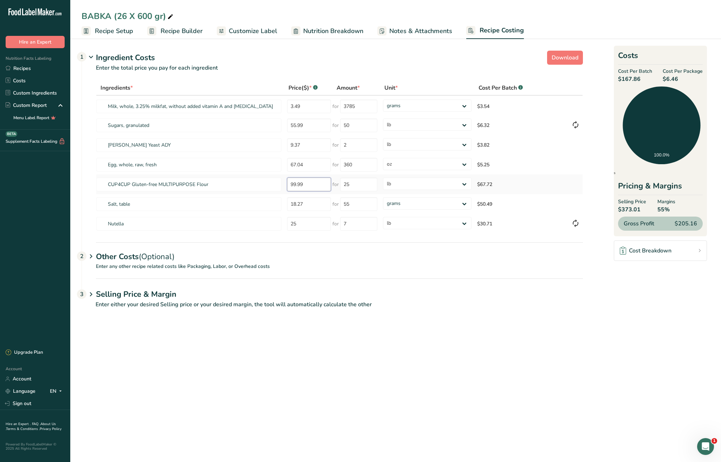
click at [256, 185] on tr "CUP4CUP Gluten-free MULTIPURPOSE Flour 99.99 for 25 grams kg mg mcg lb oz $67.72" at bounding box center [339, 184] width 487 height 20
click at [281, 185] on tr "CUP4CUP Gluten-free MULTIPURPOSE Flour 65 for 25 grams kg mg mcg lb oz $44.02" at bounding box center [339, 184] width 487 height 20
type input "105"
click at [540, 353] on main "BABKA (26 X 600 gr) Recipe Setup Recipe Builder Customize Label Nutrition Break…" at bounding box center [360, 231] width 721 height 462
click at [405, 205] on select "grams kg mg mcg lb oz" at bounding box center [427, 203] width 89 height 12
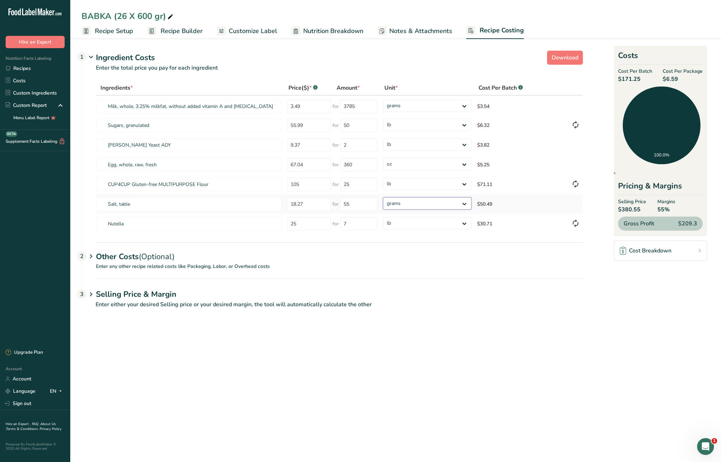
select select "12"
click at [122, 253] on div "Other Costs (Optional) 2" at bounding box center [339, 252] width 487 height 20
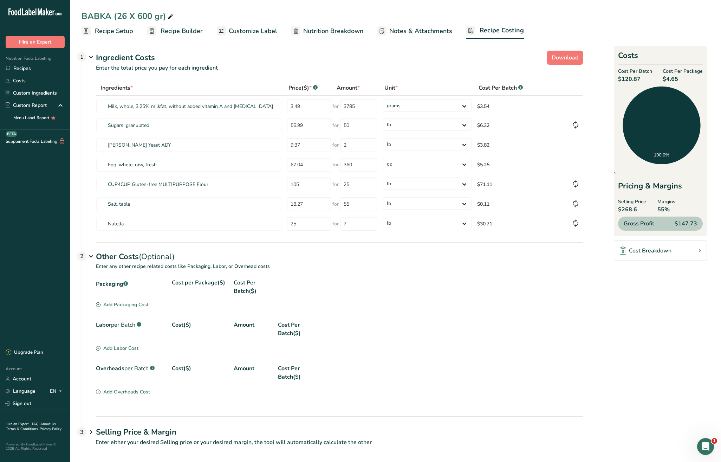
click at [116, 305] on div "Add Packaging Cost" at bounding box center [122, 304] width 53 height 7
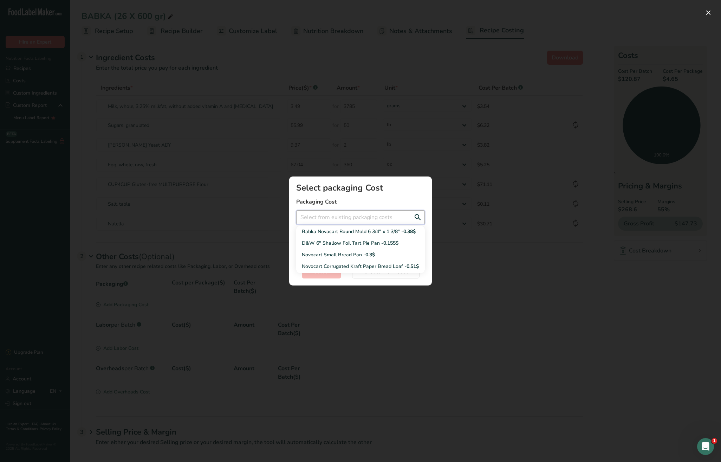
click at [351, 218] on input "Add New Recipe Cost Modal" at bounding box center [360, 217] width 129 height 14
click at [349, 233] on div "Babka Novacart Round Mold 6 3/4" x 1 3/8" - 0.38$" at bounding box center [355, 231] width 106 height 7
type input "Babka Novacart Round Mold 6 3/4" x 1 3/8" - 0.38$"
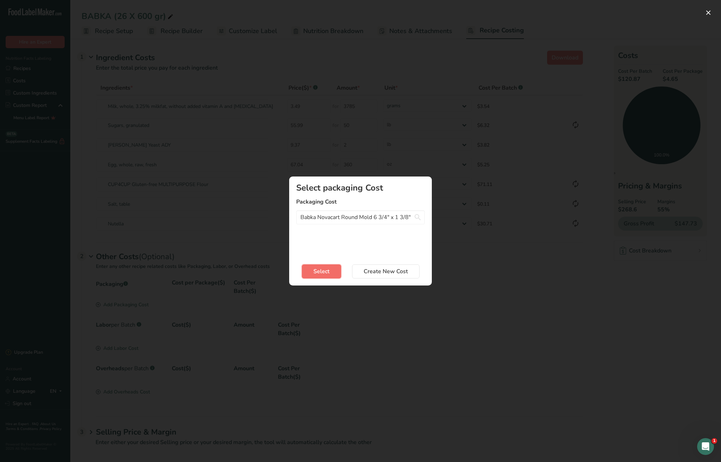
click at [325, 272] on span "Select" at bounding box center [322, 271] width 16 height 8
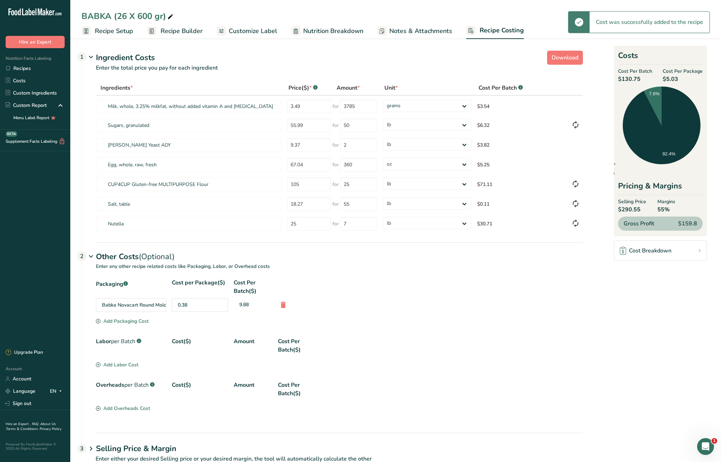
click at [140, 321] on div "Add Packaging Cost" at bounding box center [122, 320] width 53 height 7
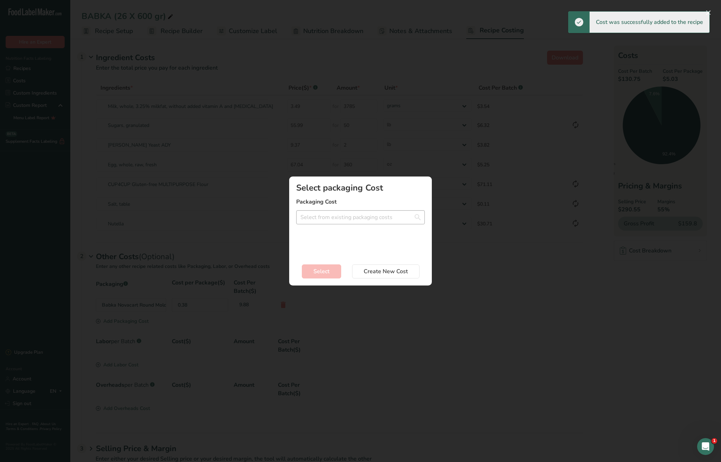
drag, startPoint x: 349, startPoint y: 224, endPoint x: 346, endPoint y: 218, distance: 7.1
click at [348, 222] on div "Select packaging Cost Packaging Cost D&W 6" Shallow Foil Tart Pie Pan - 0.155$ …" at bounding box center [360, 219] width 129 height 72
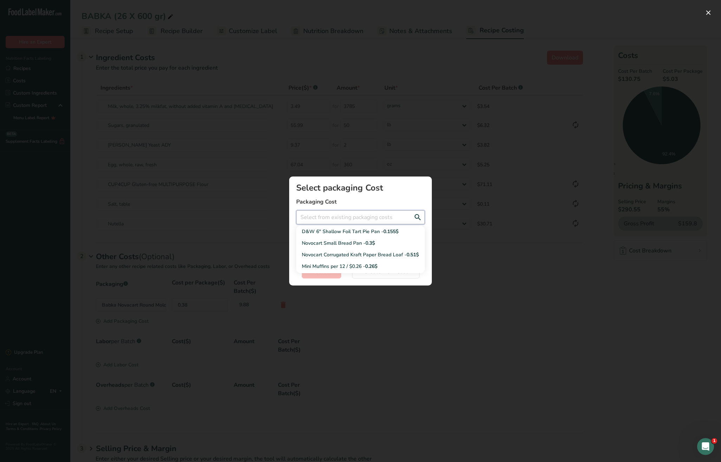
click at [349, 215] on input "Add New Recipe Cost Modal" at bounding box center [360, 217] width 129 height 14
click at [348, 245] on span "0.15$" at bounding box center [341, 246] width 12 height 7
type input "Plastic Bag 2 - 0.15$"
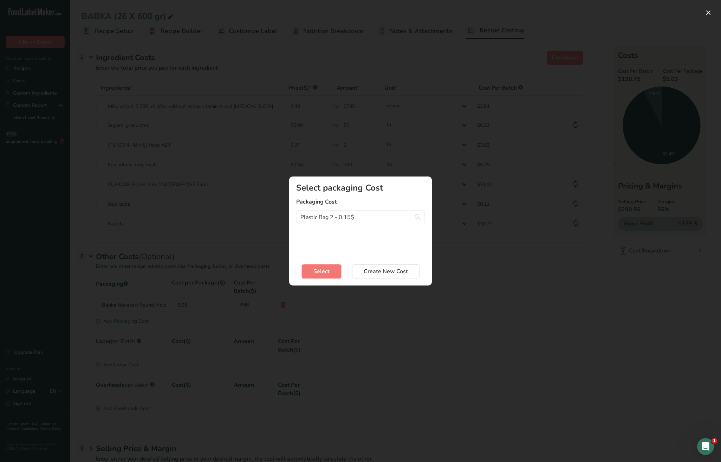
click at [323, 268] on span "Select" at bounding box center [322, 271] width 16 height 8
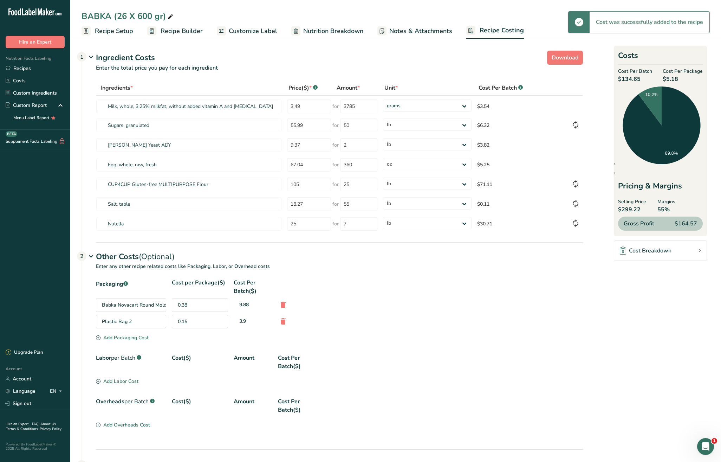
click at [118, 381] on div "Add Labor Cost" at bounding box center [117, 381] width 43 height 7
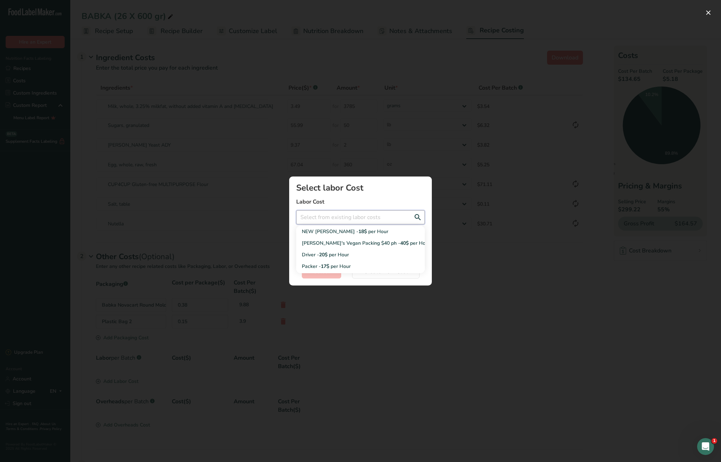
click at [322, 214] on input "Add New Recipe Cost Modal" at bounding box center [360, 217] width 129 height 14
click at [332, 233] on div "NEW NATALIA RATE - 18$ per Hour" at bounding box center [355, 231] width 106 height 7
type input "NEW NATALIA RATE - 18$ per Hour"
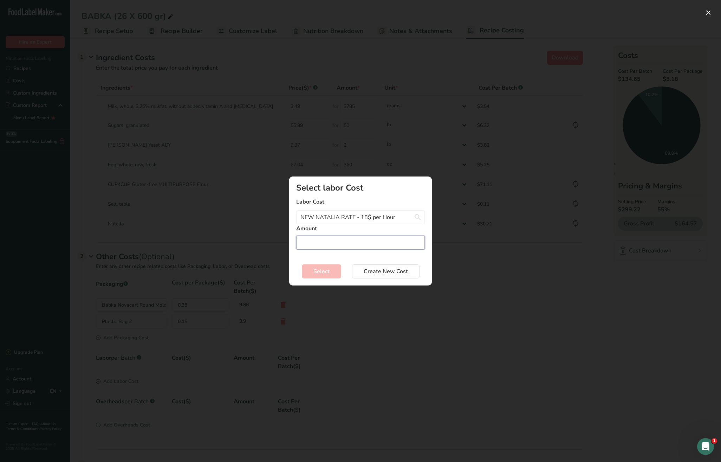
click at [315, 240] on input "Add New Recipe Cost Modal" at bounding box center [360, 243] width 129 height 14
type input "4"
click at [324, 276] on button "Select" at bounding box center [321, 271] width 39 height 14
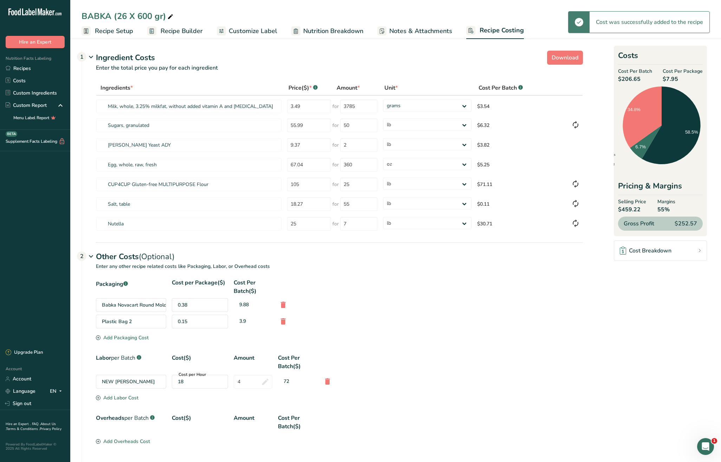
click at [132, 398] on div "Add Labor Cost" at bounding box center [117, 397] width 43 height 7
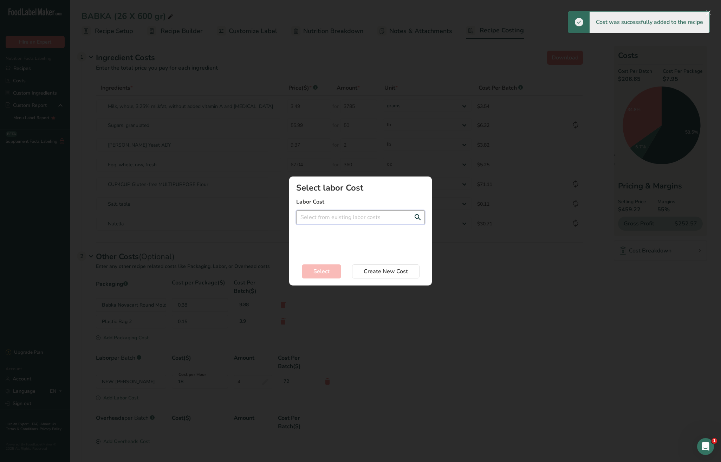
click at [344, 214] on input "Add New Recipe Cost Modal" at bounding box center [360, 217] width 129 height 14
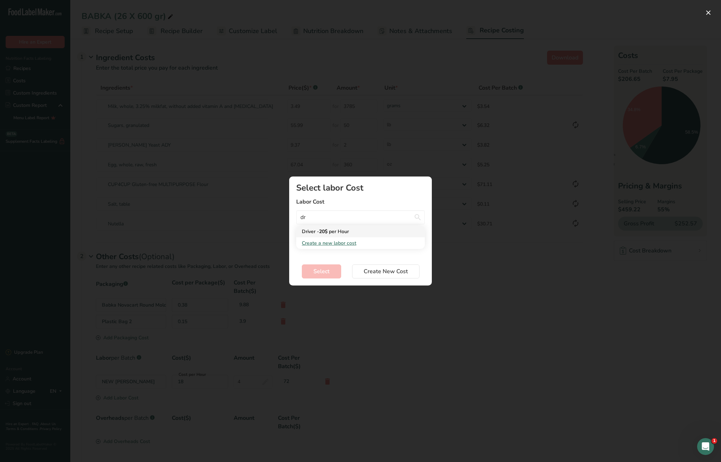
click at [332, 232] on span "per Hour" at bounding box center [339, 231] width 20 height 7
type input "Driver - 20$ per Hour"
click at [330, 240] on input "Add New Recipe Cost Modal" at bounding box center [360, 243] width 129 height 14
type input "1"
click at [329, 269] on span "Select" at bounding box center [322, 271] width 16 height 8
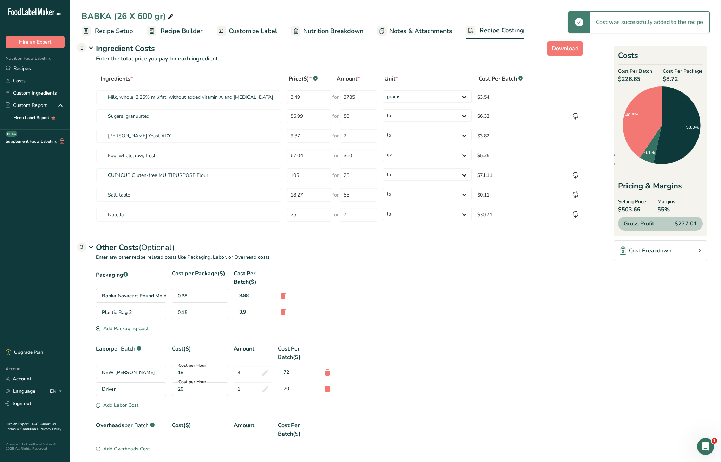
scroll to position [70, 0]
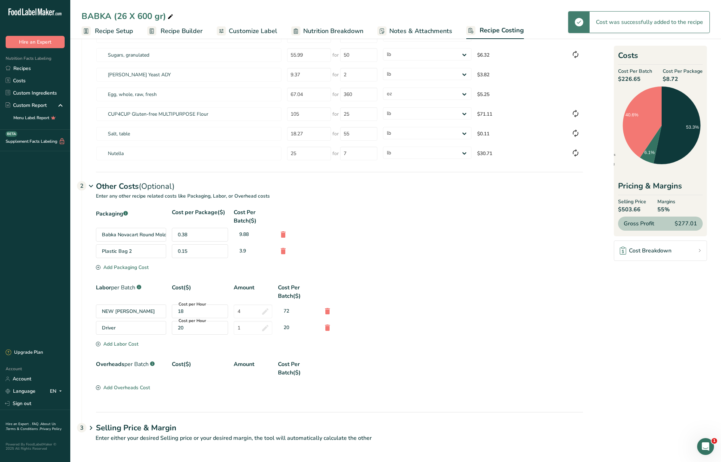
click at [129, 391] on div "Add Overheads Cost" at bounding box center [123, 387] width 54 height 7
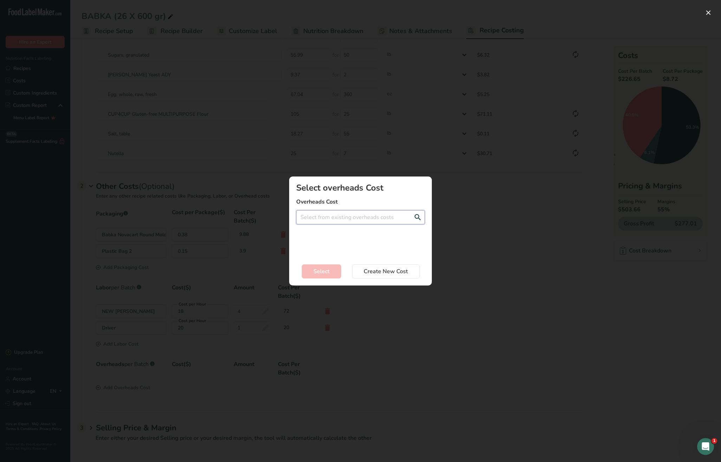
click at [334, 213] on input "Add New Recipe Cost Modal" at bounding box center [360, 217] width 129 height 14
click at [329, 257] on div "Bakery Space - 20$ per Hour" at bounding box center [355, 255] width 106 height 7
type input "Bakery Space - 20$ per Hour"
click at [331, 244] on input "Add New Recipe Cost Modal" at bounding box center [360, 243] width 129 height 14
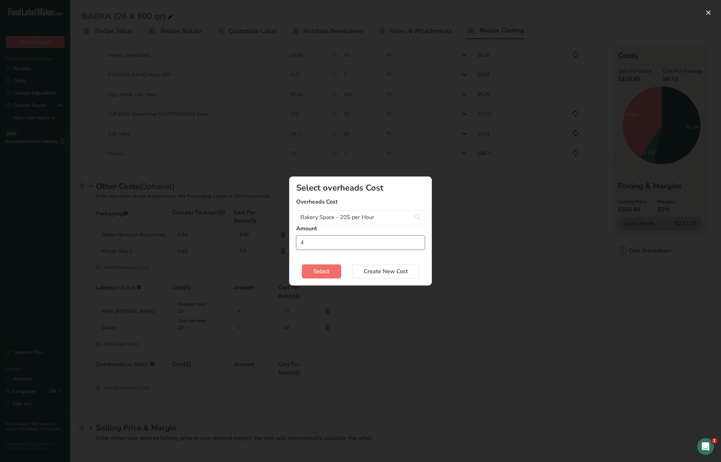
type input "4"
click at [322, 271] on span "Select" at bounding box center [322, 271] width 16 height 8
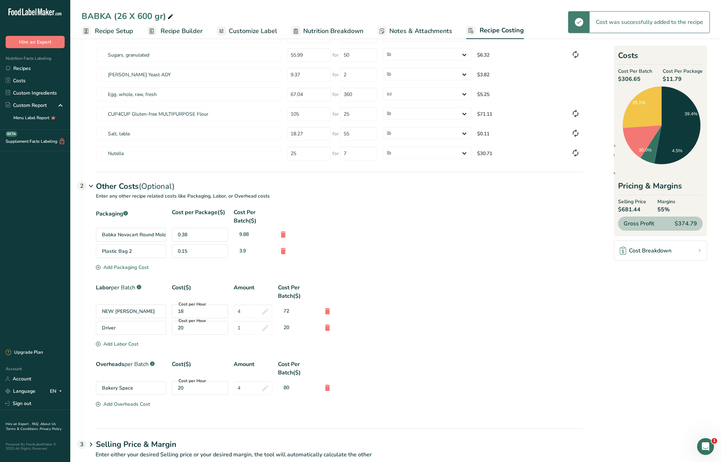
scroll to position [87, 0]
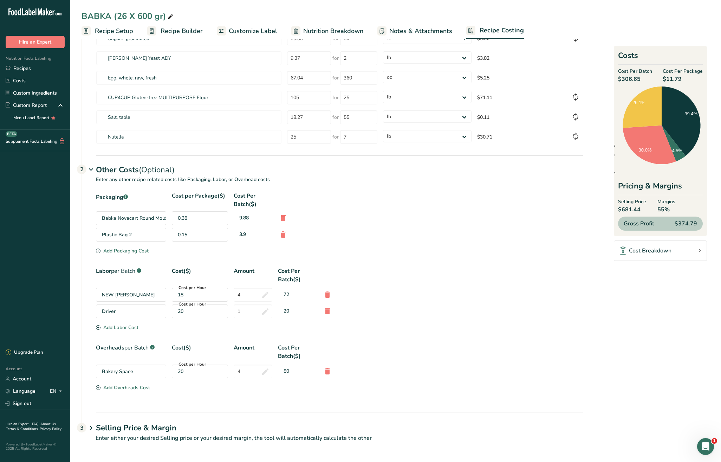
click at [163, 428] on h1 "Selling Price & Margin" at bounding box center [339, 428] width 487 height 12
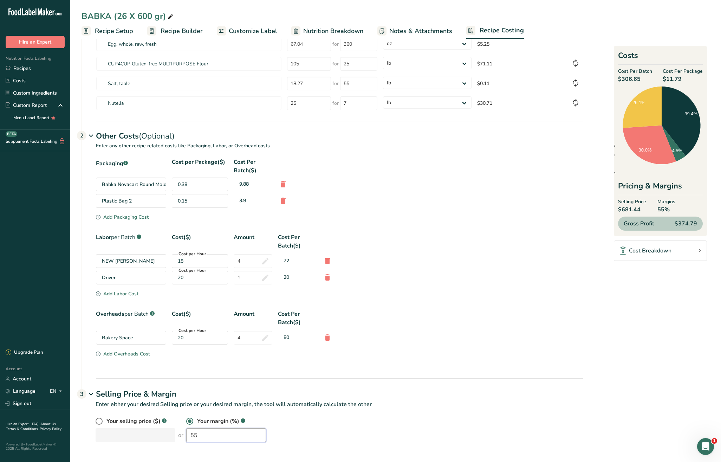
drag, startPoint x: 188, startPoint y: 437, endPoint x: 170, endPoint y: 436, distance: 18.0
click at [170, 436] on div "Your selling price ($) .a-a{fill:#347362;}.b-a{fill:#fff;} or Your margin (%) .…" at bounding box center [340, 429] width 488 height 25
type input "60"
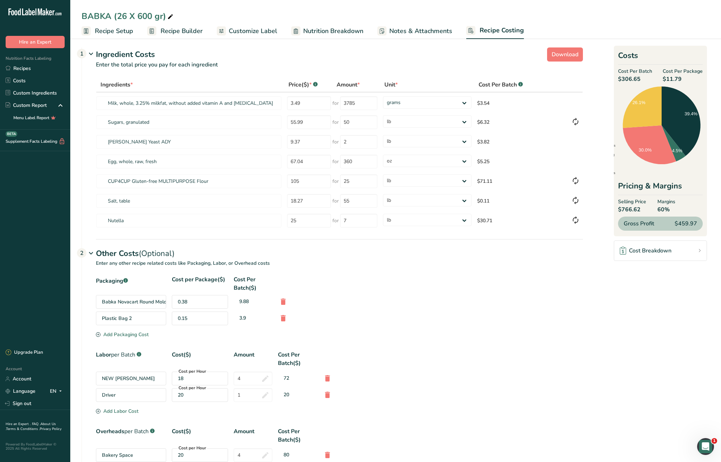
scroll to position [0, 0]
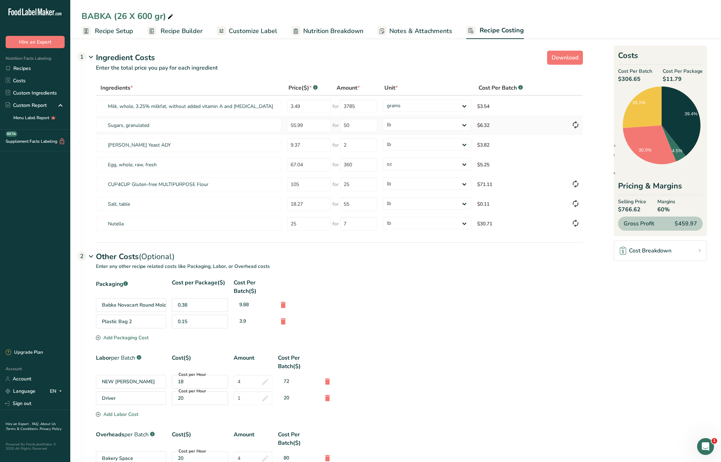
drag, startPoint x: 169, startPoint y: 33, endPoint x: 342, endPoint y: 133, distance: 200.7
click at [169, 33] on span "Recipe Builder" at bounding box center [182, 30] width 42 height 9
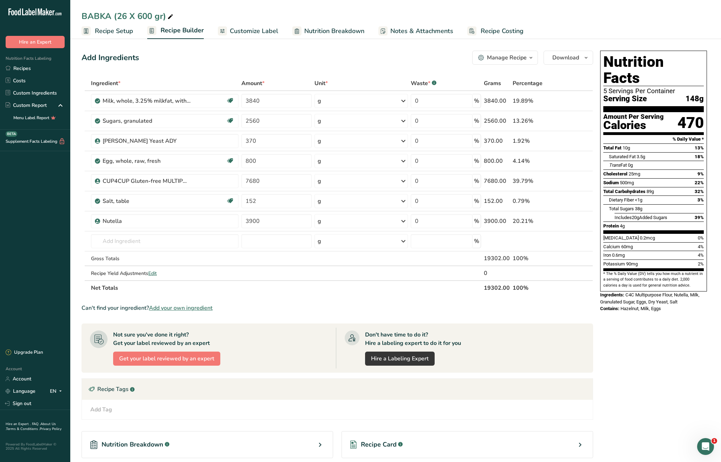
click at [482, 31] on span "Recipe Costing" at bounding box center [502, 30] width 43 height 9
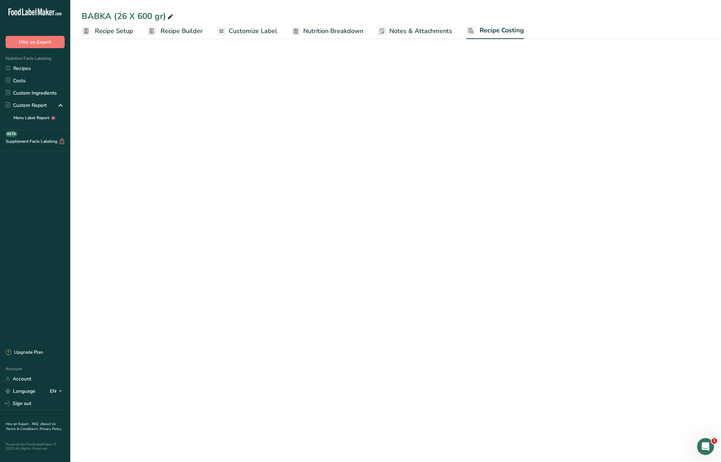
select select "12"
select select "5"
select select "12"
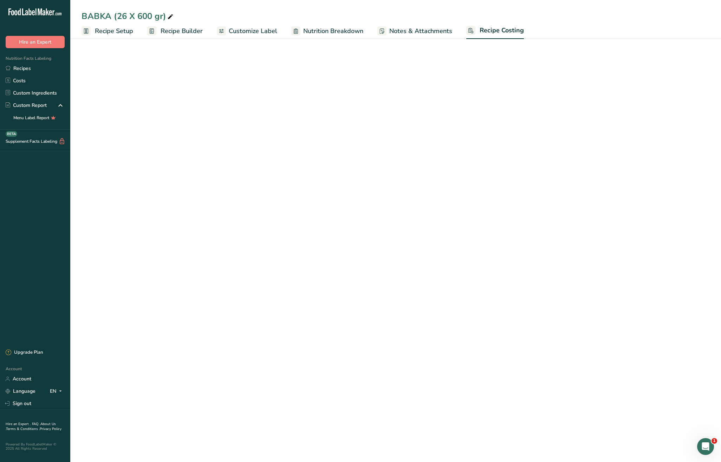
select select "12"
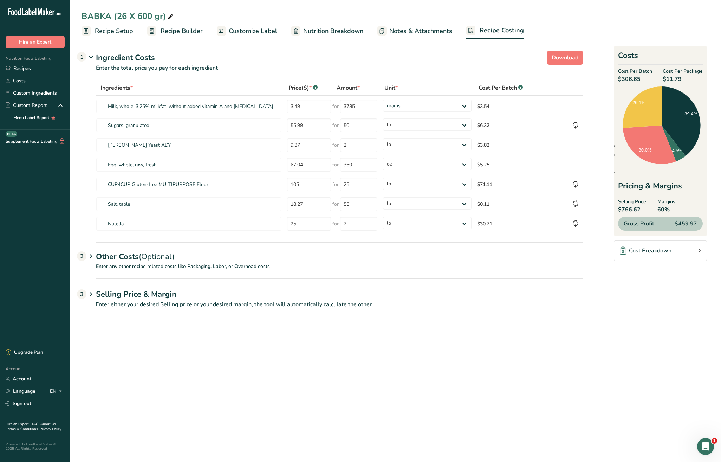
drag, startPoint x: 108, startPoint y: 32, endPoint x: 133, endPoint y: 67, distance: 43.0
click at [108, 32] on span "Recipe Setup" at bounding box center [114, 30] width 38 height 9
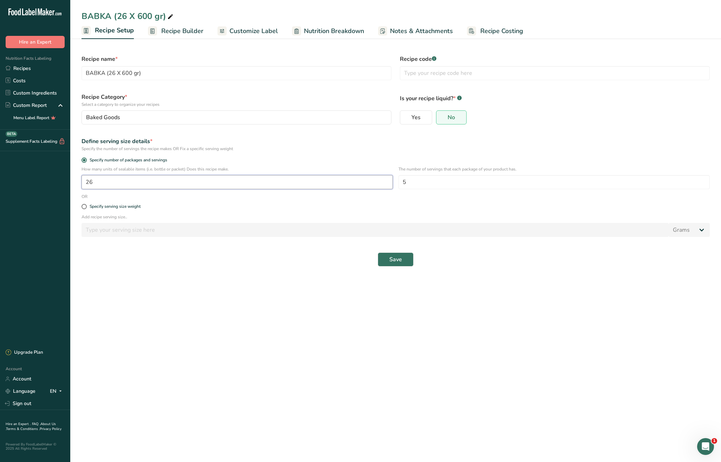
drag, startPoint x: 104, startPoint y: 186, endPoint x: 69, endPoint y: 180, distance: 34.9
click at [69, 180] on div ".a-20{fill:#fff;} Hire an Expert Nutrition Facts Labeling Recipes Costs Custom …" at bounding box center [360, 231] width 721 height 462
type input "30"
click at [398, 260] on span "Save" at bounding box center [395, 259] width 13 height 8
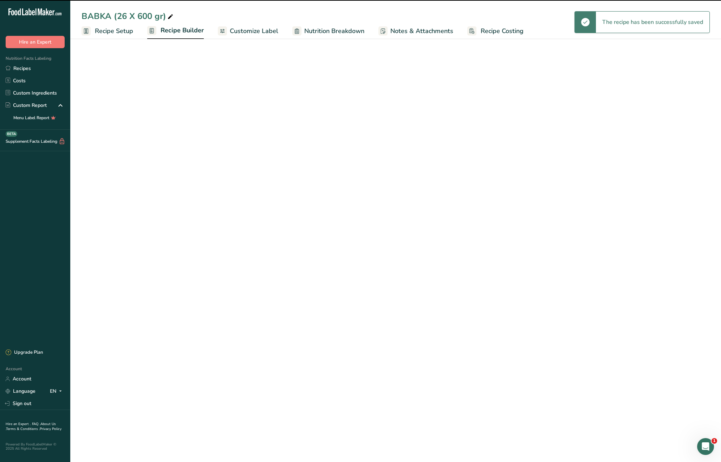
click at [181, 32] on span "Recipe Builder" at bounding box center [182, 30] width 43 height 9
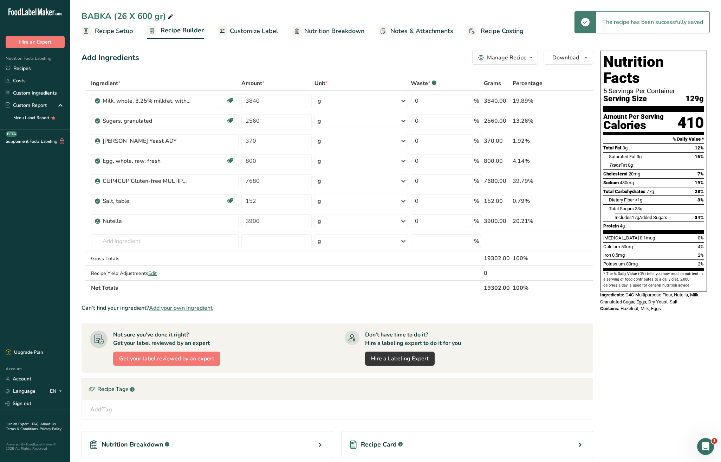
click at [172, 17] on icon at bounding box center [170, 17] width 6 height 10
drag, startPoint x: 120, startPoint y: 13, endPoint x: 186, endPoint y: 14, distance: 66.4
click at [186, 14] on input "BABKA (26 X 600 gr)" at bounding box center [396, 16] width 629 height 13
drag, startPoint x: 109, startPoint y: 17, endPoint x: 127, endPoint y: 20, distance: 19.0
click at [109, 17] on input "BABKA (500-515 grams) 30" at bounding box center [396, 16] width 629 height 13
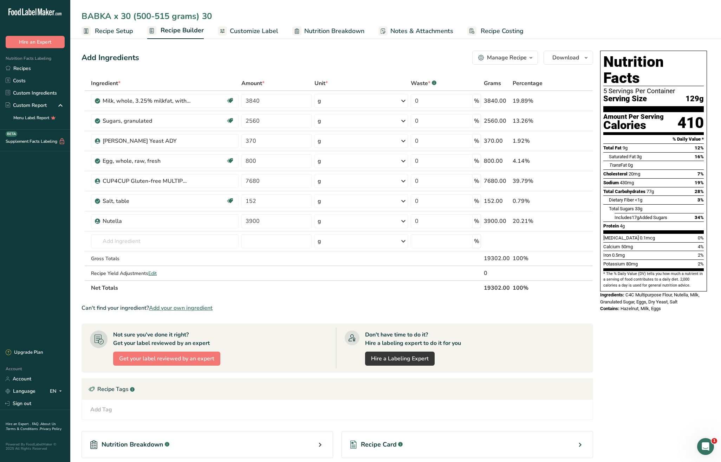
click at [221, 15] on input "BABKA x 30 (500-515 grams) 30" at bounding box center [396, 16] width 629 height 13
type input "BABKA x 30 (500-515 grams dough + 150 grams filling)"
click at [493, 29] on span "Recipe Costing" at bounding box center [502, 30] width 43 height 9
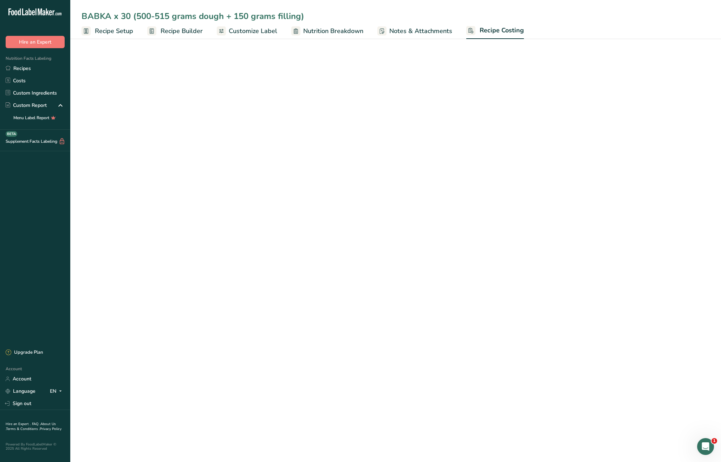
select select "12"
select select "5"
select select "12"
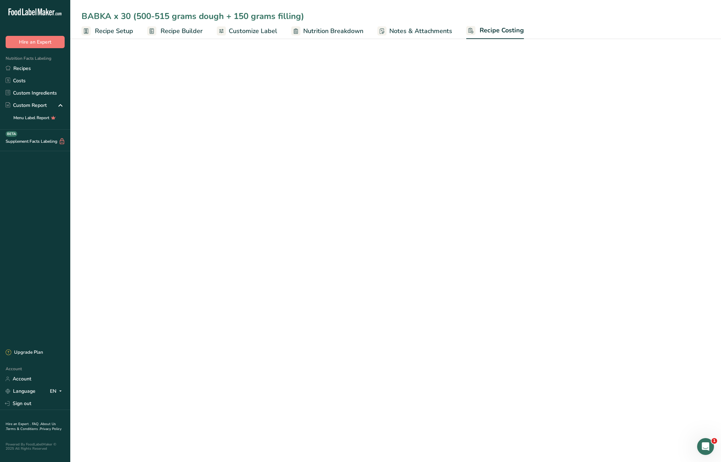
select select "12"
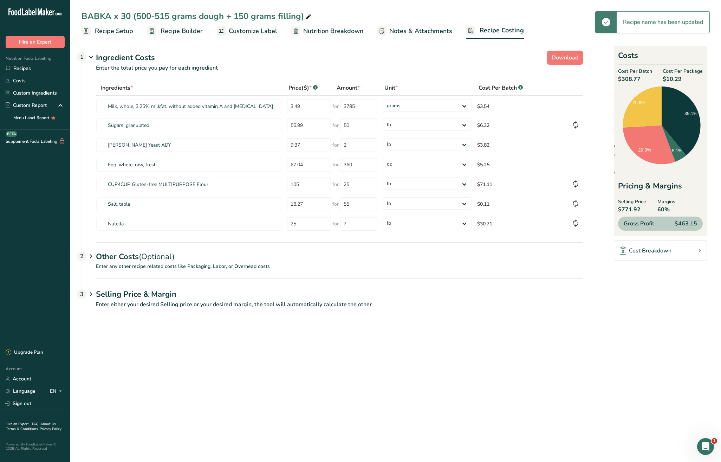
click at [414, 32] on span "Notes & Attachments" at bounding box center [420, 30] width 63 height 9
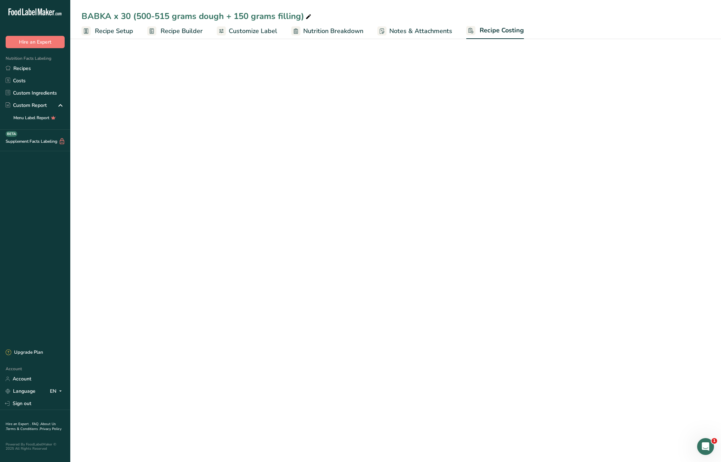
select select "12"
select select "5"
select select "12"
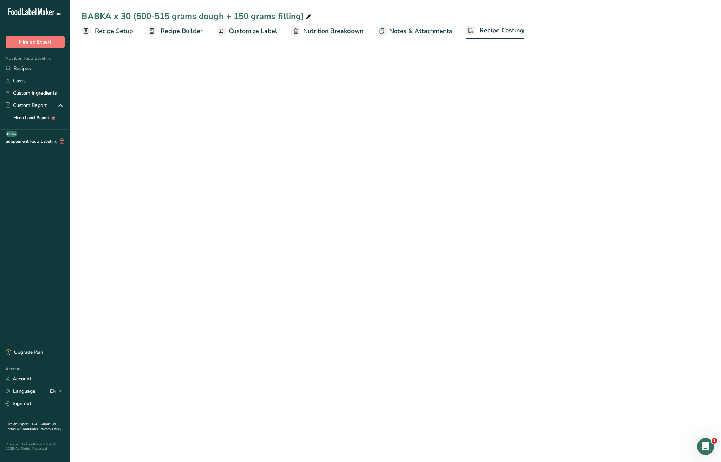
select select "12"
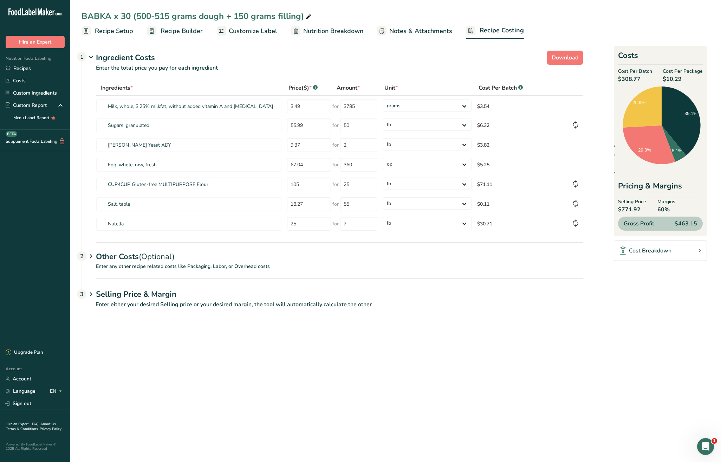
click at [130, 298] on h1 "Selling Price & Margin" at bounding box center [339, 295] width 487 height 12
click at [252, 181] on tr "CUP4CUP Gluten-free MULTIPURPOSE Flour 105 for 25 grams kg mg mcg lb oz $71.11" at bounding box center [339, 184] width 487 height 20
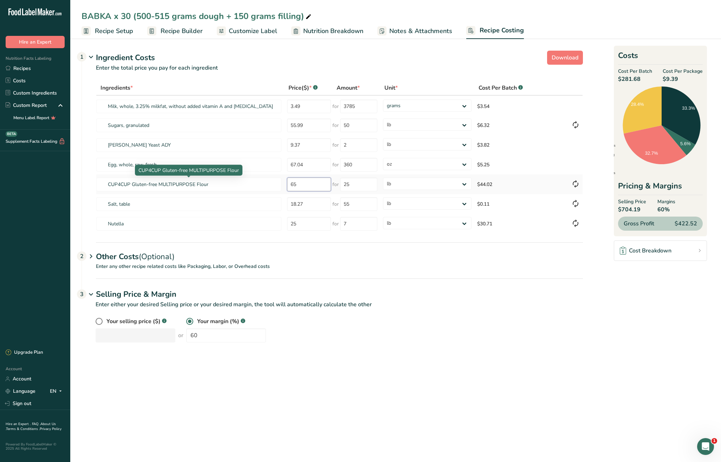
click at [281, 183] on tr "CUP4CUP Gluten-free MULTIPURPOSE Flour 65 for 25 grams kg mg mcg lb oz $44.02" at bounding box center [339, 184] width 487 height 20
type input "105"
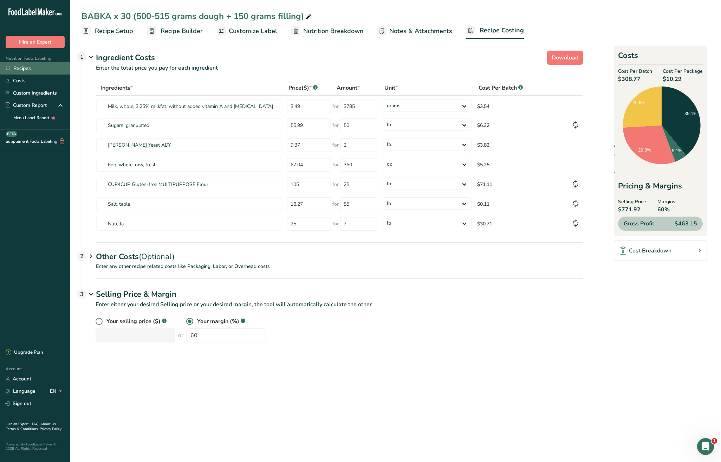
click at [30, 69] on link "Recipes" at bounding box center [35, 68] width 70 height 12
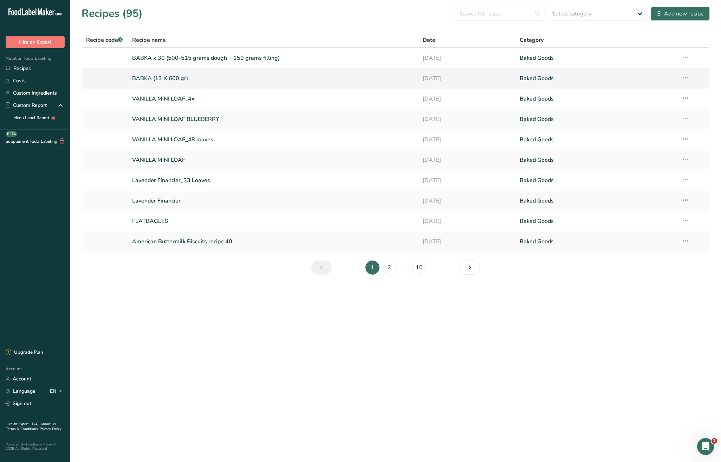
click at [162, 79] on link "BABKA (13 X 600 gr)" at bounding box center [273, 78] width 283 height 15
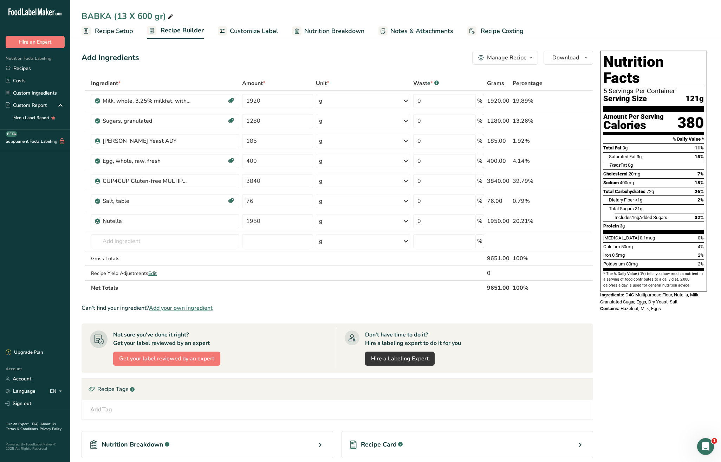
click at [517, 55] on div "Manage Recipe" at bounding box center [507, 57] width 40 height 8
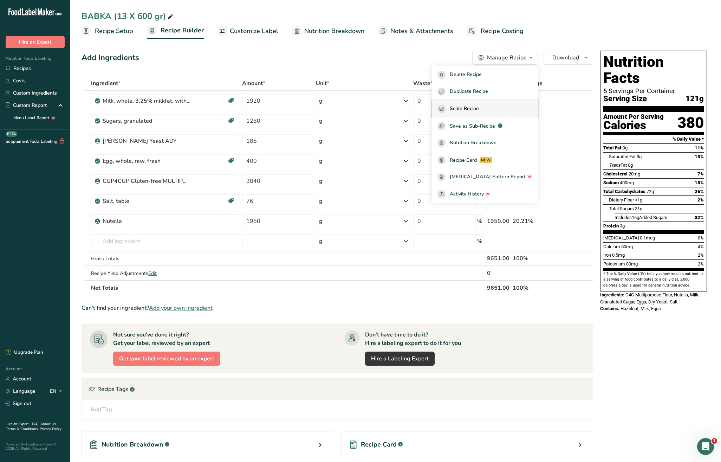
click at [494, 106] on div "Scale Recipe" at bounding box center [485, 109] width 95 height 8
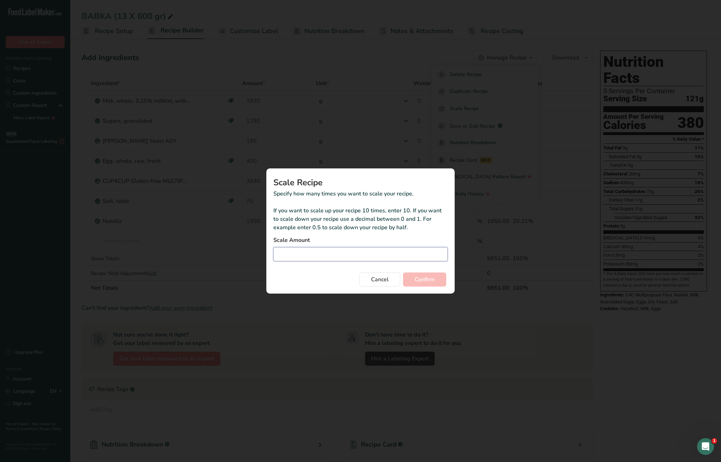
click at [354, 251] on input "Duplicate recipe modal" at bounding box center [360, 254] width 174 height 14
type input "2"
drag, startPoint x: 439, startPoint y: 283, endPoint x: 425, endPoint y: 271, distance: 18.2
click at [437, 283] on button "Confirm" at bounding box center [424, 279] width 43 height 14
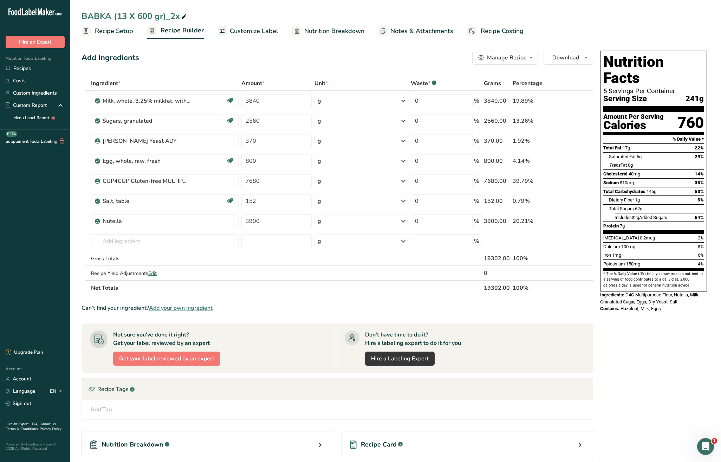
click at [100, 34] on span "Recipe Setup" at bounding box center [114, 30] width 38 height 9
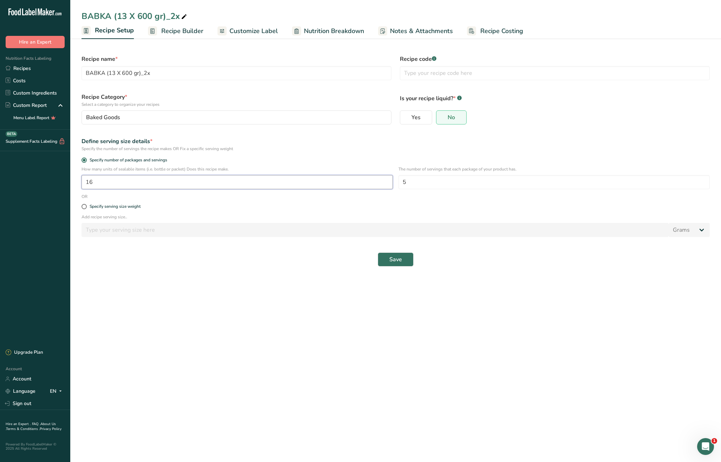
drag, startPoint x: 99, startPoint y: 181, endPoint x: 77, endPoint y: 178, distance: 23.0
click at [77, 178] on section "Recipe name * BABKA (13 X 600 gr)_2x Recipe code .a-a{fill:#347362;}.b-a{fill:#…" at bounding box center [395, 157] width 651 height 241
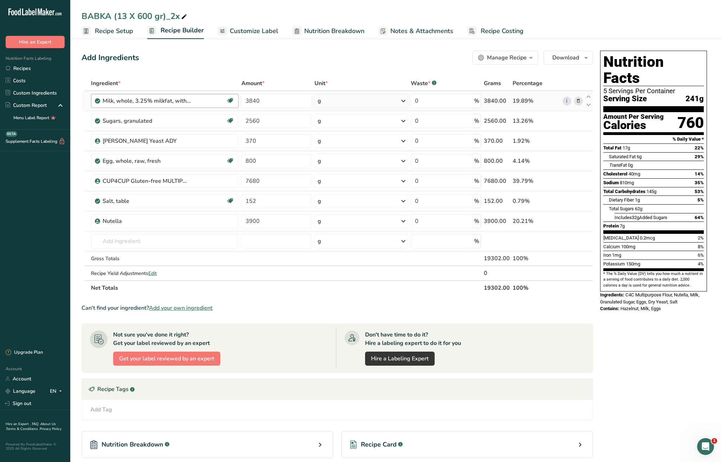
drag, startPoint x: 118, startPoint y: 30, endPoint x: 208, endPoint y: 103, distance: 116.4
click at [118, 30] on span "Recipe Setup" at bounding box center [114, 30] width 38 height 9
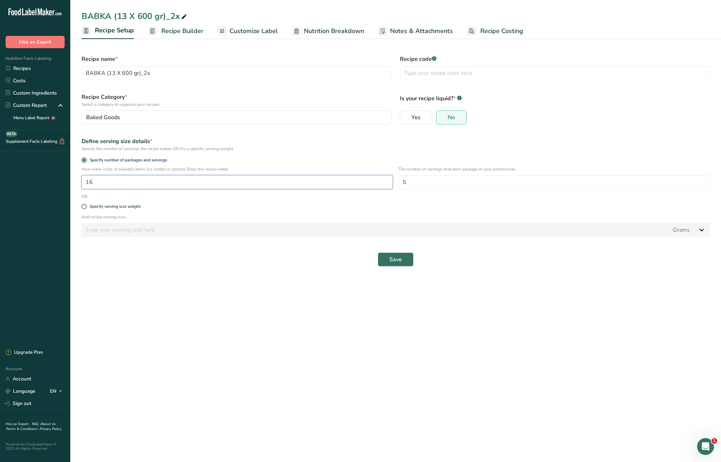
drag, startPoint x: 91, startPoint y: 183, endPoint x: 66, endPoint y: 179, distance: 25.2
click at [66, 179] on div ".a-20{fill:#fff;} Hire an Expert Nutrition Facts Labeling Recipes Costs Custom …" at bounding box center [360, 231] width 721 height 462
click at [391, 260] on span "Save" at bounding box center [395, 259] width 13 height 8
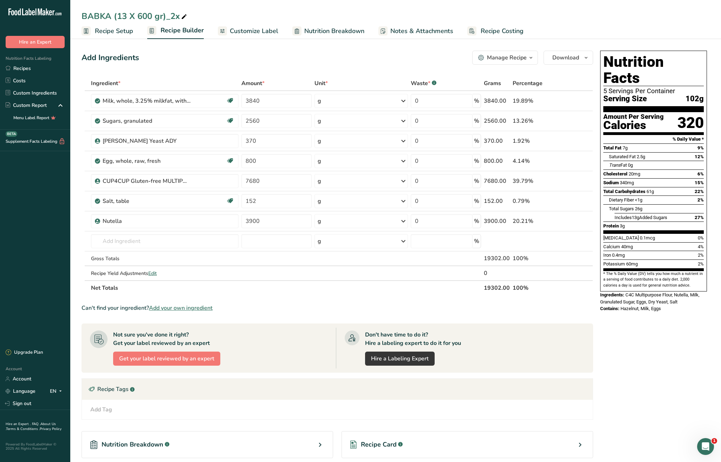
click at [116, 29] on span "Recipe Setup" at bounding box center [114, 30] width 38 height 9
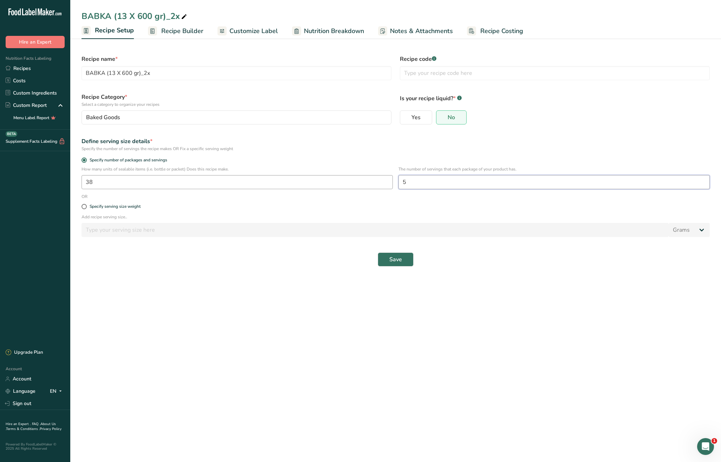
drag, startPoint x: 392, startPoint y: 182, endPoint x: 387, endPoint y: 181, distance: 4.2
click at [387, 181] on div "How many units of sealable items (i.e. bottle or packet) Does this recipe make.…" at bounding box center [395, 179] width 637 height 27
drag, startPoint x: 395, startPoint y: 261, endPoint x: 556, endPoint y: 313, distance: 168.8
click at [396, 261] on span "Save" at bounding box center [395, 259] width 13 height 8
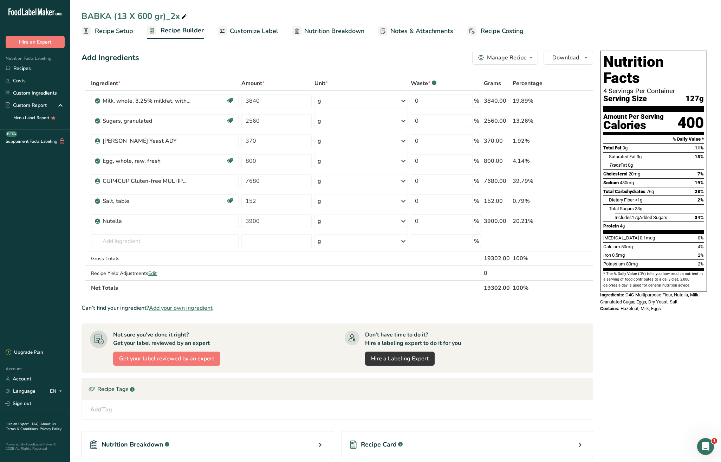
drag, startPoint x: 116, startPoint y: 29, endPoint x: 177, endPoint y: 89, distance: 85.0
click at [116, 29] on span "Recipe Setup" at bounding box center [114, 30] width 38 height 9
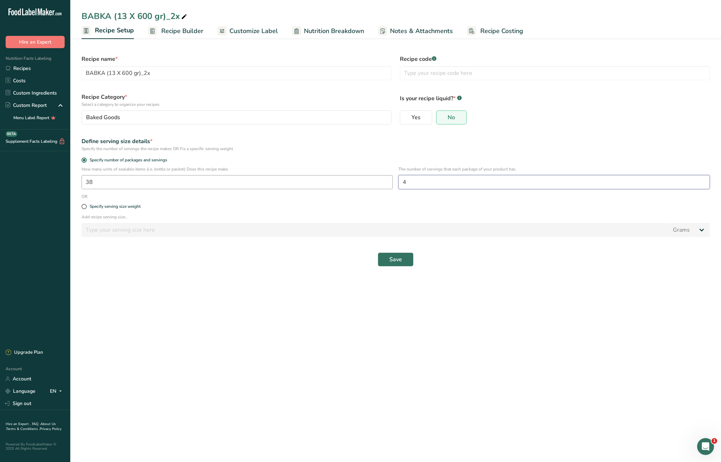
drag, startPoint x: 412, startPoint y: 181, endPoint x: 382, endPoint y: 182, distance: 29.9
click at [382, 182] on div "How many units of sealable items (i.e. bottle or packet) Does this recipe make.…" at bounding box center [395, 179] width 637 height 27
drag, startPoint x: 395, startPoint y: 259, endPoint x: 412, endPoint y: 265, distance: 17.9
click at [397, 260] on span "Save" at bounding box center [395, 259] width 13 height 8
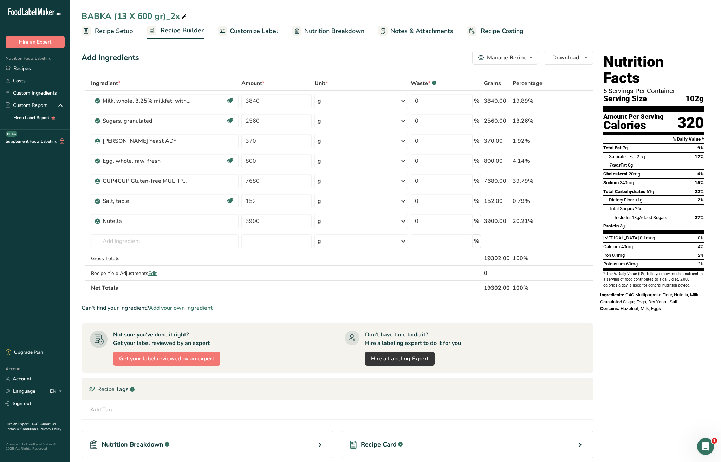
click at [108, 28] on span "Recipe Setup" at bounding box center [114, 30] width 38 height 9
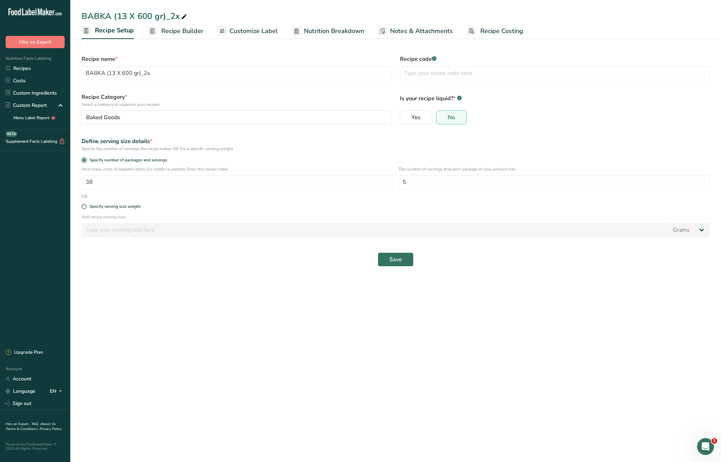
click at [512, 32] on span "Recipe Costing" at bounding box center [502, 30] width 43 height 9
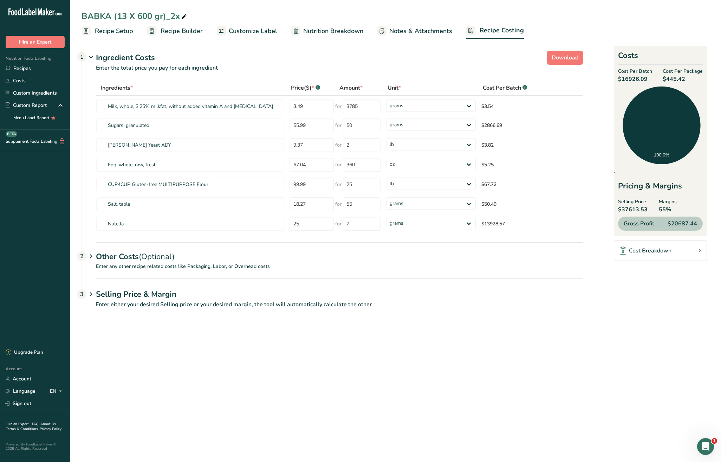
click at [134, 259] on div "Other Costs (Optional) 2" at bounding box center [339, 252] width 487 height 20
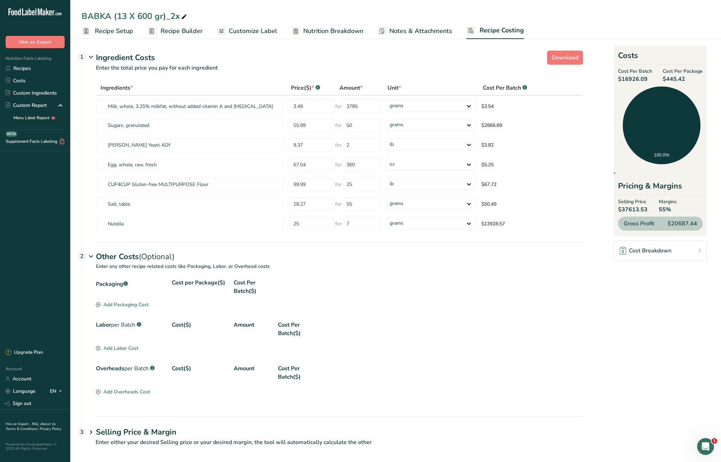
drag, startPoint x: 111, startPoint y: 309, endPoint x: 163, endPoint y: 311, distance: 52.8
click at [111, 309] on section "Packaging .a-a{fill:#347362;}.b-a{fill:#fff;} Cost per Package($) Cost Per Batc…" at bounding box center [339, 293] width 487 height 31
click at [113, 305] on div "Add Packaging Cost" at bounding box center [122, 304] width 53 height 7
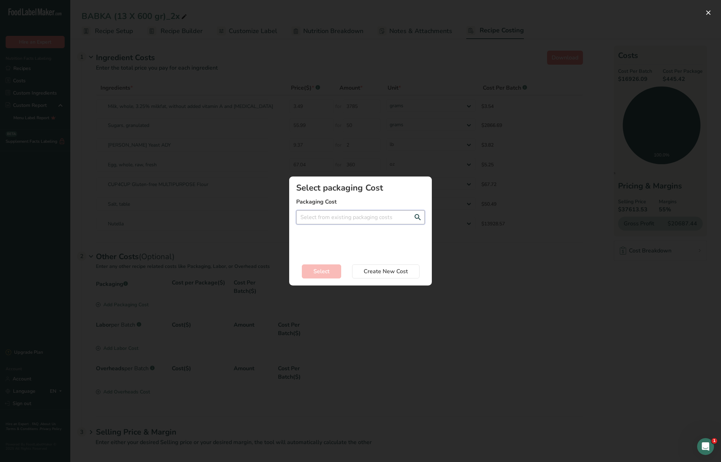
click at [324, 220] on input "Add New Recipe Cost Modal" at bounding box center [360, 217] width 129 height 14
click at [329, 240] on div "D&W 6" Shallow Foil Tart Pie Pan - 0.155$" at bounding box center [355, 242] width 106 height 7
drag, startPoint x: 326, startPoint y: 271, endPoint x: 331, endPoint y: 272, distance: 5.0
click at [326, 271] on span "Select" at bounding box center [322, 271] width 16 height 8
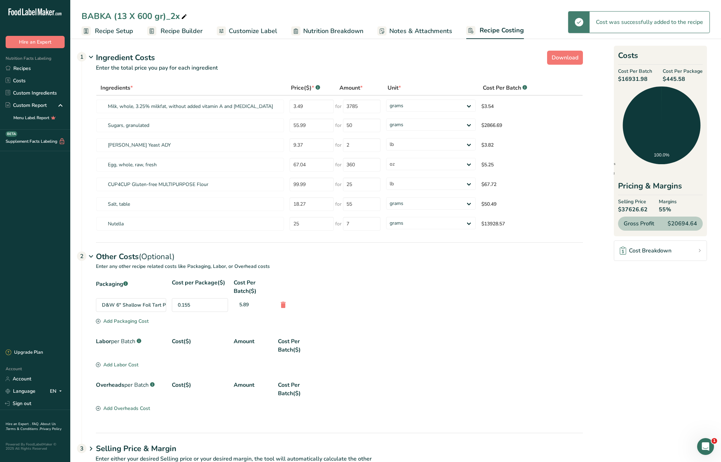
click at [135, 325] on section "Packaging .a-a{fill:#347362;}.b-a{fill:#fff;} Cost per Package($) Cost Per Batc…" at bounding box center [339, 301] width 487 height 47
click at [128, 321] on div "Add Packaging Cost" at bounding box center [122, 320] width 53 height 7
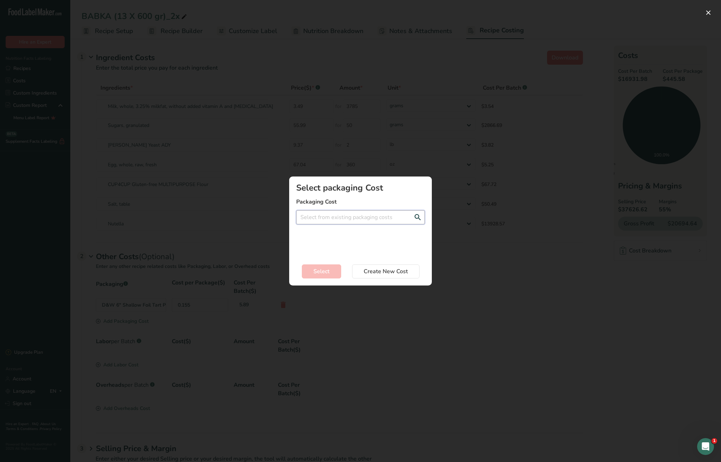
click at [371, 218] on input "Add New Recipe Cost Modal" at bounding box center [360, 217] width 129 height 14
click at [341, 244] on span "0.15$" at bounding box center [341, 244] width 12 height 7
click at [325, 267] on span "Select" at bounding box center [322, 271] width 16 height 8
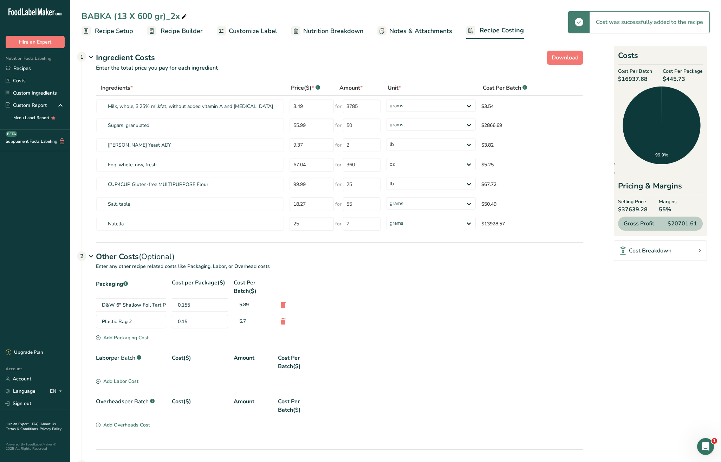
click at [123, 382] on div "Add Labor Cost" at bounding box center [117, 381] width 43 height 7
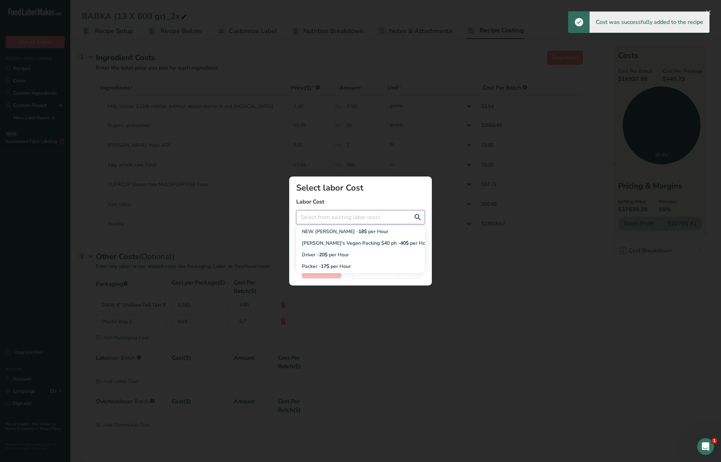
click at [330, 222] on input "Add New Recipe Cost Modal" at bounding box center [360, 217] width 129 height 14
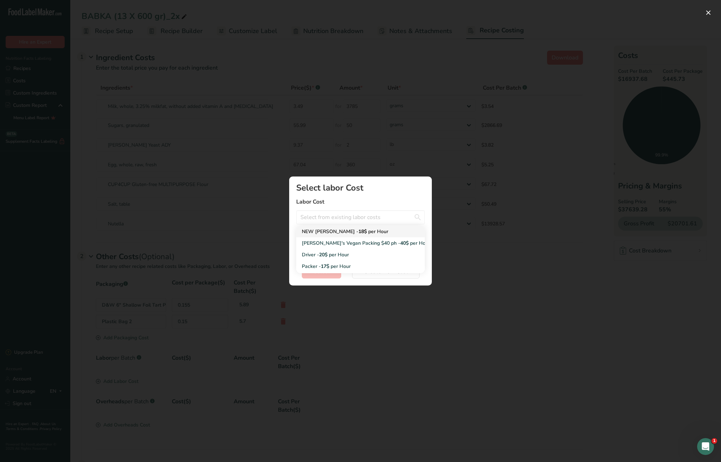
click at [331, 233] on div "NEW NATALIA RATE - 18$ per Hour" at bounding box center [355, 231] width 106 height 7
click at [323, 244] on input "Add New Recipe Cost Modal" at bounding box center [360, 243] width 129 height 14
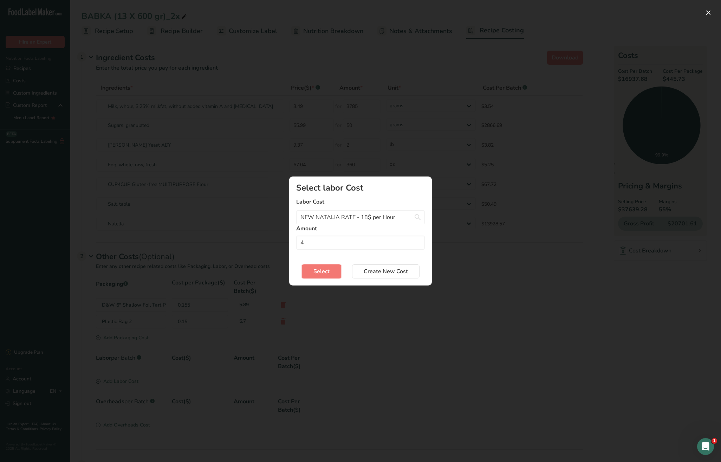
click at [322, 271] on span "Select" at bounding box center [322, 271] width 16 height 8
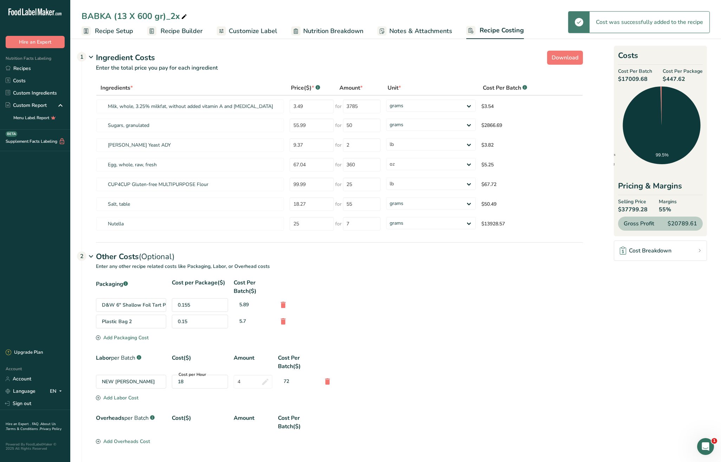
click at [130, 398] on div "Add Labor Cost" at bounding box center [117, 397] width 43 height 7
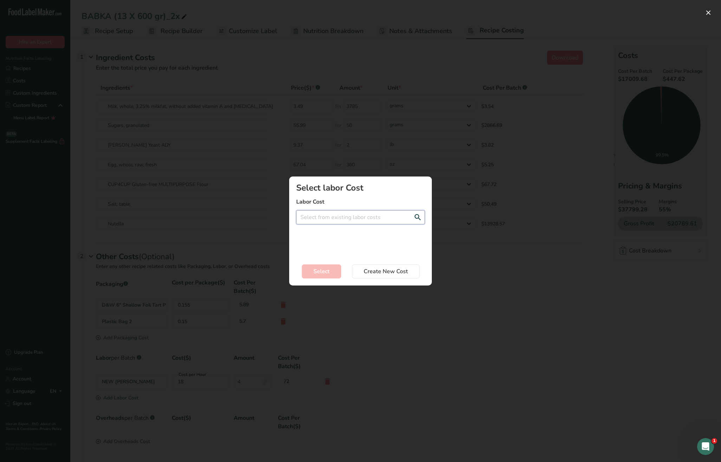
click at [308, 219] on input "Add New Recipe Cost Modal" at bounding box center [360, 217] width 129 height 14
click at [333, 243] on span "per Hour" at bounding box center [339, 242] width 20 height 7
click at [330, 239] on input "Add New Recipe Cost Modal" at bounding box center [360, 243] width 129 height 14
click at [320, 266] on button "Select" at bounding box center [321, 271] width 39 height 14
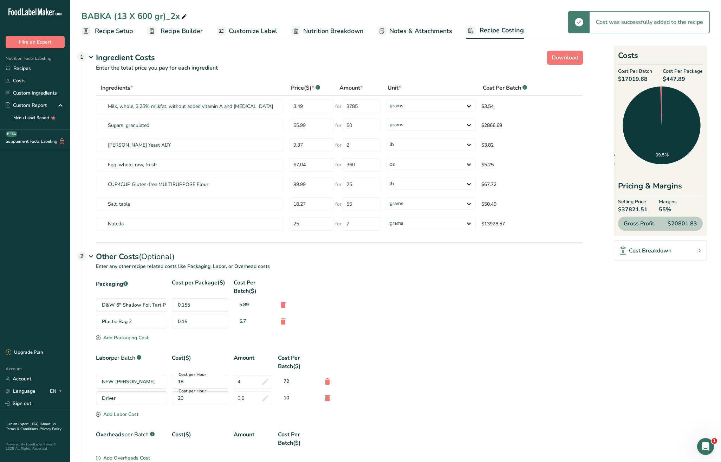
scroll to position [70, 0]
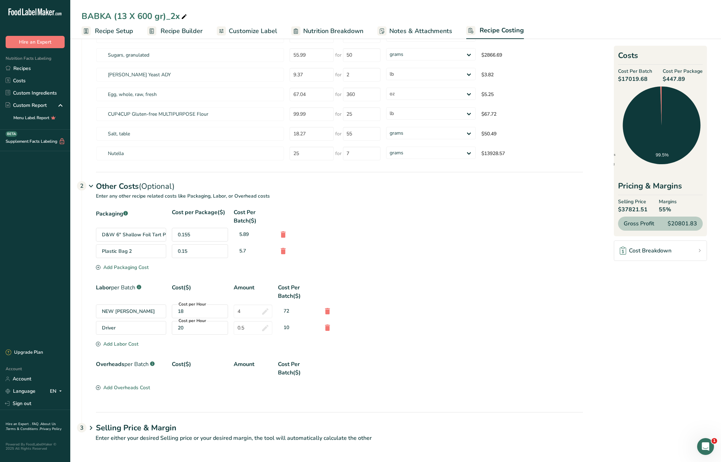
click at [123, 387] on div "Add Overheads Cost" at bounding box center [123, 387] width 54 height 7
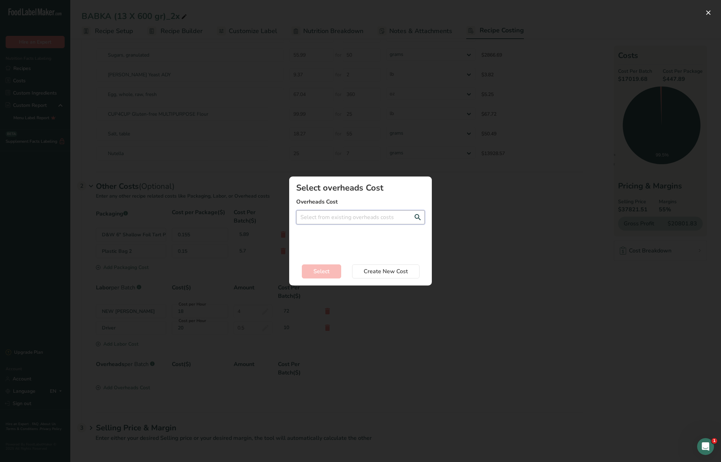
click at [346, 220] on input "Add New Recipe Cost Modal" at bounding box center [360, 217] width 129 height 14
click at [330, 255] on div "Bakery Space - 20$ per Hour" at bounding box center [355, 255] width 106 height 7
click at [317, 241] on input "Add New Recipe Cost Modal" at bounding box center [360, 243] width 129 height 14
drag, startPoint x: 319, startPoint y: 271, endPoint x: 344, endPoint y: 272, distance: 24.6
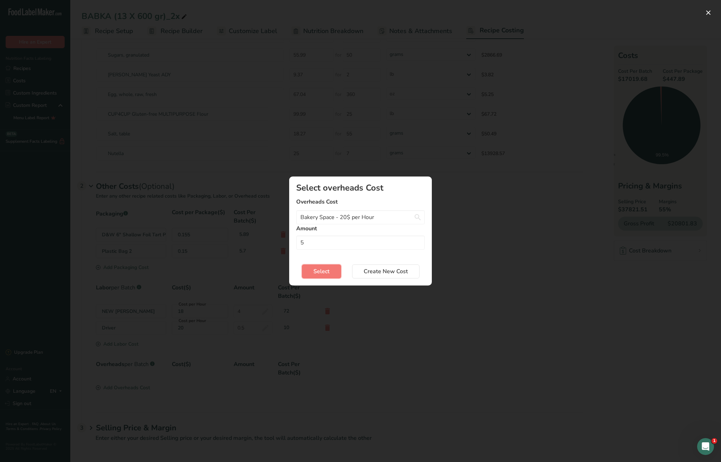
click at [319, 271] on span "Select" at bounding box center [322, 271] width 16 height 8
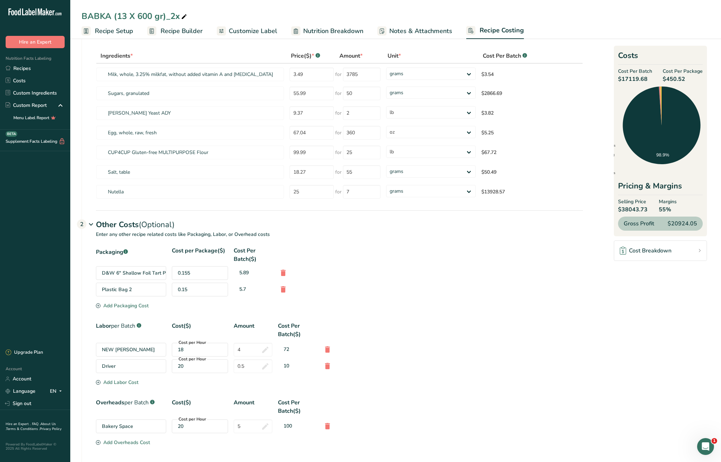
scroll to position [32, 0]
click at [413, 195] on select "grams kg mg mcg lb oz" at bounding box center [431, 191] width 90 height 12
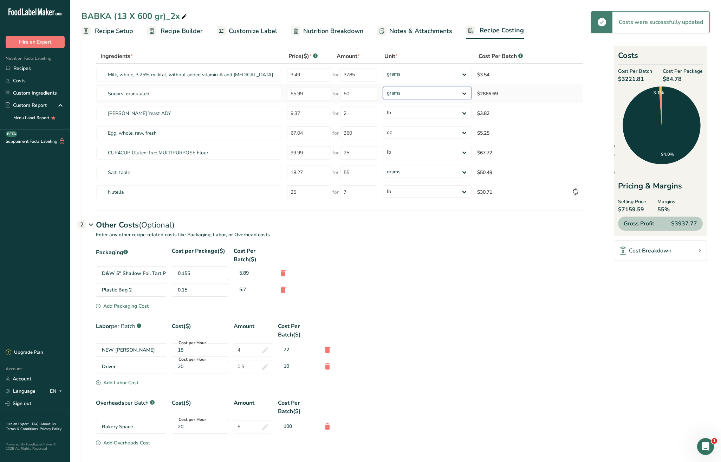
click at [431, 88] on select "grams kg mg mcg lb oz" at bounding box center [427, 93] width 89 height 12
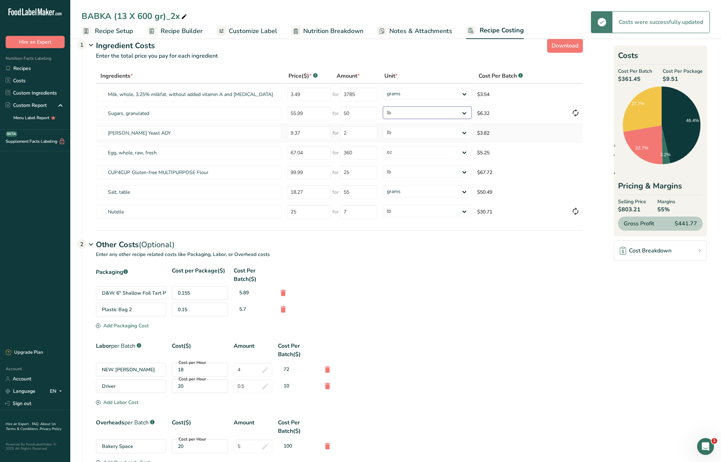
scroll to position [0, 0]
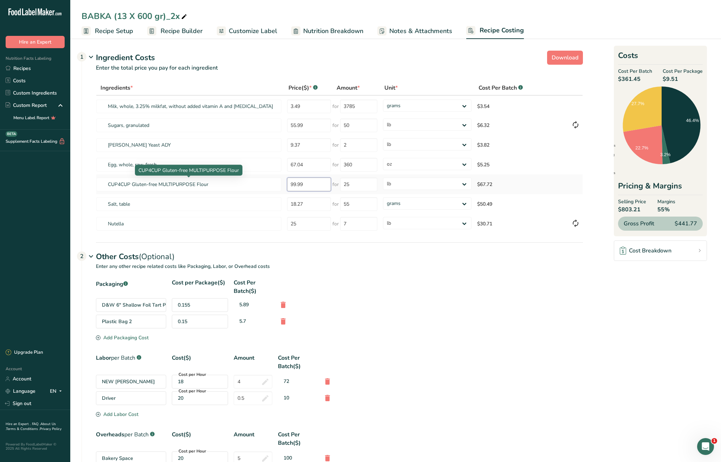
click at [267, 183] on tr "CUP4CUP Gluten-free MULTIPURPOSE Flour 99.99 for 25 grams kg mg mcg lb oz $67.72" at bounding box center [339, 184] width 487 height 20
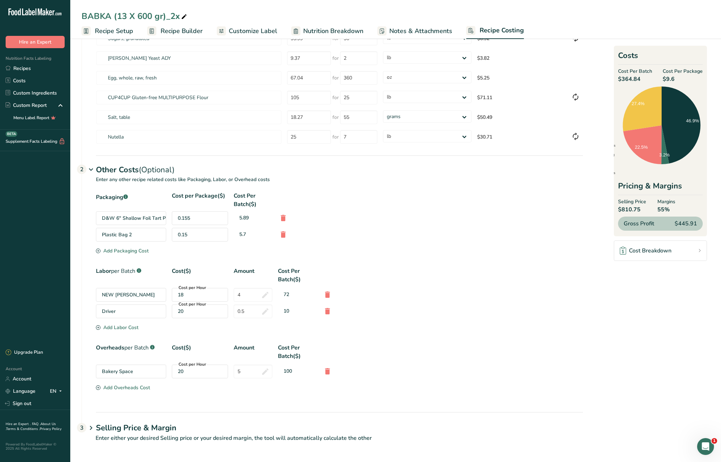
click at [152, 428] on h1 "Selling Price & Margin" at bounding box center [339, 428] width 487 height 12
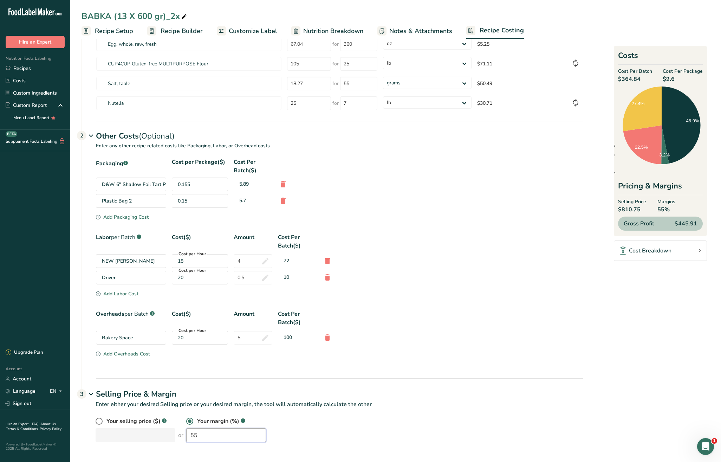
click at [156, 429] on div "Your selling price ($) .a-a{fill:#347362;}.b-a{fill:#fff;} or Your margin (%) .…" at bounding box center [340, 429] width 488 height 25
drag, startPoint x: 251, startPoint y: 338, endPoint x: 214, endPoint y: 336, distance: 37.3
click at [214, 336] on div "Bakery Space Cost per Hour 20 5 100" at bounding box center [339, 338] width 487 height 14
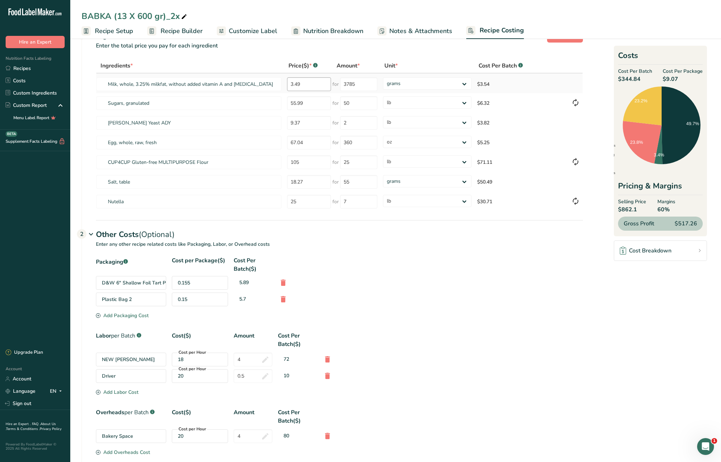
scroll to position [0, 0]
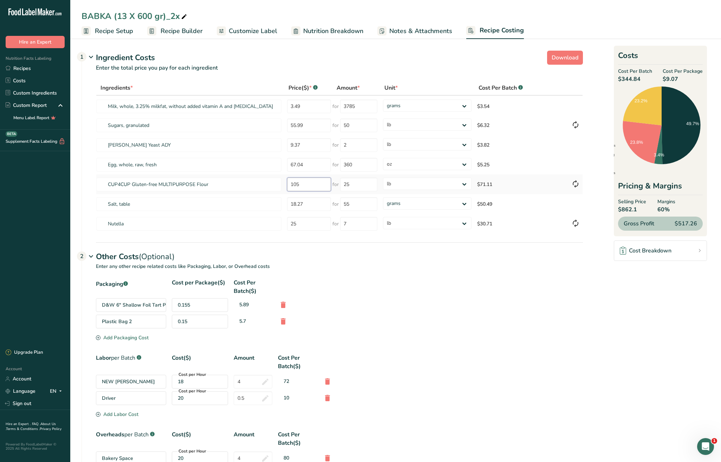
click at [257, 180] on tr "CUP4CUP Gluten-free MULTIPURPOSE Flour 105 for 25 grams kg mg mcg lb oz $71.11" at bounding box center [339, 184] width 487 height 20
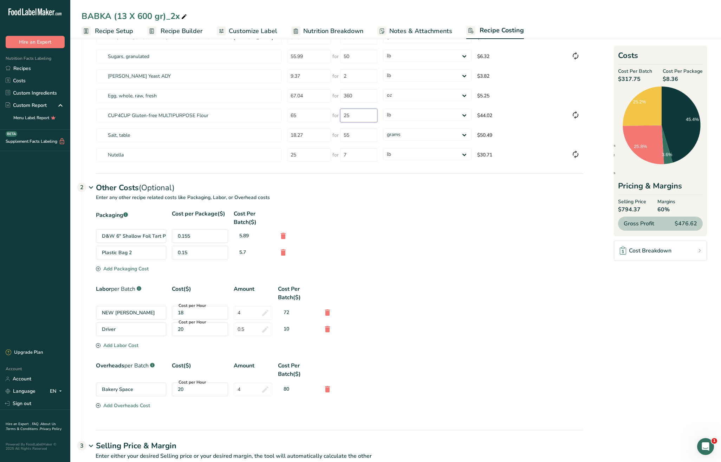
scroll to position [20, 0]
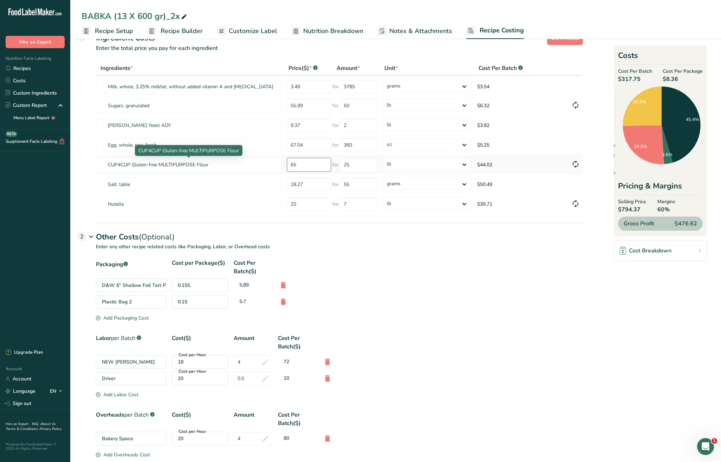
click at [260, 162] on tr "CUP4CUP Gluten-free MULTIPURPOSE Flour 65 for 25 grams kg mg mcg lb oz $44.02" at bounding box center [339, 165] width 487 height 20
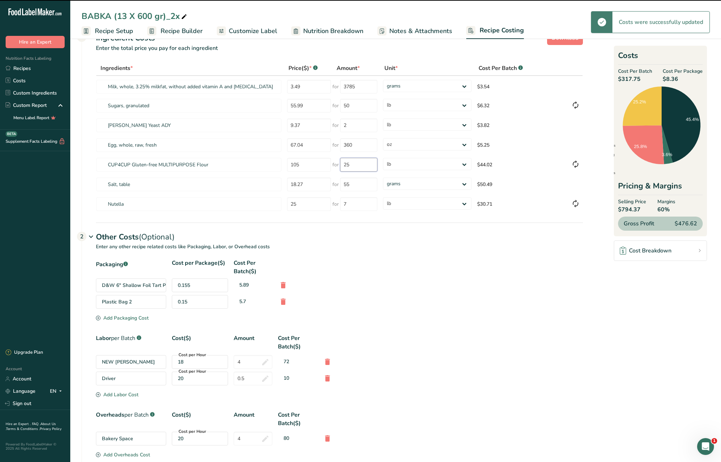
scroll to position [121, 0]
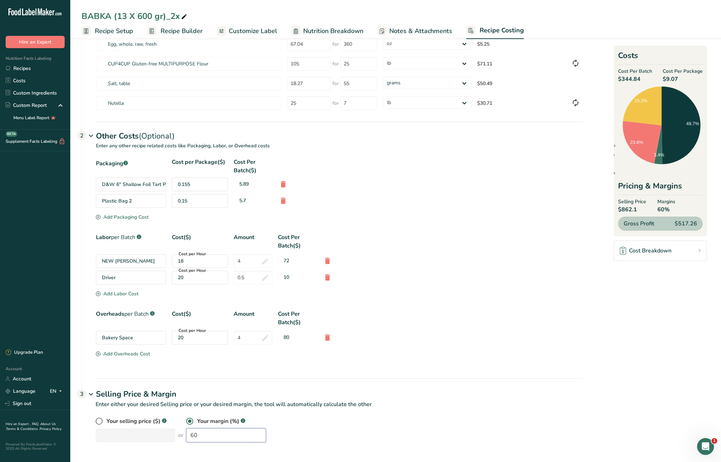
drag, startPoint x: 202, startPoint y: 435, endPoint x: 172, endPoint y: 434, distance: 29.6
click at [172, 434] on div "Your selling price ($) .a-a{fill:#347362;}.b-a{fill:#fff;} or Your margin (%) .…" at bounding box center [340, 429] width 488 height 25
click at [173, 437] on div "Your selling price ($) .a-a{fill:#347362;}.b-a{fill:#fff;} or Your margin (%) .…" at bounding box center [340, 429] width 488 height 25
click at [199, 438] on input "59" at bounding box center [226, 435] width 80 height 14
click at [547, 289] on div "Labor per Batch .a-a{fill:#347362;}.b-a{fill:#fff;} Cost($) Amount Cost Per Bat…" at bounding box center [339, 261] width 487 height 57
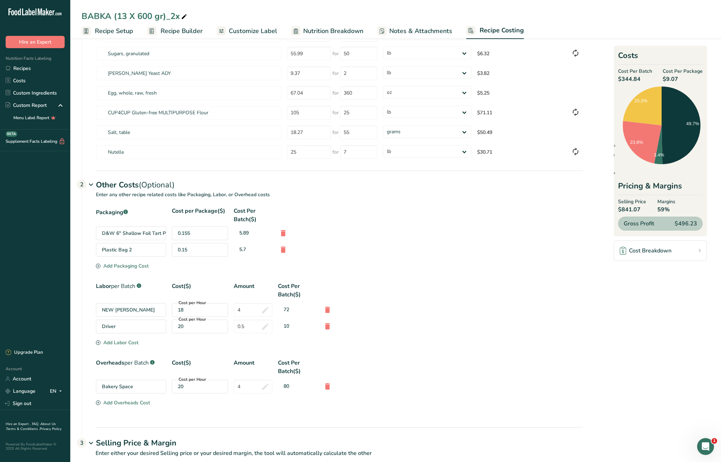
scroll to position [0, 0]
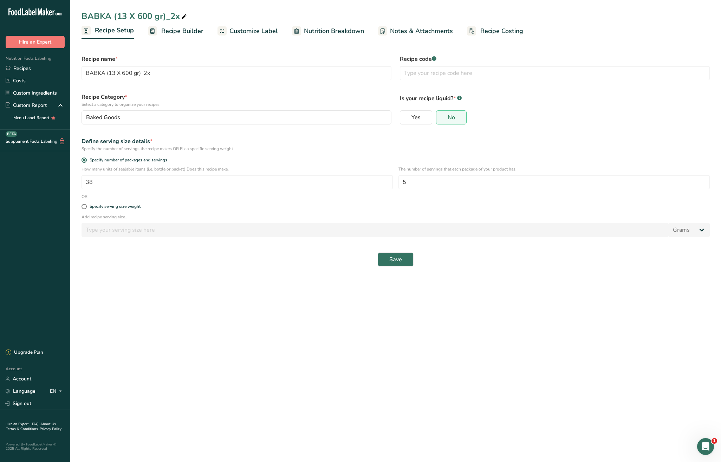
click at [497, 268] on div "Save" at bounding box center [395, 259] width 637 height 22
click at [202, 73] on input "BABKA (13 X 600 gr)_2x" at bounding box center [237, 73] width 310 height 14
click at [121, 73] on input "BABKA (38 x 400 grams dough + 150 grams filling)" at bounding box center [237, 73] width 310 height 14
click at [110, 74] on input "BABKA (38 x (400 grams dough + 150 grams filling)" at bounding box center [237, 73] width 310 height 14
click at [399, 261] on span "Save" at bounding box center [395, 259] width 13 height 8
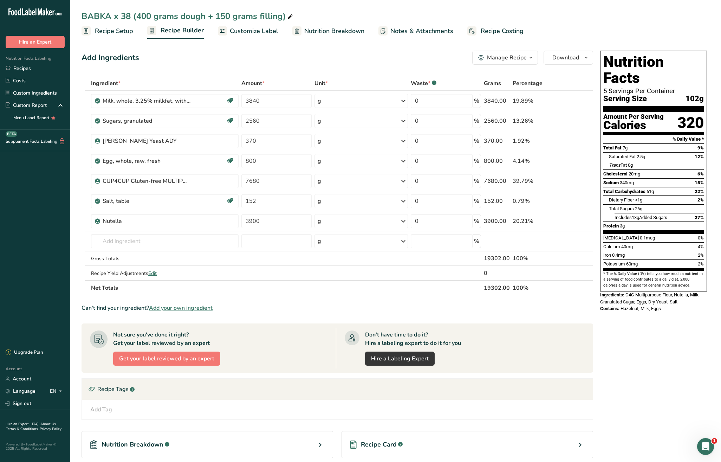
click at [287, 15] on icon at bounding box center [290, 17] width 6 height 10
click at [83, 15] on input "BABKA x 38 (400 grams dough + 150 grams filling)" at bounding box center [396, 16] width 629 height 13
click at [333, 15] on input "Small BABKA x 38 (400 grams dough + 150 grams filling)" at bounding box center [396, 16] width 629 height 13
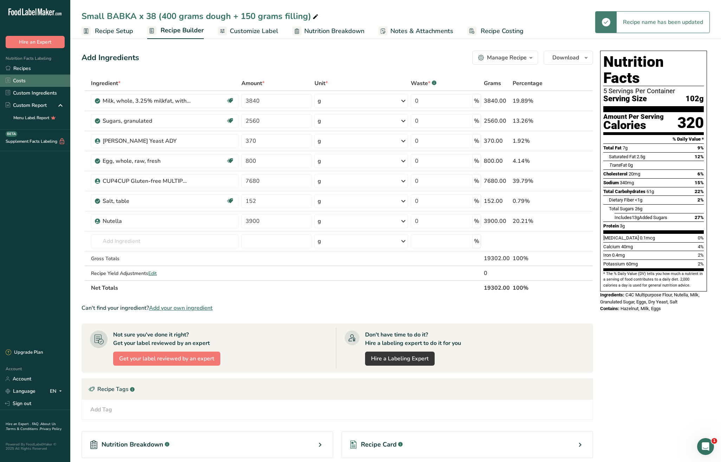
drag, startPoint x: 28, startPoint y: 67, endPoint x: 68, endPoint y: 75, distance: 40.7
click at [28, 67] on link "Recipes" at bounding box center [35, 68] width 70 height 12
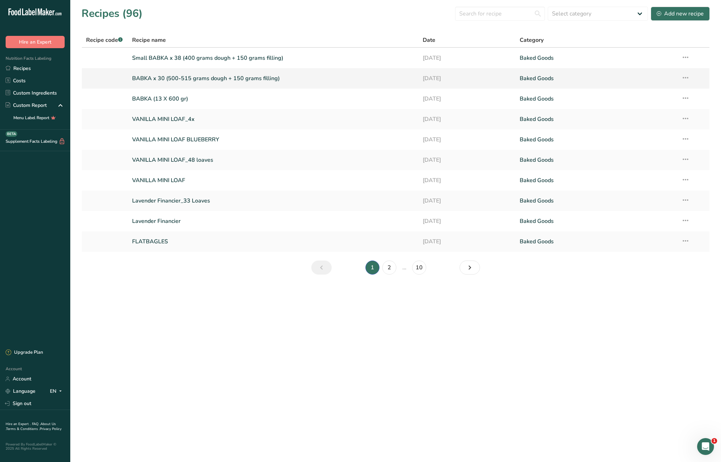
click at [183, 80] on link "BABKA x 30 (500-515 grams dough + 150 grams filling)" at bounding box center [273, 78] width 283 height 15
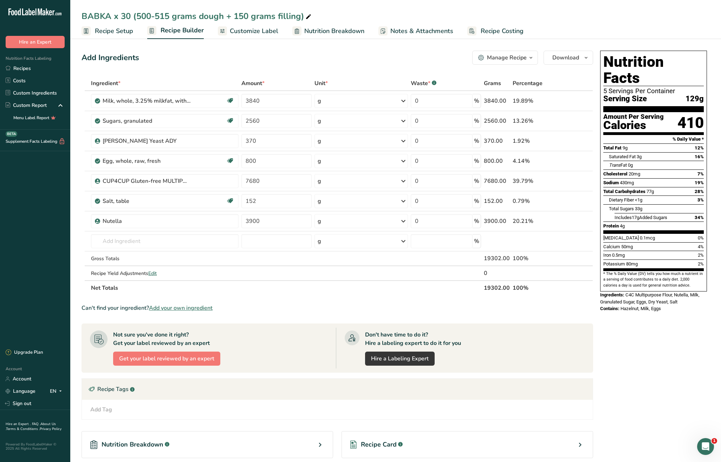
click at [84, 15] on div "BABKA x 30 (500-515 grams dough + 150 grams filling)" at bounding box center [197, 16] width 231 height 13
click at [84, 15] on input "BABKA x 30 (500-515 grams dough + 150 grams filling)" at bounding box center [396, 16] width 629 height 13
click at [13, 70] on link "Recipes" at bounding box center [35, 68] width 70 height 12
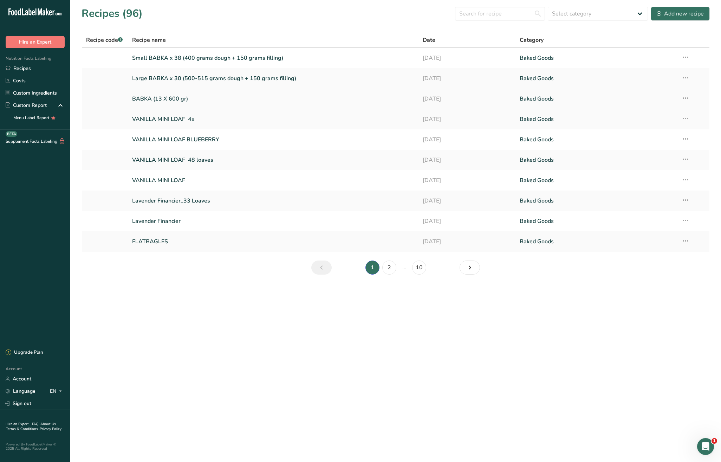
click at [165, 97] on link "BABKA (13 X 600 gr)" at bounding box center [273, 98] width 283 height 15
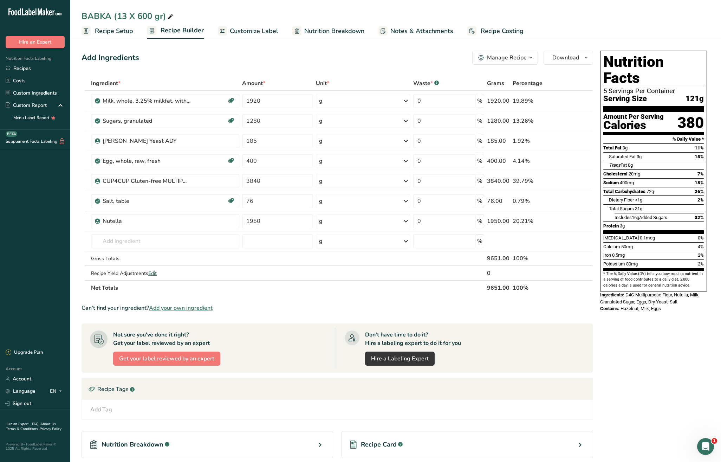
click at [507, 51] on button "Manage Recipe" at bounding box center [505, 58] width 66 height 14
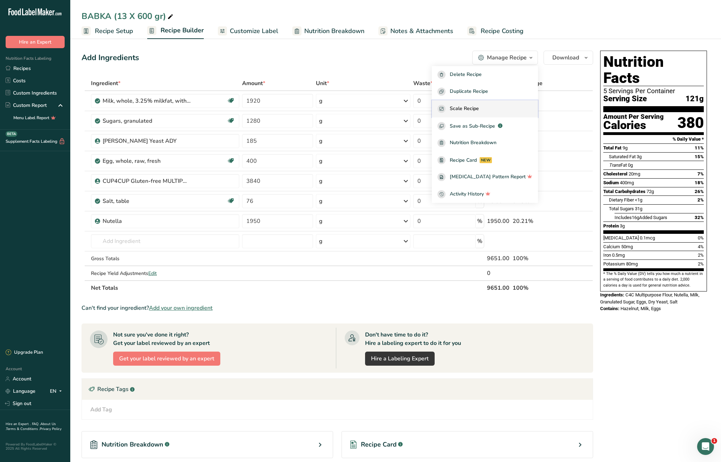
click at [503, 110] on div "Scale Recipe" at bounding box center [485, 109] width 95 height 8
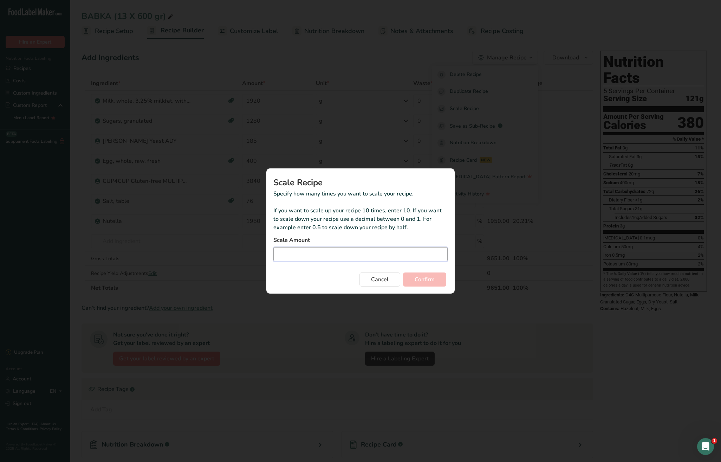
click at [299, 252] on input "Duplicate recipe modal" at bounding box center [360, 254] width 174 height 14
click at [418, 284] on button "Confirm" at bounding box center [424, 279] width 43 height 14
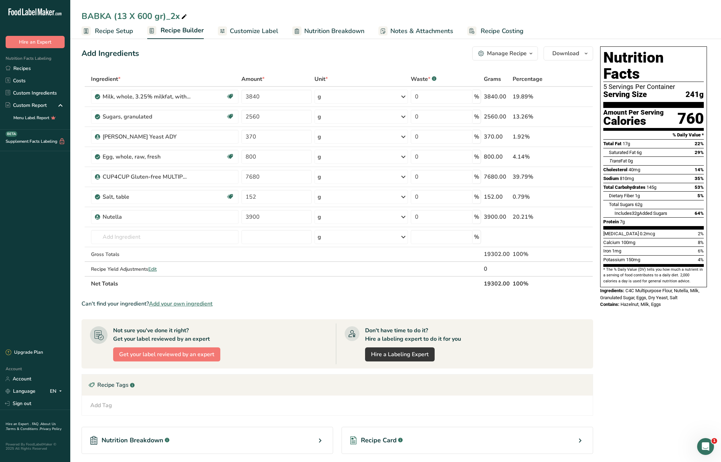
scroll to position [5, 0]
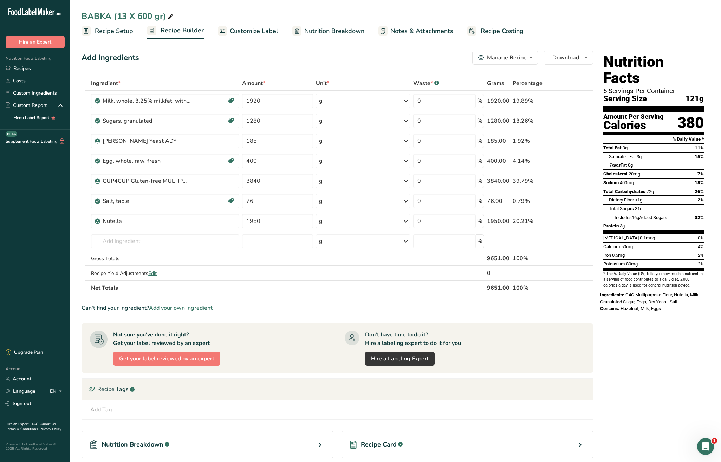
click at [528, 59] on span "button" at bounding box center [531, 57] width 8 height 8
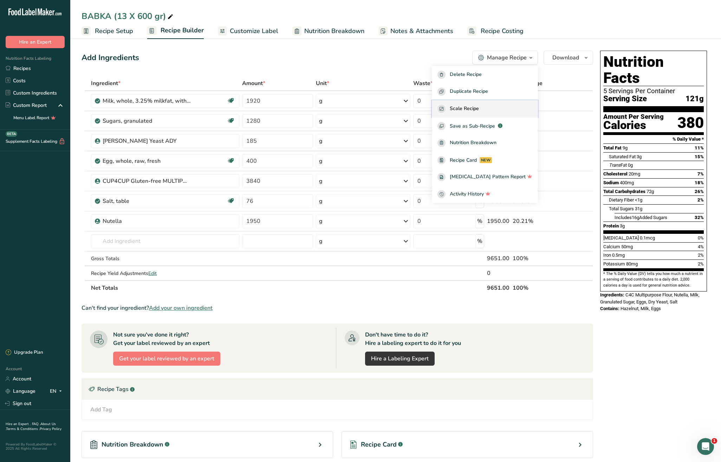
click at [479, 107] on span "Scale Recipe" at bounding box center [464, 109] width 29 height 8
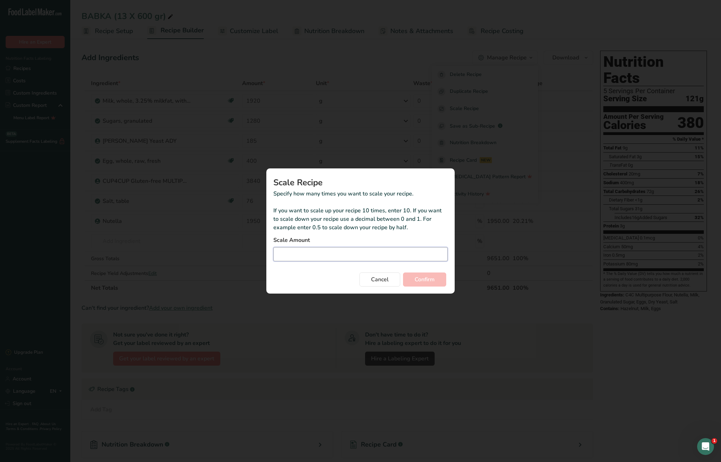
click at [318, 258] on input "Duplicate recipe modal" at bounding box center [360, 254] width 174 height 14
click at [422, 280] on span "Confirm" at bounding box center [425, 279] width 20 height 8
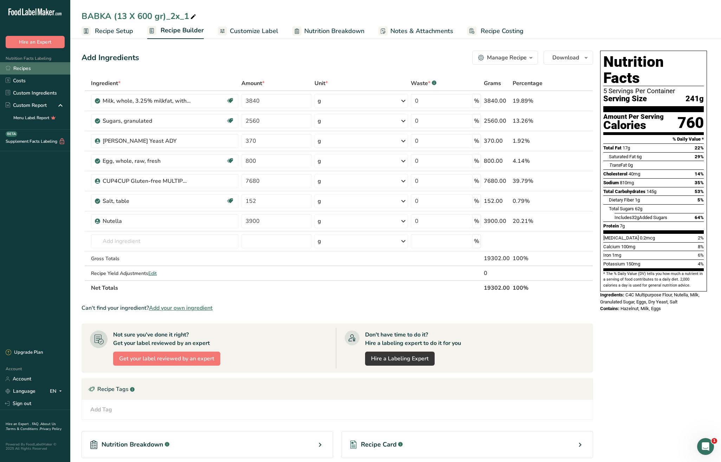
drag, startPoint x: 27, startPoint y: 70, endPoint x: 44, endPoint y: 72, distance: 17.4
click at [27, 70] on link "Recipes" at bounding box center [35, 68] width 70 height 12
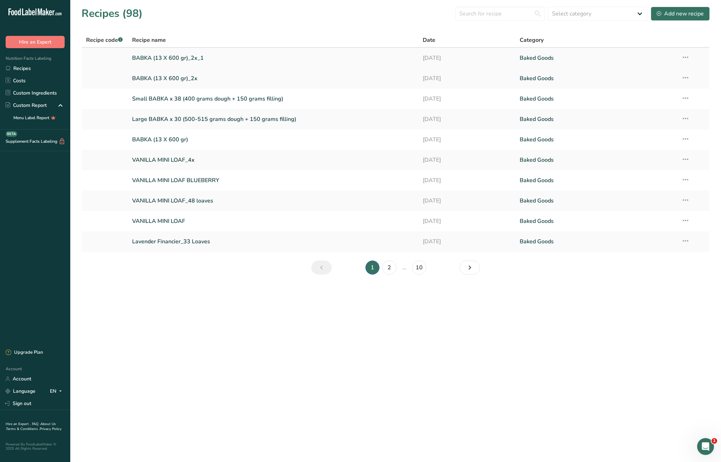
click at [683, 57] on icon at bounding box center [686, 57] width 8 height 13
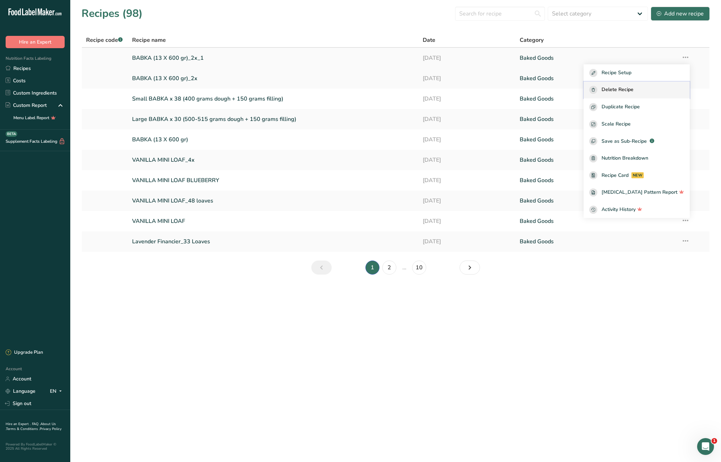
click at [618, 89] on span "Delete Recipe" at bounding box center [618, 90] width 32 height 8
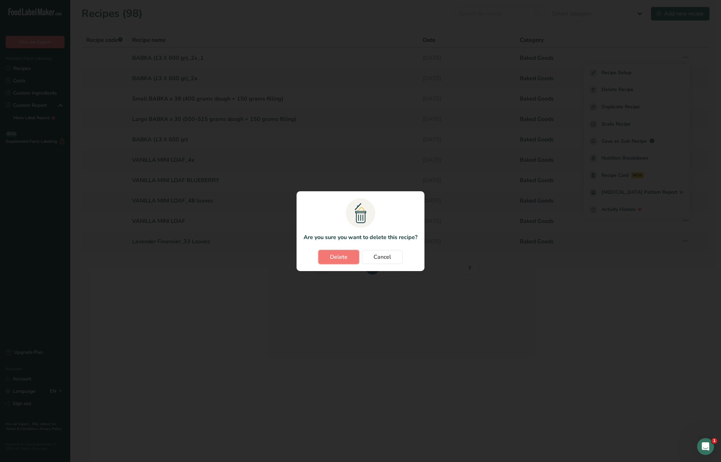
drag, startPoint x: 335, startPoint y: 252, endPoint x: 347, endPoint y: 255, distance: 12.2
click at [336, 252] on button "Delete" at bounding box center [338, 257] width 41 height 14
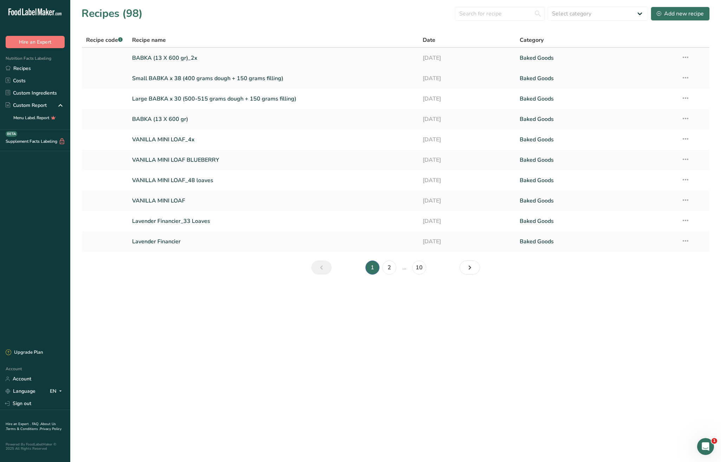
click at [167, 58] on link "BABKA (13 X 600 gr)_2x" at bounding box center [273, 58] width 283 height 15
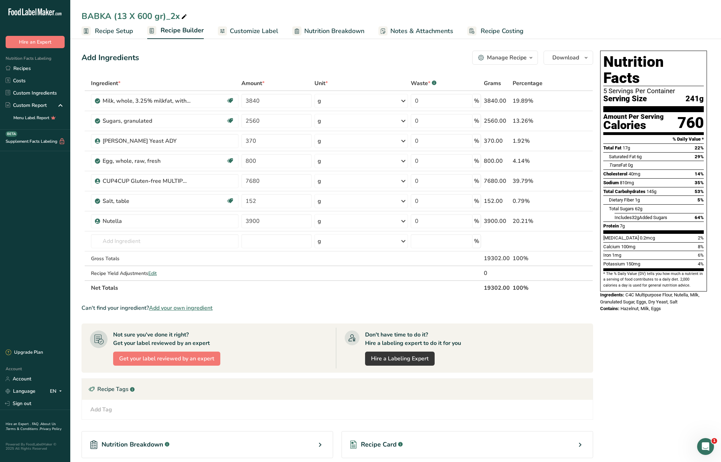
click at [107, 28] on span "Recipe Setup" at bounding box center [114, 30] width 38 height 9
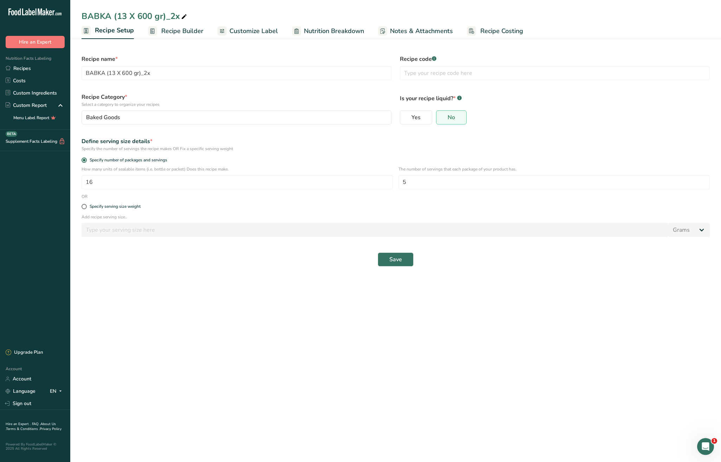
drag, startPoint x: 187, startPoint y: 30, endPoint x: 231, endPoint y: 45, distance: 46.1
click at [187, 30] on span "Recipe Builder" at bounding box center [182, 30] width 42 height 9
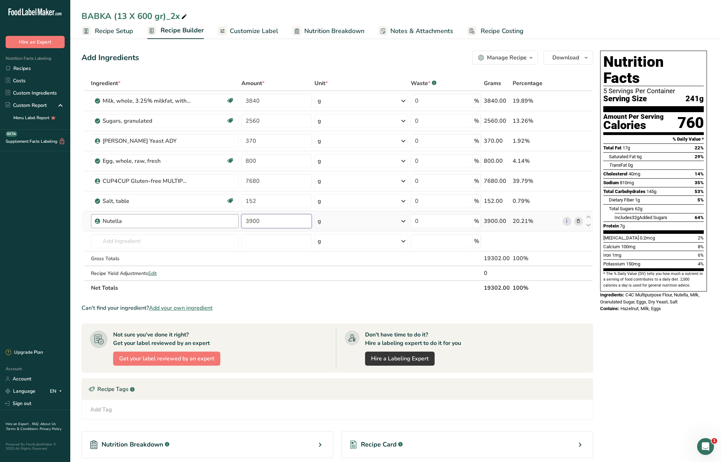
drag, startPoint x: 278, startPoint y: 223, endPoint x: 200, endPoint y: 219, distance: 78.5
click at [200, 219] on tr "Nutella 3900 g Weight Units g kg mg See more Volume Units l Volume units requir…" at bounding box center [337, 221] width 511 height 20
click at [632, 376] on div "Nutrition Facts 5 Servings Per Container Serving Size 241g Amount Per Serving C…" at bounding box center [654, 283] width 112 height 471
click at [609, 361] on div "Nutrition Facts 5 Servings Per Container Serving Size 241g Amount Per Serving C…" at bounding box center [654, 283] width 112 height 471
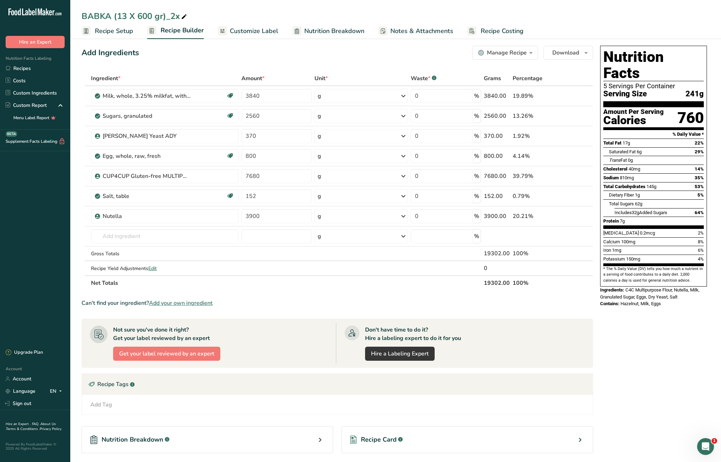
drag, startPoint x: 112, startPoint y: 30, endPoint x: 218, endPoint y: 55, distance: 109.1
click at [112, 30] on span "Recipe Setup" at bounding box center [114, 30] width 38 height 9
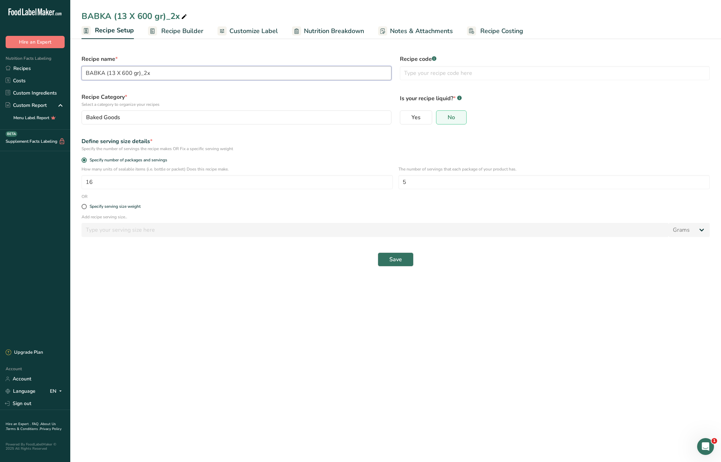
drag, startPoint x: 107, startPoint y: 73, endPoint x: 198, endPoint y: 76, distance: 91.8
click at [198, 76] on input "BABKA (13 X 600 gr)_2x" at bounding box center [237, 73] width 310 height 14
click at [168, 75] on input "BABKA 154 Babkins (100 gram per one swirl)" at bounding box center [237, 73] width 310 height 14
click at [116, 73] on input "BABKA 154 Babkins (100 gram of dough per one swirl)" at bounding box center [237, 73] width 310 height 14
click at [107, 73] on input "BABKA 154 Babkins (100 gram of dough per one swirl)" at bounding box center [237, 73] width 310 height 14
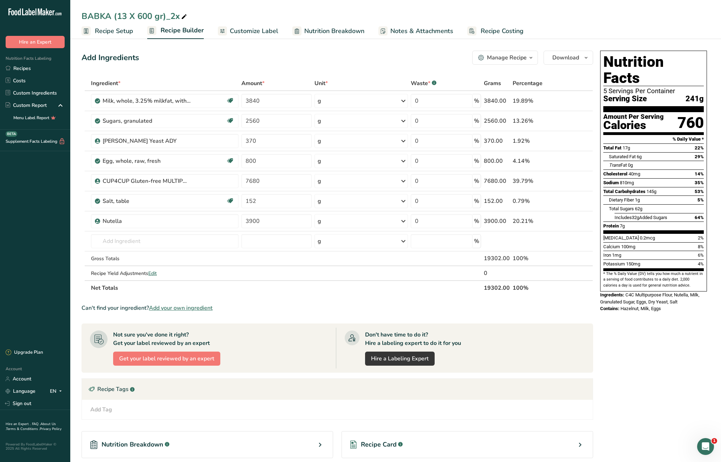
scroll to position [5, 0]
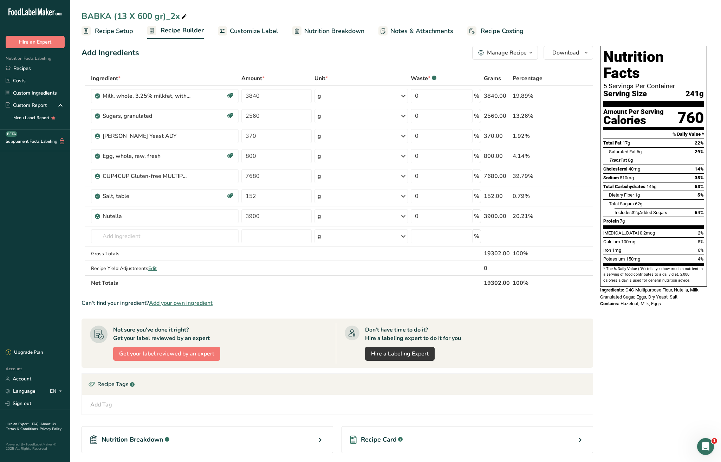
click at [115, 31] on span "Recipe Setup" at bounding box center [114, 30] width 38 height 9
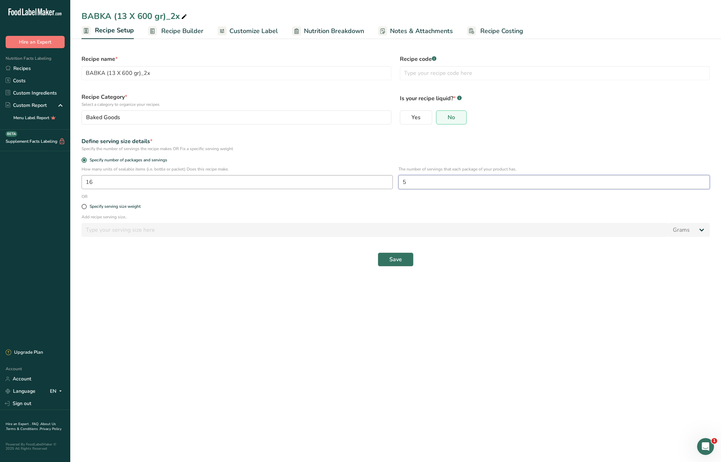
drag, startPoint x: 417, startPoint y: 180, endPoint x: 378, endPoint y: 176, distance: 38.9
click at [378, 176] on div "How many units of sealable items (i.e. bottle or packet) Does this recipe make.…" at bounding box center [395, 179] width 637 height 27
drag, startPoint x: 152, startPoint y: 185, endPoint x: 68, endPoint y: 179, distance: 83.8
click at [68, 179] on div ".a-20{fill:#fff;} Hire an Expert Nutrition Facts Labeling Recipes Costs Custom …" at bounding box center [360, 231] width 721 height 462
click at [406, 261] on button "Save" at bounding box center [396, 259] width 36 height 14
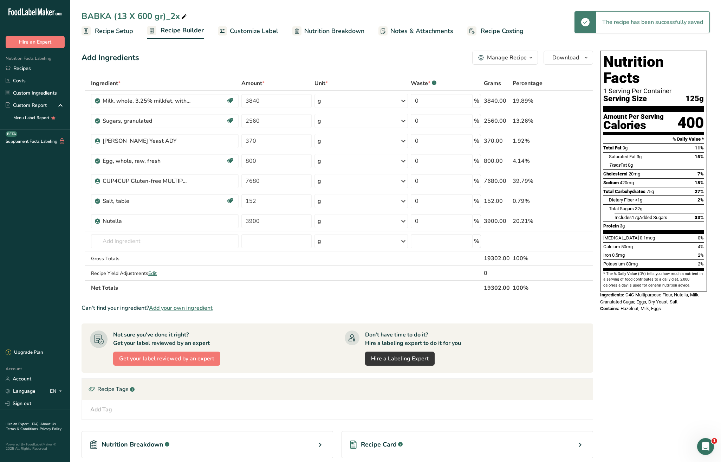
click at [160, 15] on div "BABKA (13 X 600 gr)_2x" at bounding box center [135, 16] width 107 height 13
click at [113, 32] on span "Recipe Setup" at bounding box center [114, 30] width 38 height 9
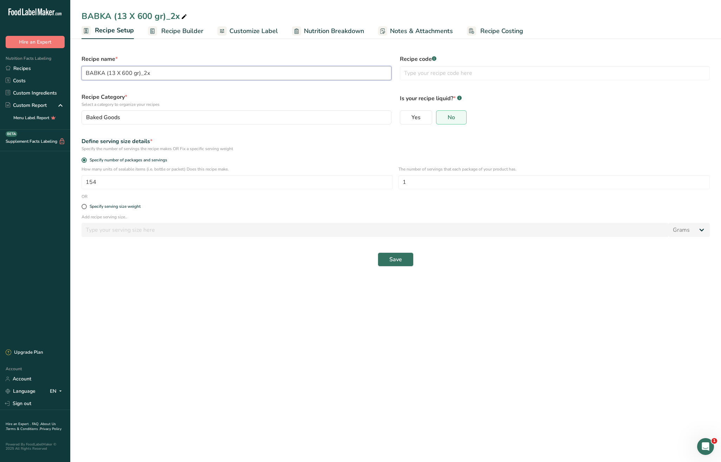
click at [205, 72] on input "BABKA (13 X 600 gr)_2x" at bounding box center [237, 73] width 310 height 14
click at [402, 260] on button "Save" at bounding box center [396, 259] width 36 height 14
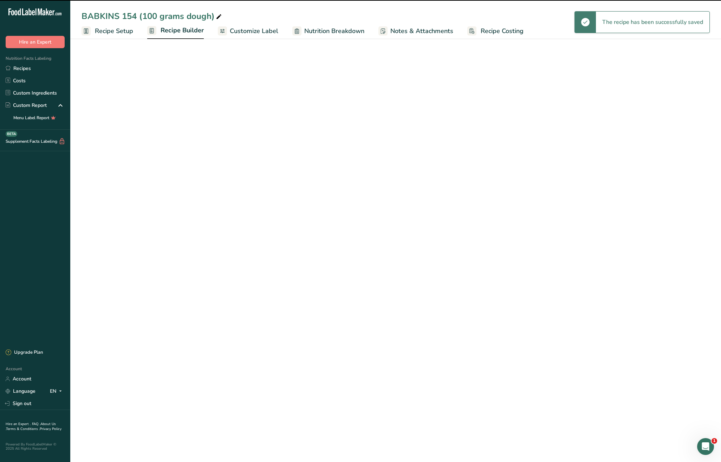
click at [182, 32] on span "Recipe Builder" at bounding box center [182, 30] width 43 height 9
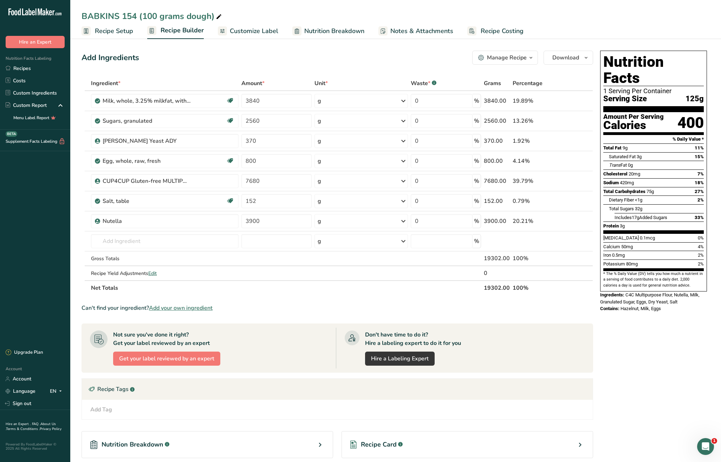
click at [106, 32] on span "Recipe Setup" at bounding box center [114, 30] width 38 height 9
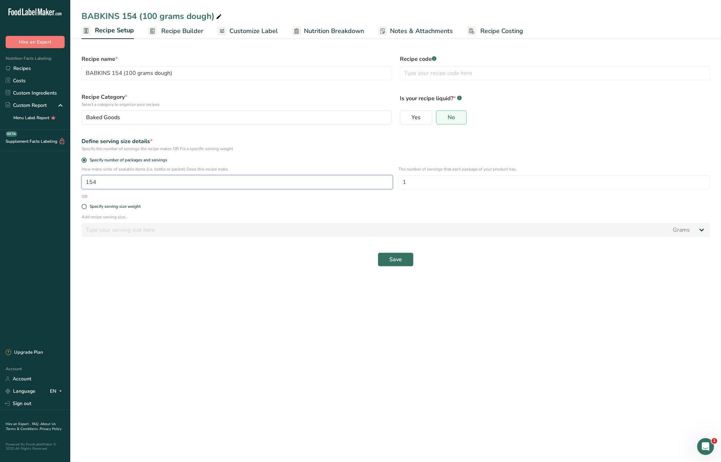
click at [107, 183] on input "154" at bounding box center [237, 182] width 311 height 14
click at [397, 259] on span "Save" at bounding box center [395, 259] width 13 height 8
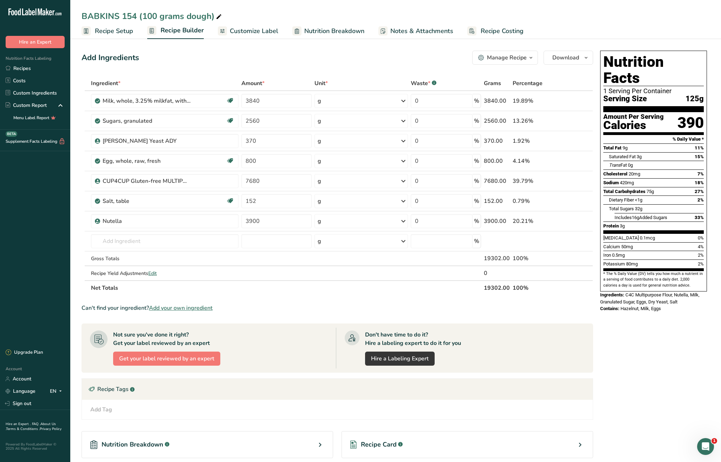
click at [101, 31] on span "Recipe Setup" at bounding box center [114, 30] width 38 height 9
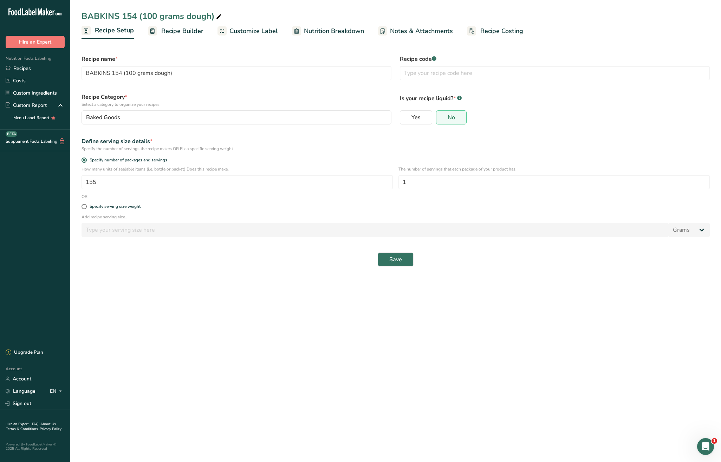
click at [181, 29] on span "Recipe Builder" at bounding box center [182, 30] width 42 height 9
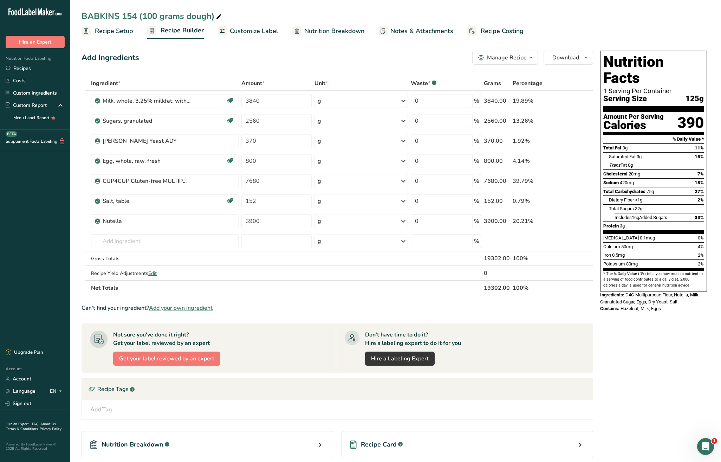
click at [498, 31] on span "Recipe Costing" at bounding box center [502, 30] width 43 height 9
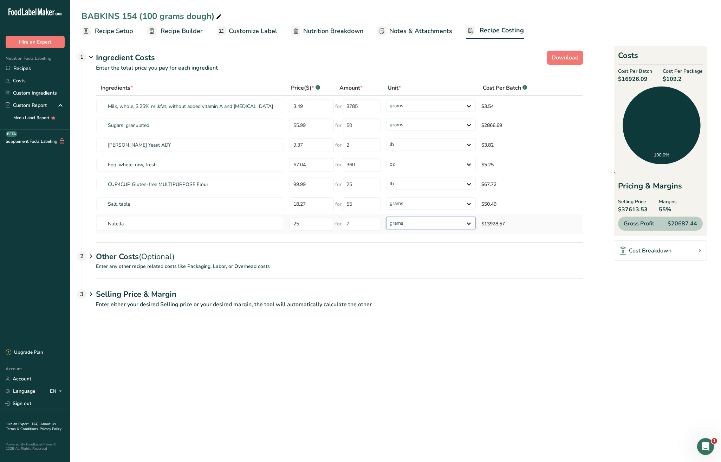
click at [425, 225] on select "grams kg mg mcg lb oz" at bounding box center [431, 223] width 90 height 12
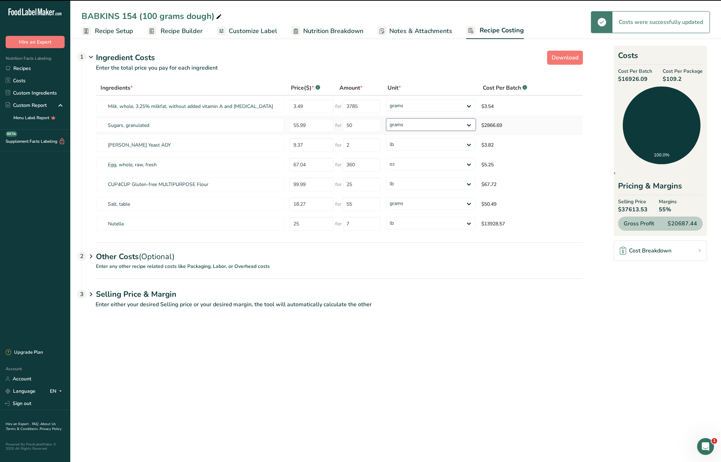
click at [439, 127] on select "grams kg mg mcg lb oz" at bounding box center [431, 124] width 90 height 12
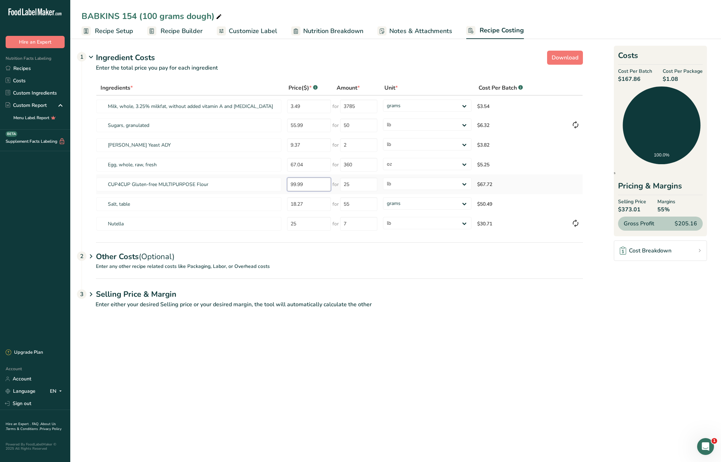
click at [247, 181] on tr "CUP4CUP Gluten-free MULTIPURPOSE Flour 99.99 for 25 grams kg mg mcg lb oz $67.72" at bounding box center [339, 184] width 487 height 20
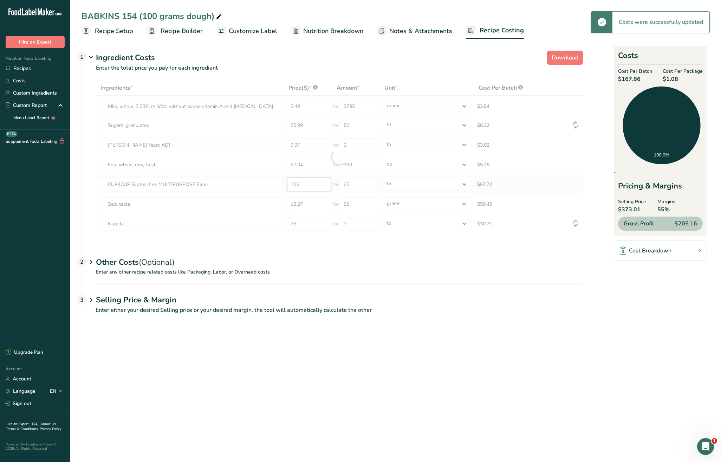
click at [269, 178] on div "Ingredients * Price($) * .a-a{fill:#347362;}.b-a{fill:#fff;} Amount * Unit * Co…" at bounding box center [339, 156] width 487 height 153
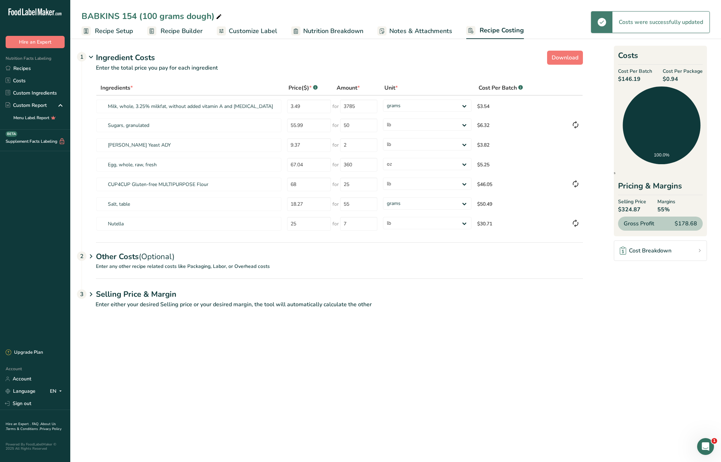
click at [135, 258] on div "Other Costs (Optional) 2" at bounding box center [339, 252] width 487 height 20
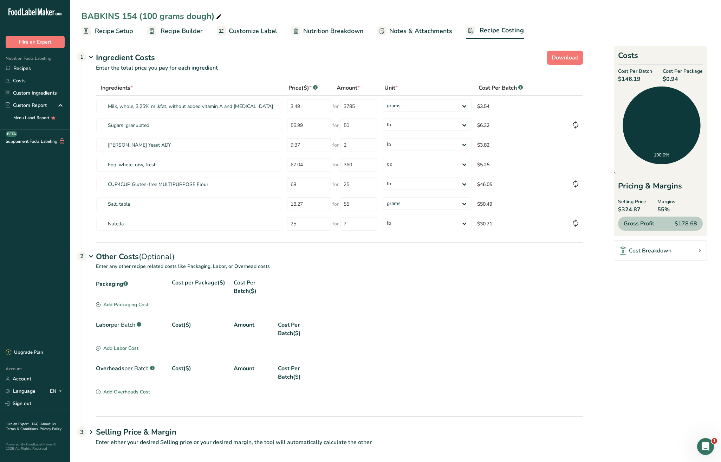
drag, startPoint x: 112, startPoint y: 282, endPoint x: 116, endPoint y: 303, distance: 21.4
click at [112, 283] on div "Packaging .a-a{fill:#347362;}.b-a{fill:#fff;}" at bounding box center [131, 286] width 70 height 17
click at [116, 303] on div "Add Packaging Cost" at bounding box center [122, 304] width 53 height 7
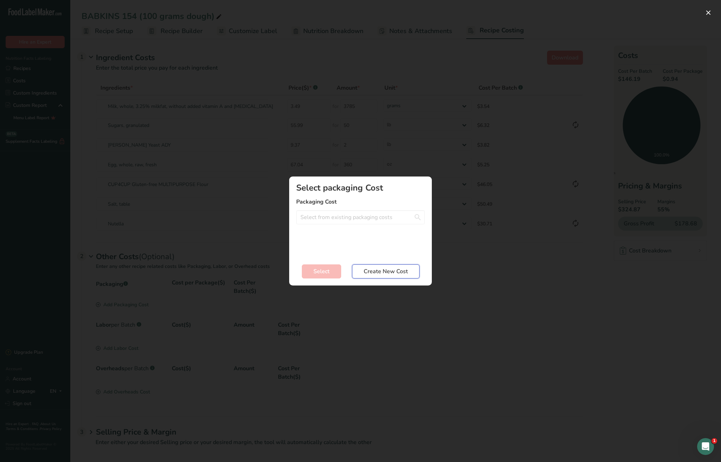
click at [373, 270] on span "Create New Cost" at bounding box center [386, 271] width 44 height 8
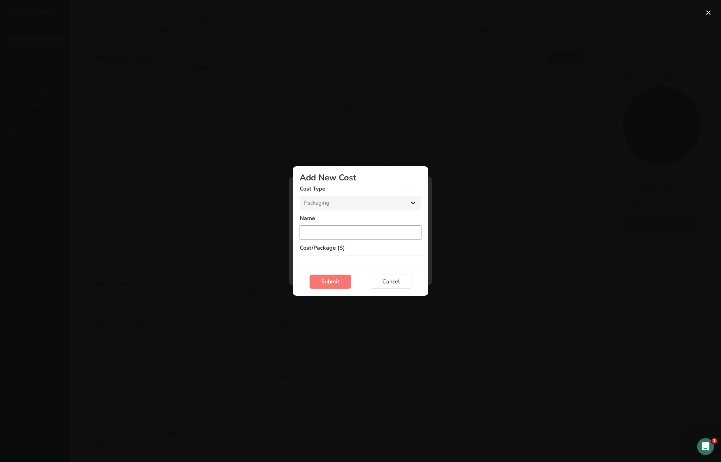
click at [348, 235] on input "Add New Cost Modal" at bounding box center [361, 232] width 122 height 14
click at [368, 261] on input "Add New Cost Modal" at bounding box center [361, 262] width 122 height 14
click at [333, 282] on span "Submit" at bounding box center [330, 281] width 18 height 8
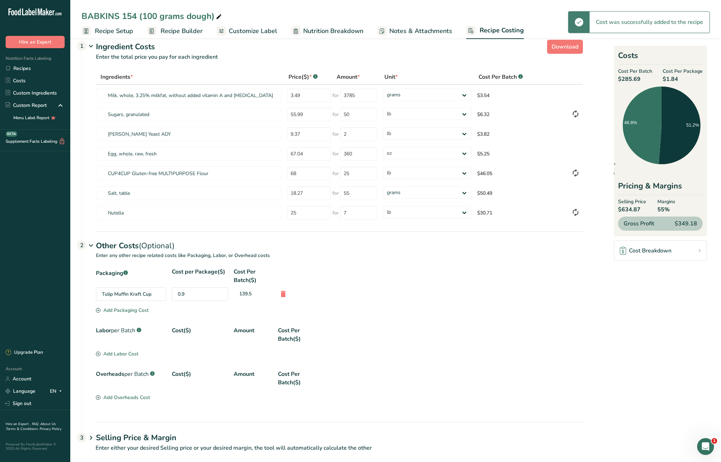
scroll to position [13, 0]
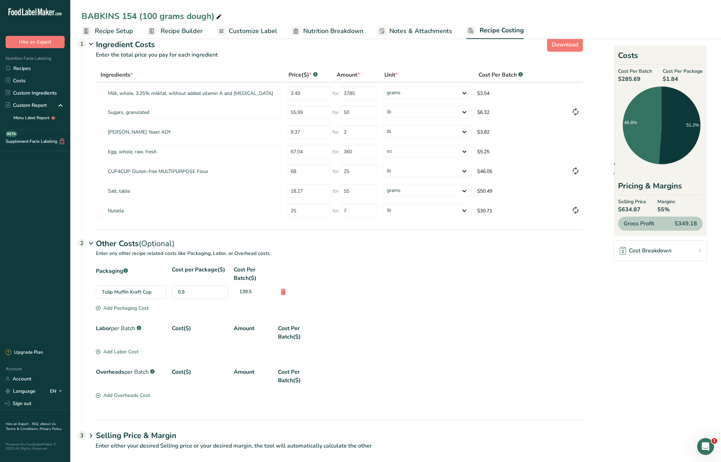
click at [203, 294] on div "0.9" at bounding box center [200, 292] width 56 height 14
click at [195, 294] on div "0.9" at bounding box center [200, 292] width 56 height 14
click at [127, 305] on div "Add Packaging Cost" at bounding box center [122, 307] width 53 height 7
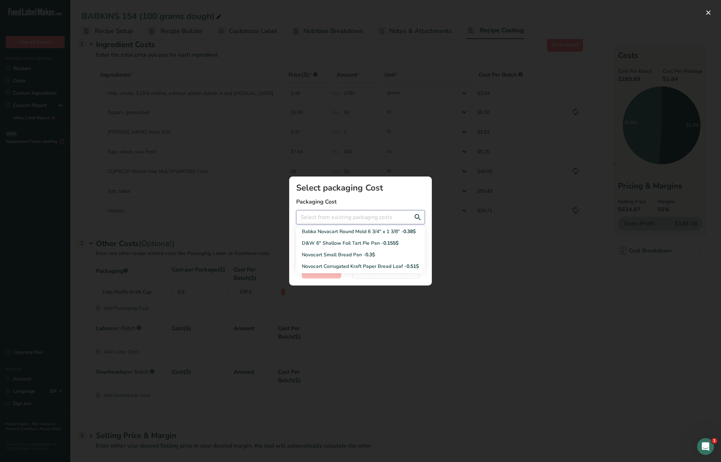
click at [347, 219] on input "Add New Recipe Cost Modal" at bounding box center [360, 217] width 129 height 14
click at [493, 264] on div "Add New Recipe Cost Modal" at bounding box center [360, 231] width 721 height 462
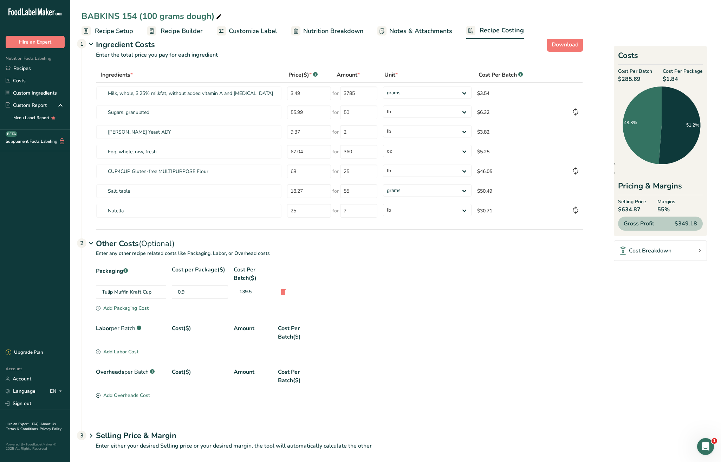
click at [107, 307] on div "Add Packaging Cost" at bounding box center [122, 307] width 53 height 7
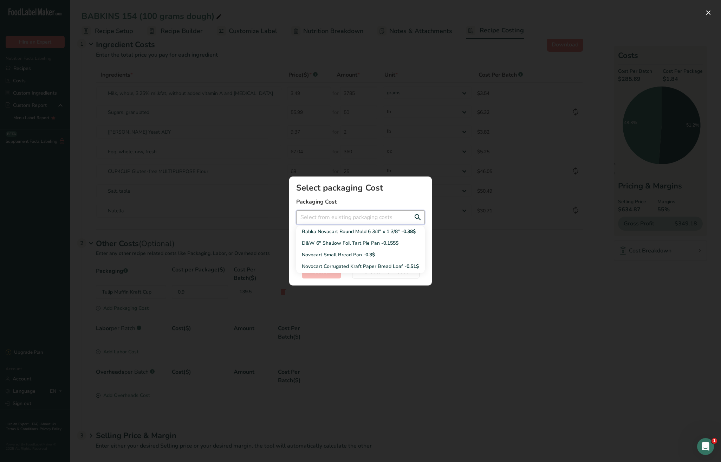
click at [368, 218] on input "Add New Recipe Cost Modal" at bounding box center [360, 217] width 129 height 14
click at [418, 200] on label "Packaging Cost" at bounding box center [360, 202] width 129 height 8
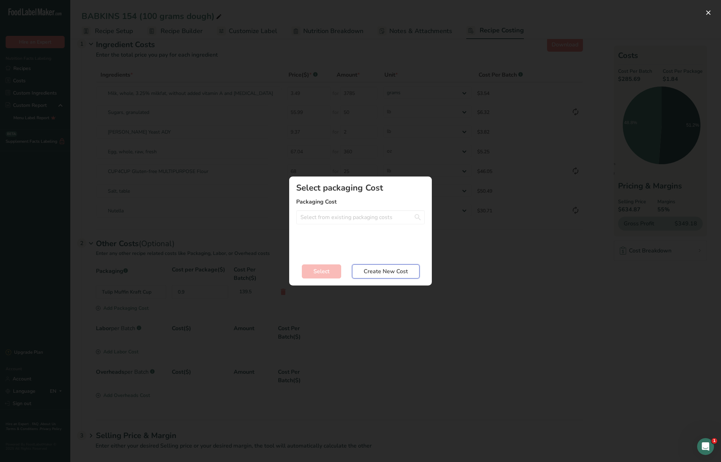
click at [393, 273] on span "Create New Cost" at bounding box center [386, 271] width 44 height 8
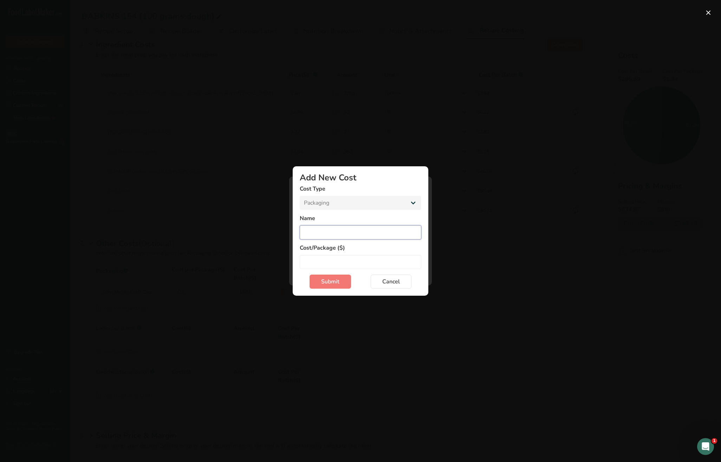
click at [330, 230] on input "Add New Cost Modal" at bounding box center [361, 232] width 122 height 14
paste input "Kraft Sandwich"
click at [345, 264] on input "Add New Cost Modal" at bounding box center [361, 262] width 122 height 14
click at [330, 279] on span "Submit" at bounding box center [330, 281] width 18 height 8
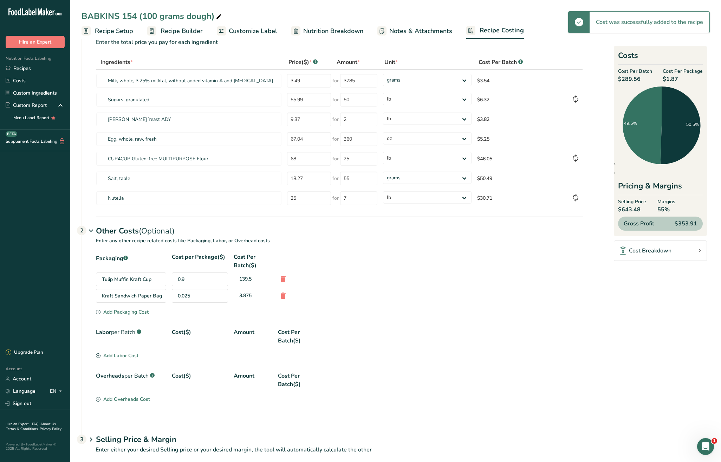
scroll to position [37, 0]
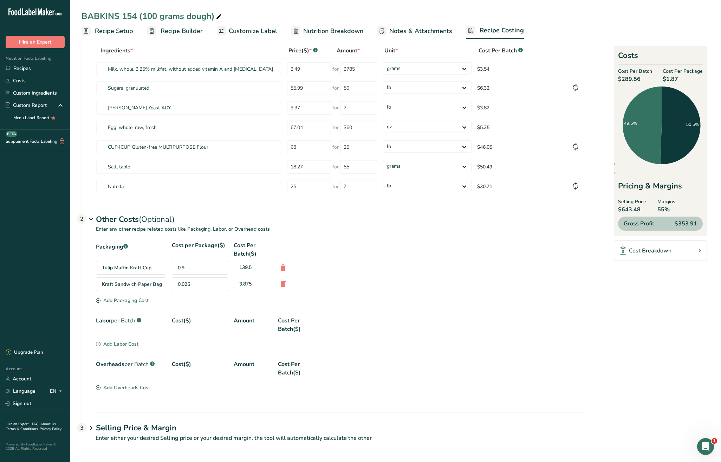
click at [121, 344] on div "Add Labor Cost" at bounding box center [117, 343] width 43 height 7
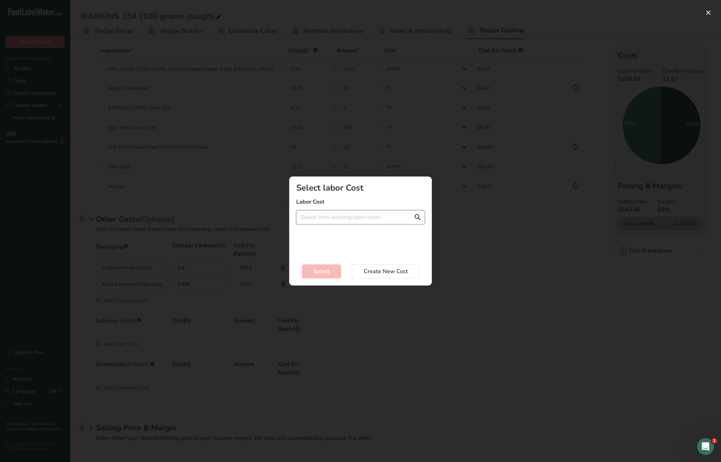
click at [326, 221] on input "Add New Recipe Cost Modal" at bounding box center [360, 217] width 129 height 14
click at [328, 234] on div "NEW NATALIA RATE - 18$ per Hour" at bounding box center [355, 231] width 106 height 7
click at [327, 244] on input "Add New Recipe Cost Modal" at bounding box center [360, 243] width 129 height 14
click at [319, 270] on span "Select" at bounding box center [322, 271] width 16 height 8
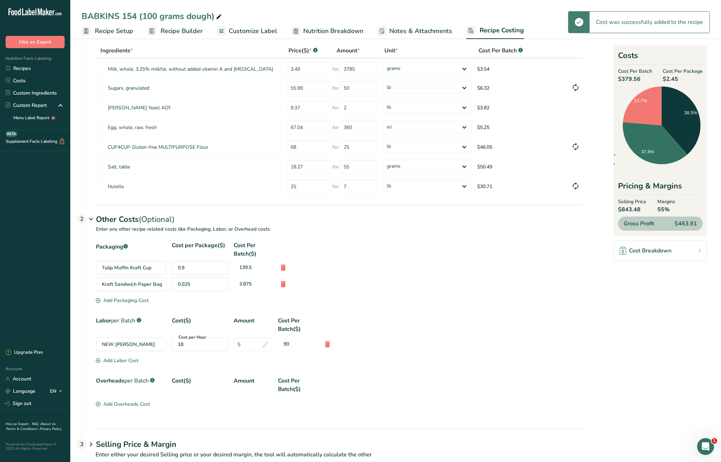
click at [133, 361] on div "Add Labor Cost" at bounding box center [117, 360] width 43 height 7
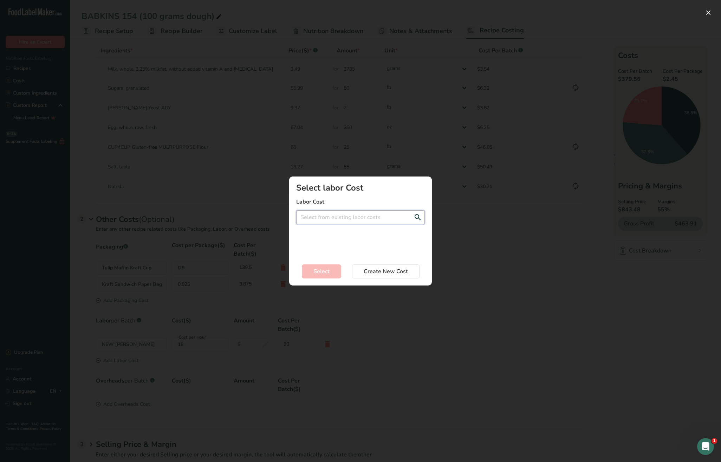
click at [317, 217] on input "Add New Recipe Cost Modal" at bounding box center [360, 217] width 129 height 14
click at [316, 230] on div "Driver - 20$ per Hour" at bounding box center [355, 231] width 106 height 7
click at [348, 242] on input "Add New Recipe Cost Modal" at bounding box center [360, 243] width 129 height 14
drag, startPoint x: 327, startPoint y: 274, endPoint x: 342, endPoint y: 285, distance: 19.6
click at [327, 274] on span "Select" at bounding box center [322, 271] width 16 height 8
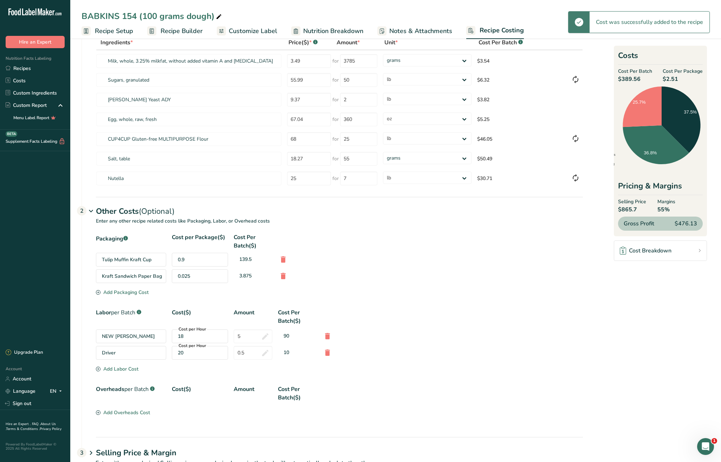
scroll to position [53, 0]
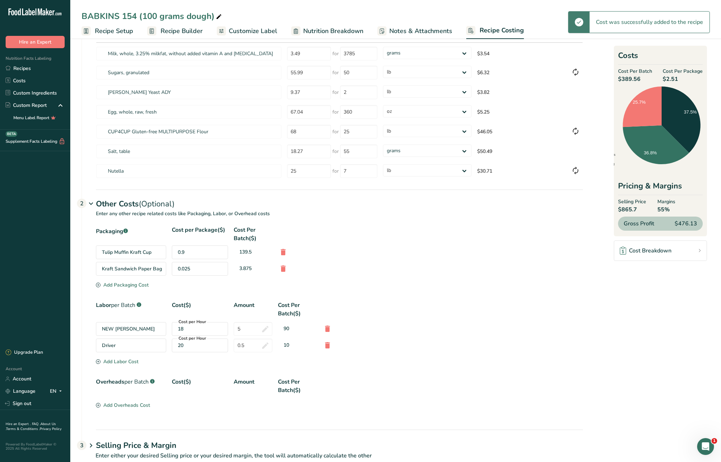
click at [120, 406] on div "Add Overheads Cost" at bounding box center [123, 404] width 54 height 7
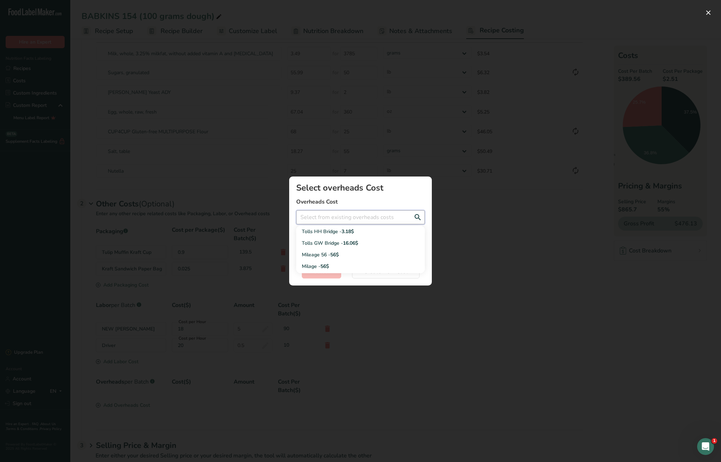
drag, startPoint x: 342, startPoint y: 217, endPoint x: 358, endPoint y: 217, distance: 15.8
click at [342, 217] on input "Add New Recipe Cost Modal" at bounding box center [360, 217] width 129 height 14
click at [334, 252] on div "Bakery Space - 20$ per Hour" at bounding box center [355, 255] width 106 height 7
click at [316, 246] on input "Add New Recipe Cost Modal" at bounding box center [360, 243] width 129 height 14
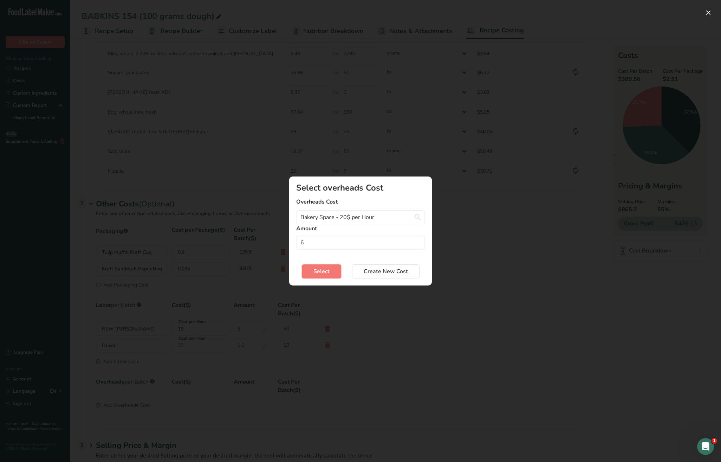
click at [323, 273] on span "Select" at bounding box center [322, 271] width 16 height 8
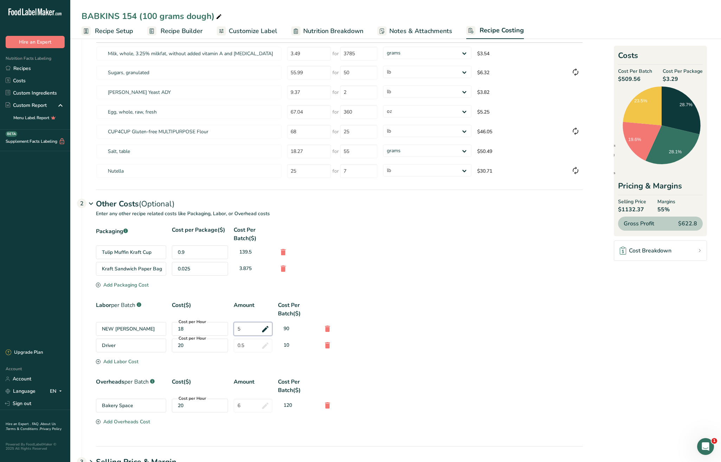
drag, startPoint x: 247, startPoint y: 331, endPoint x: 233, endPoint y: 328, distance: 14.3
click at [233, 328] on div "NEW NATALIA RATE Cost per Hour 18 5 90" at bounding box center [339, 329] width 487 height 14
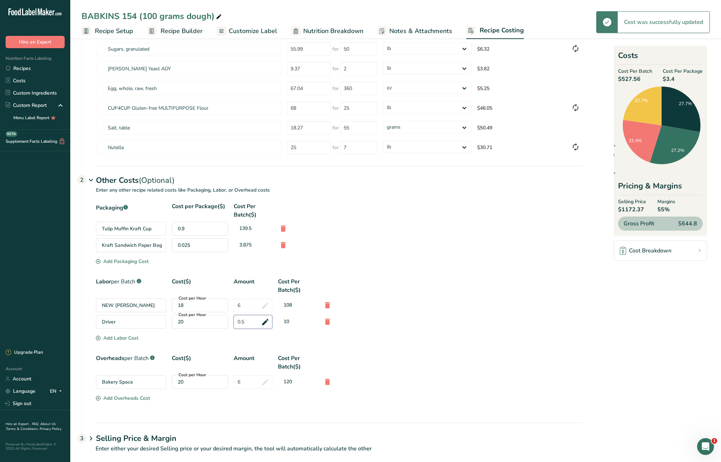
scroll to position [87, 0]
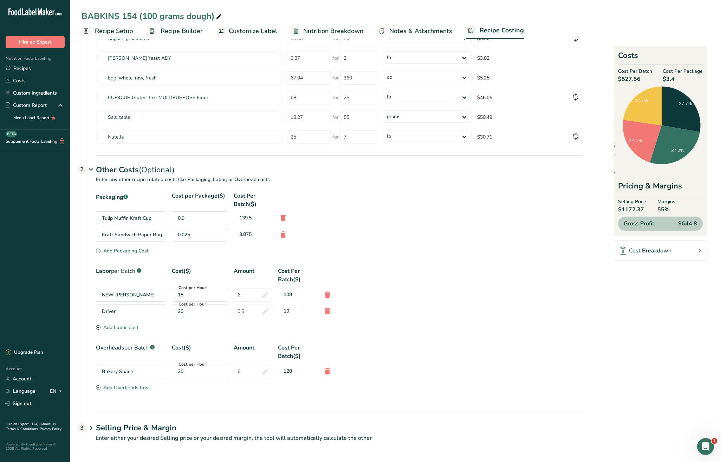
click at [155, 428] on h1 "Selling Price & Margin" at bounding box center [339, 428] width 487 height 12
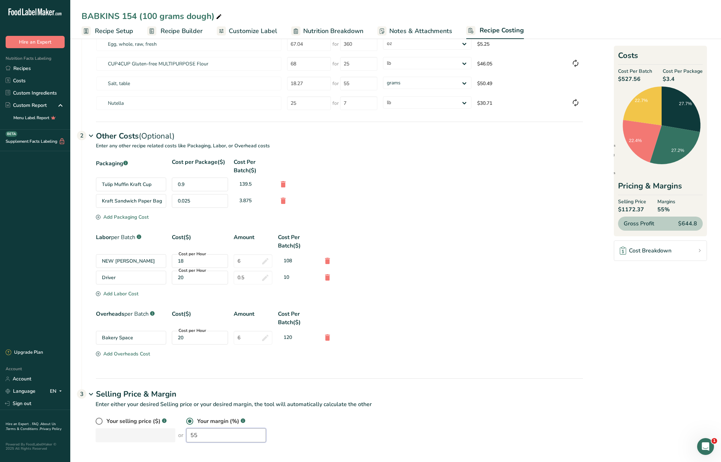
click at [150, 432] on div "Your selling price ($) .a-a{fill:#347362;}.b-a{fill:#fff;} or Your margin (%) .…" at bounding box center [340, 429] width 488 height 25
drag, startPoint x: 245, startPoint y: 339, endPoint x: 232, endPoint y: 335, distance: 13.5
click at [232, 335] on div "Bakery Space Cost per Hour 20 6 120" at bounding box center [339, 338] width 487 height 14
drag, startPoint x: 241, startPoint y: 265, endPoint x: 200, endPoint y: 260, distance: 41.7
click at [200, 260] on div "NEW NATALIA RATE Cost per Hour 18 6 108" at bounding box center [339, 261] width 487 height 14
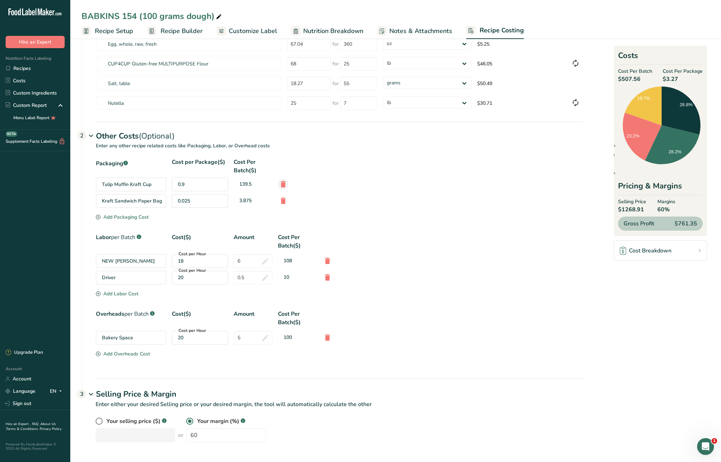
click at [281, 181] on icon at bounding box center [283, 184] width 8 height 13
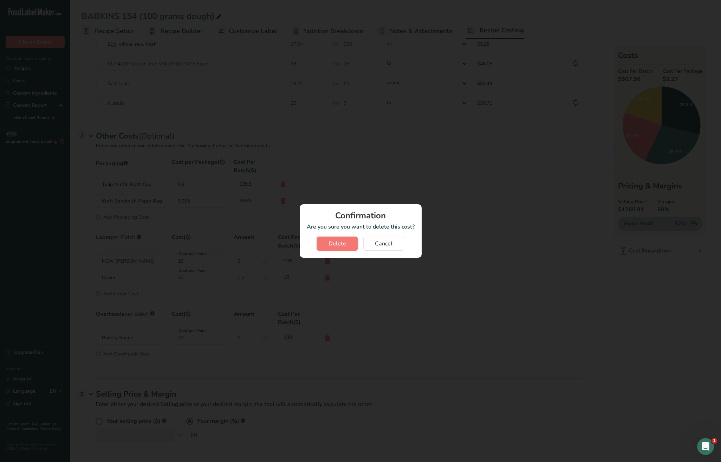
click at [336, 241] on span "Delete" at bounding box center [338, 243] width 18 height 8
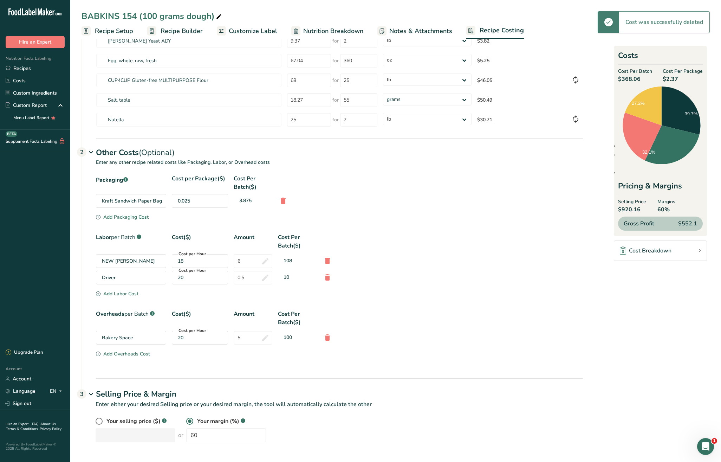
scroll to position [104, 0]
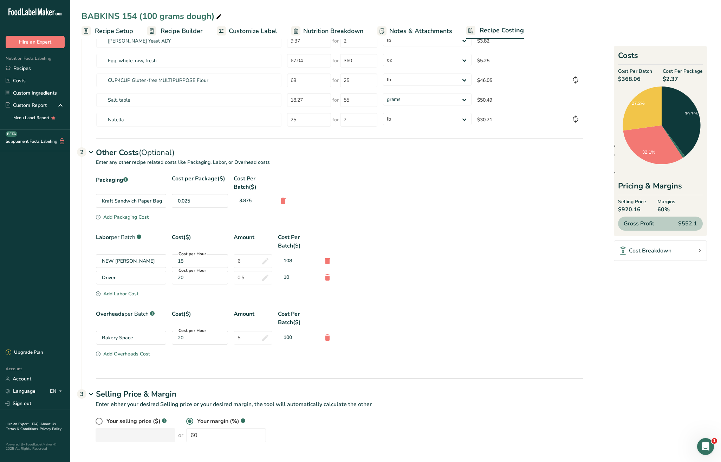
click at [121, 216] on div "Add Packaging Cost" at bounding box center [122, 216] width 53 height 7
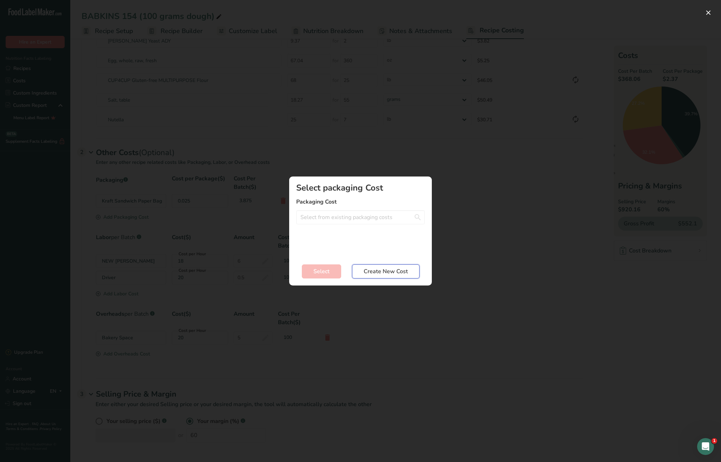
click at [393, 278] on button "Create New Cost" at bounding box center [385, 271] width 67 height 14
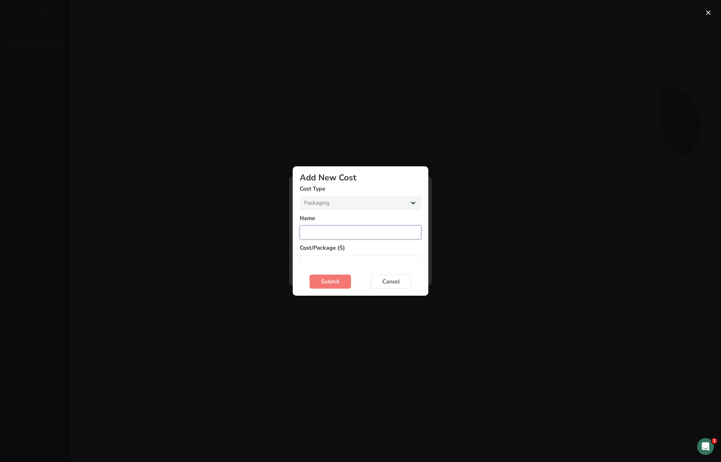
click at [331, 235] on input "Add New Cost Modal" at bounding box center [361, 232] width 122 height 14
click at [327, 263] on input "Add New Cost Modal" at bounding box center [361, 262] width 122 height 14
click at [320, 284] on button "Submit" at bounding box center [330, 282] width 41 height 14
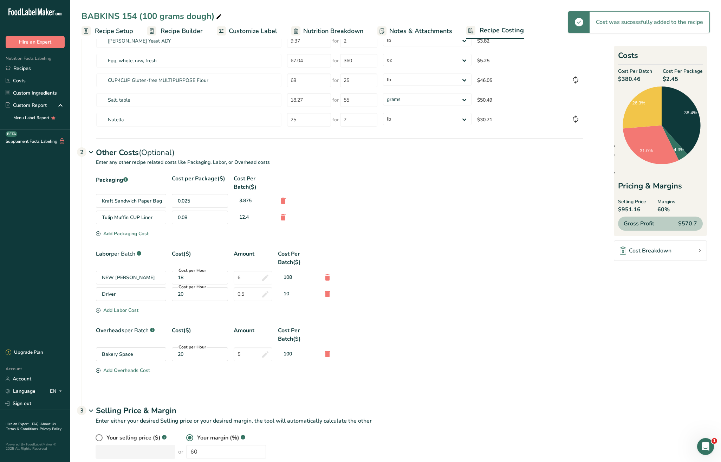
scroll to position [121, 0]
